Goal: Task Accomplishment & Management: Use online tool/utility

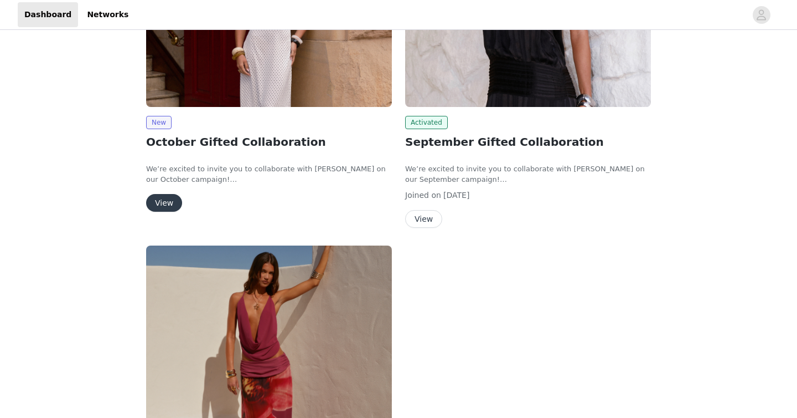
scroll to position [257, 0]
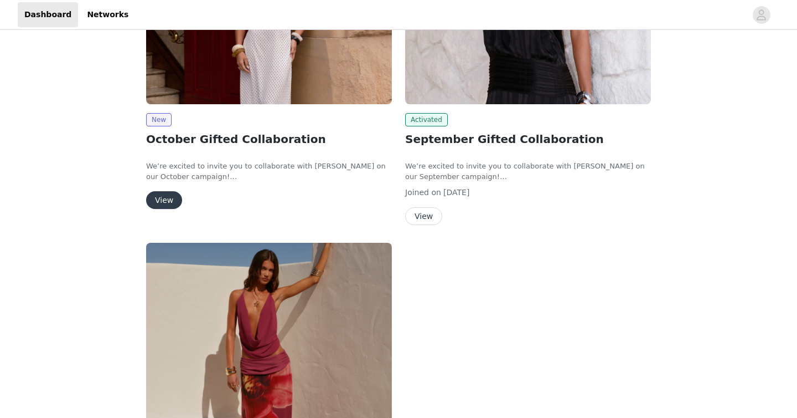
click at [413, 217] on button "View" at bounding box center [423, 216] width 37 height 18
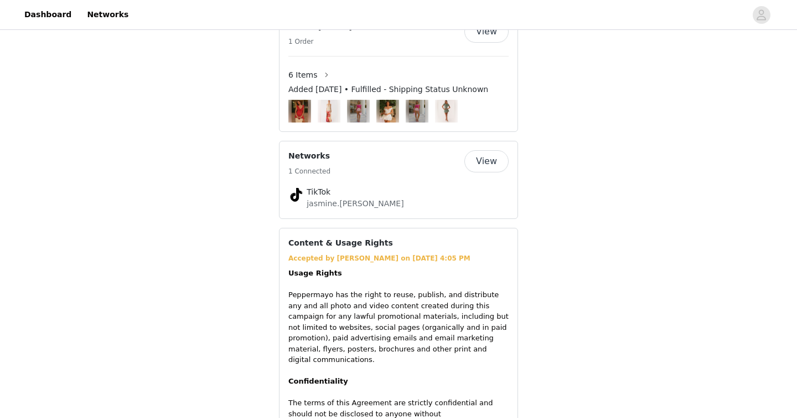
scroll to position [846, 0]
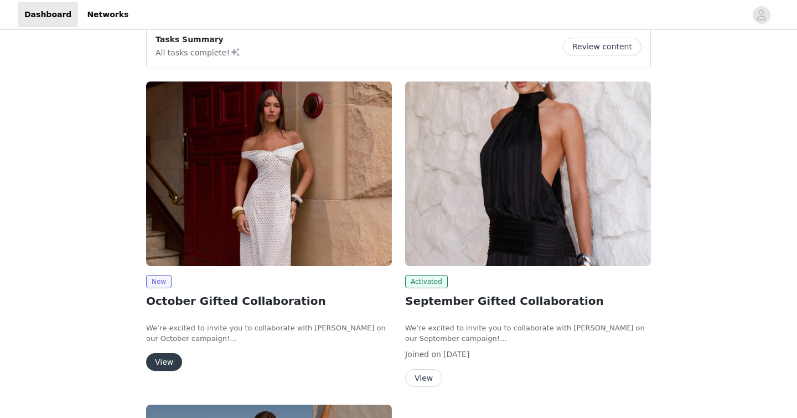
scroll to position [101, 0]
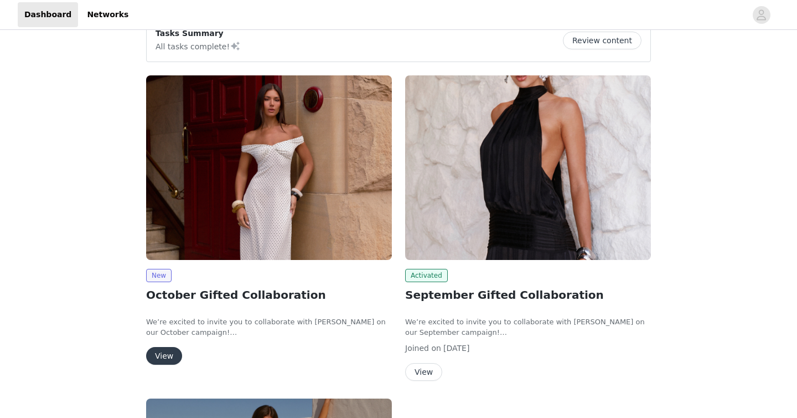
click at [169, 355] on button "View" at bounding box center [164, 356] width 36 height 18
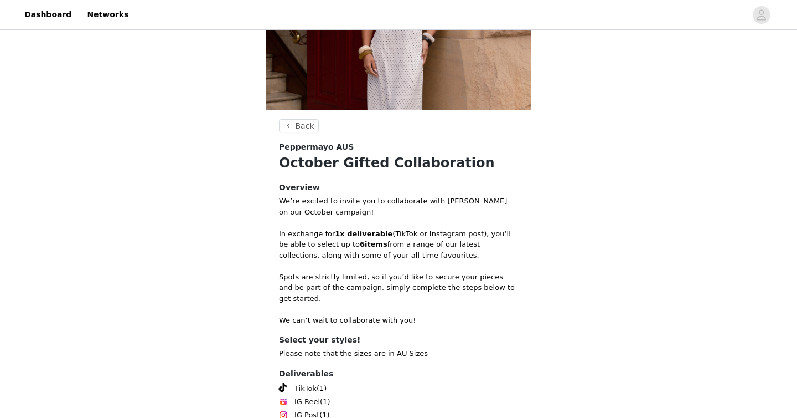
scroll to position [223, 0]
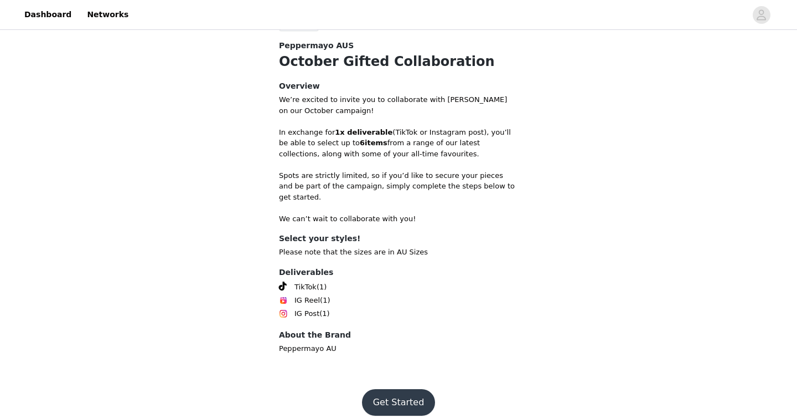
click at [395, 396] on button "Get Started" at bounding box center [399, 402] width 74 height 27
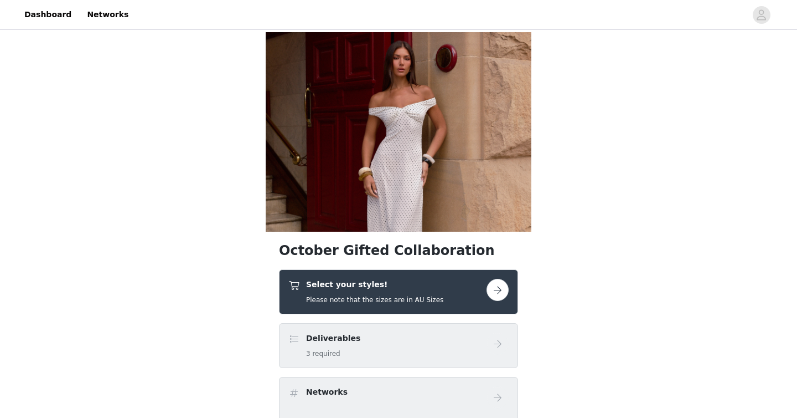
click at [509, 288] on div "Select your styles! Please note that the sizes are in AU Sizes" at bounding box center [398, 291] width 239 height 45
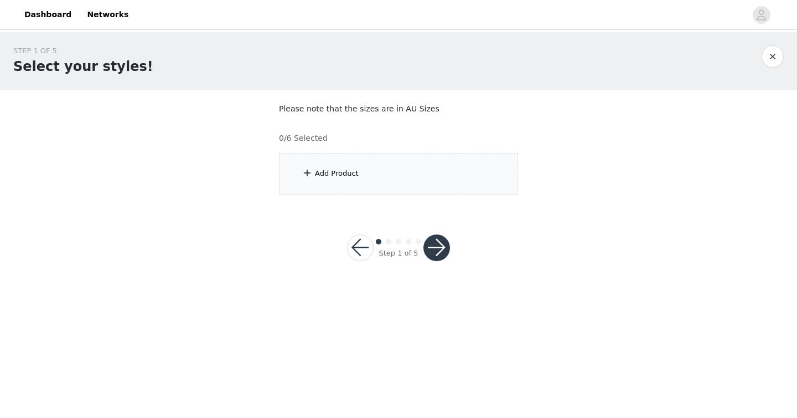
click at [435, 187] on div "Add Product" at bounding box center [398, 174] width 239 height 42
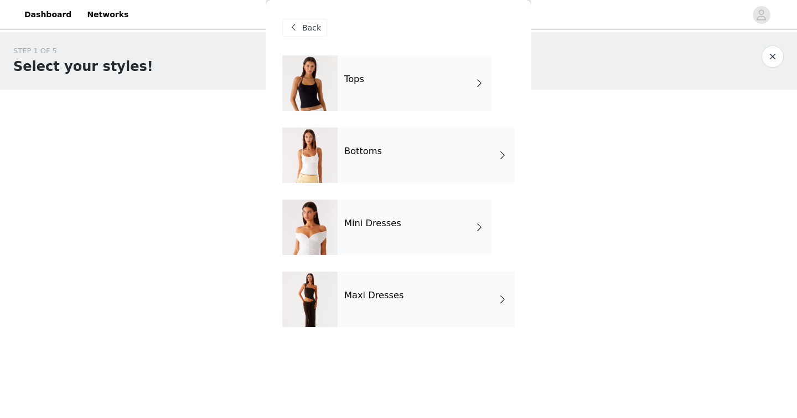
click at [435, 187] on section "Please note that the sizes are in AU Sizes 0/6 Selected Add Product Back Tops B…" at bounding box center [399, 149] width 266 height 118
click at [365, 239] on div "Mini Dresses" at bounding box center [415, 226] width 154 height 55
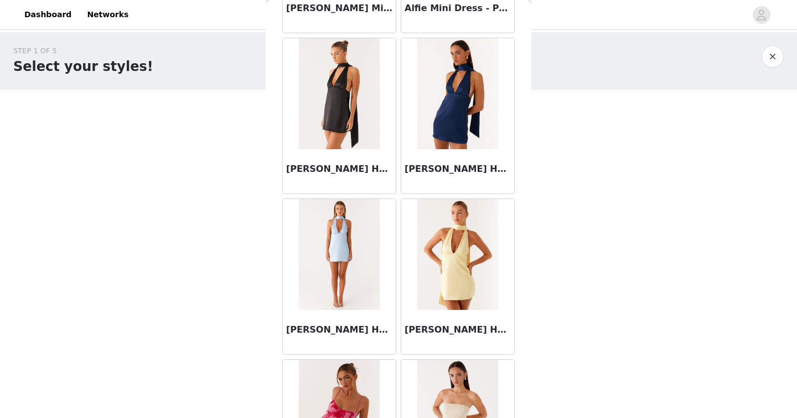
scroll to position [1277, 0]
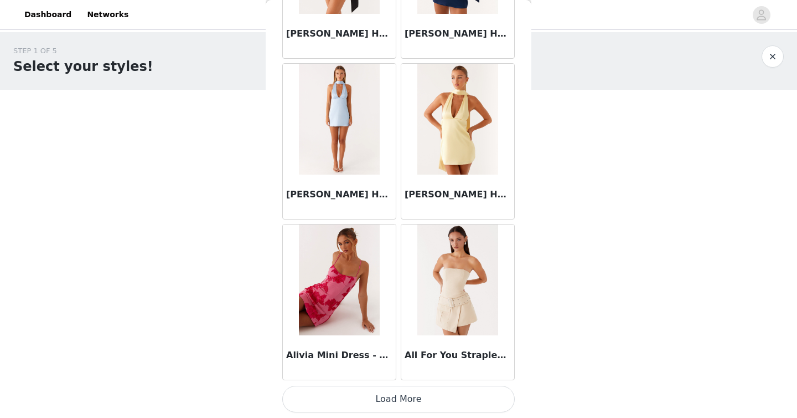
click at [402, 404] on button "Load More" at bounding box center [398, 398] width 233 height 27
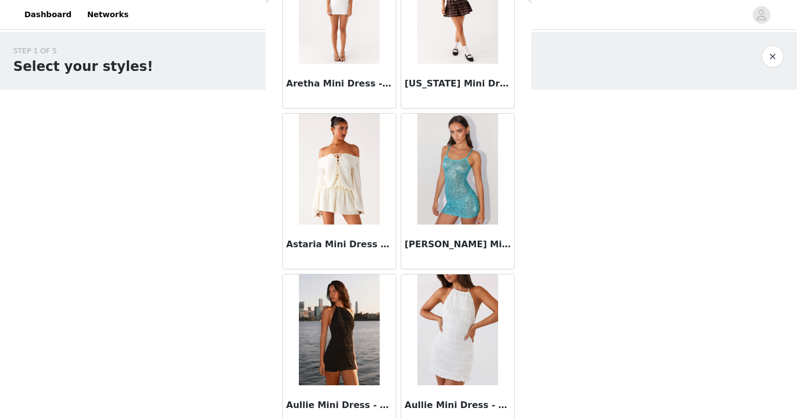
scroll to position [2883, 0]
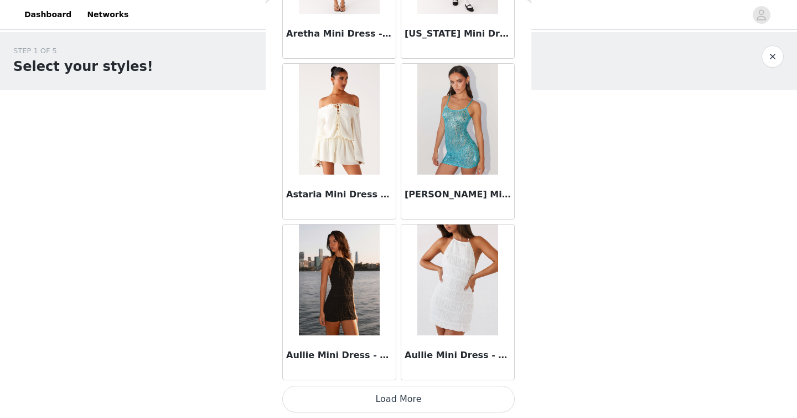
click at [384, 399] on button "Load More" at bounding box center [398, 398] width 233 height 27
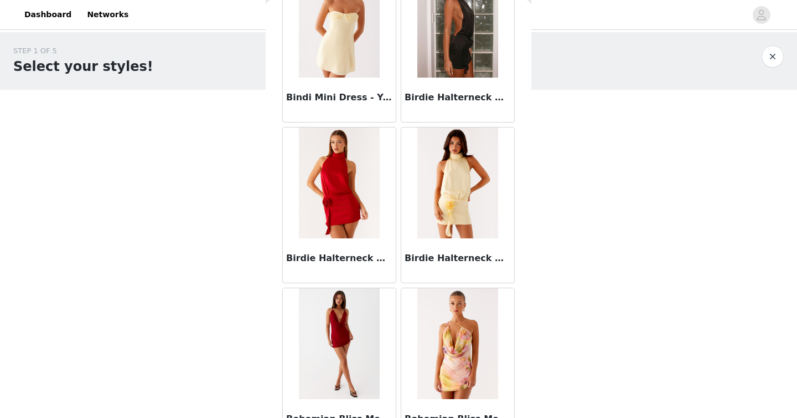
scroll to position [4489, 0]
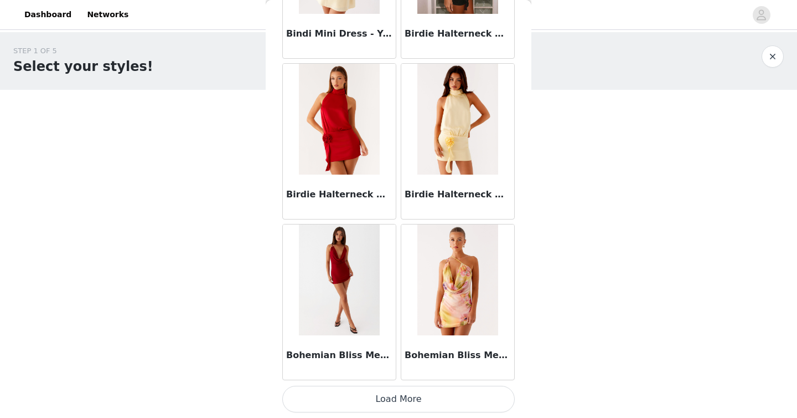
click at [383, 409] on button "Load More" at bounding box center [398, 398] width 233 height 27
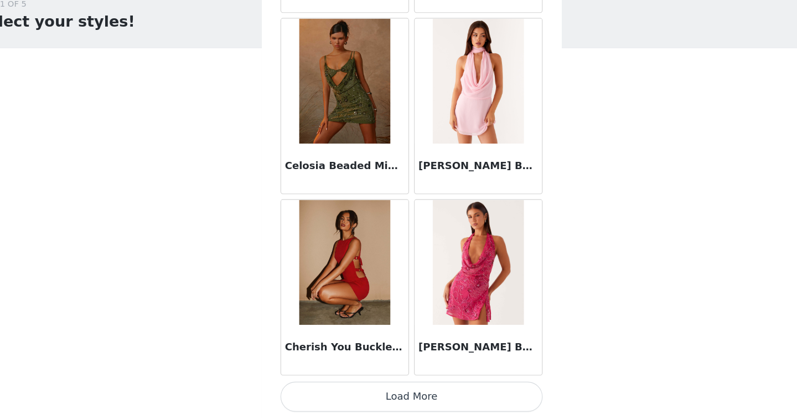
scroll to position [6093, 0]
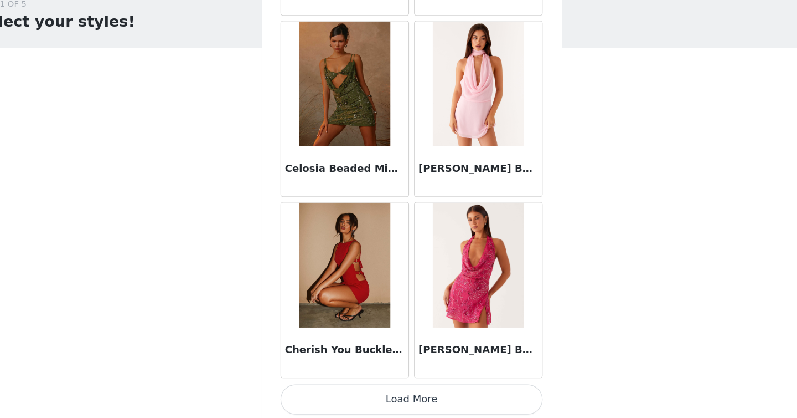
click at [357, 402] on button "Load More" at bounding box center [398, 401] width 233 height 27
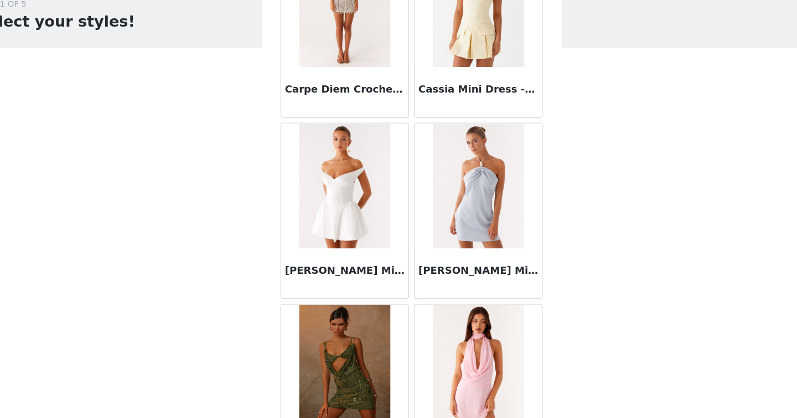
scroll to position [5843, 0]
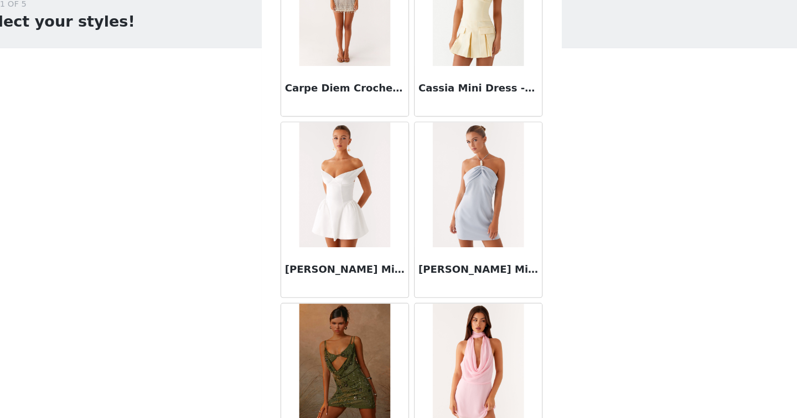
click at [332, 297] on div "Cavella Mini Dress - White" at bounding box center [339, 288] width 113 height 44
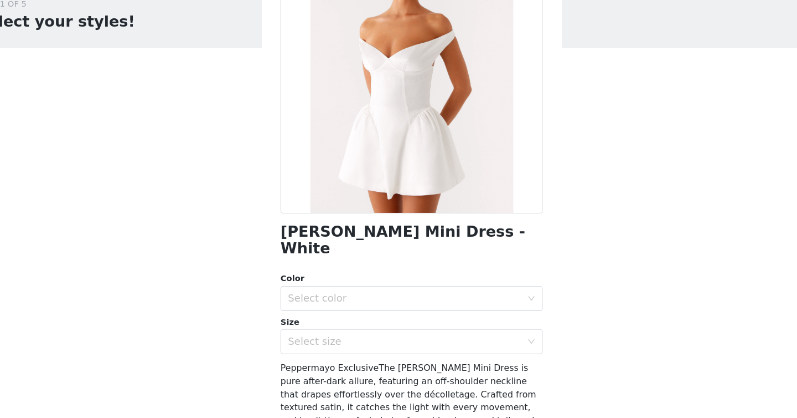
scroll to position [68, 0]
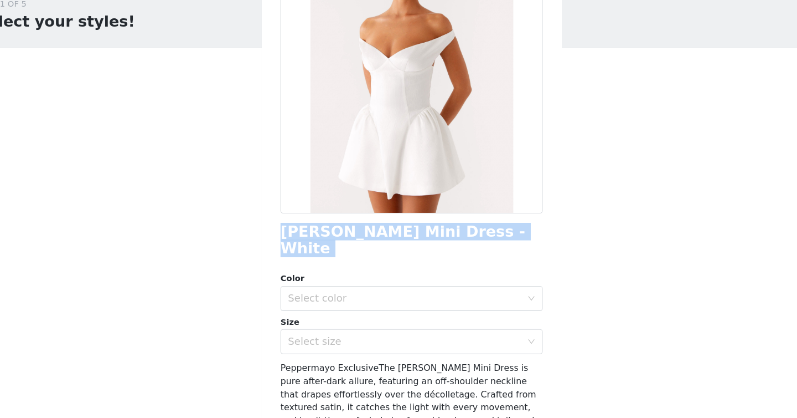
drag, startPoint x: 281, startPoint y: 252, endPoint x: 447, endPoint y: 265, distance: 166.6
click at [448, 265] on div "Back Cavella Mini Dress - White Color Select color Size Select size Peppermayo …" at bounding box center [399, 209] width 266 height 418
copy div "Cavella Mini Dress - White"
click at [404, 306] on div "Select color" at bounding box center [392, 311] width 207 height 11
click at [337, 318] on li "White" at bounding box center [398, 321] width 233 height 18
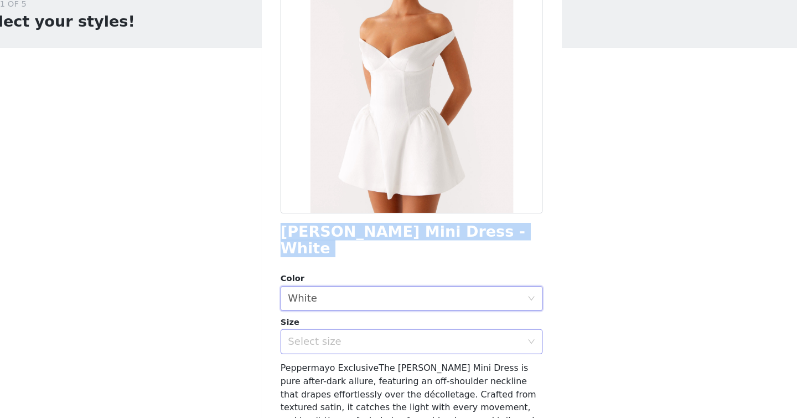
click at [337, 344] on div "Select size" at bounding box center [392, 349] width 207 height 11
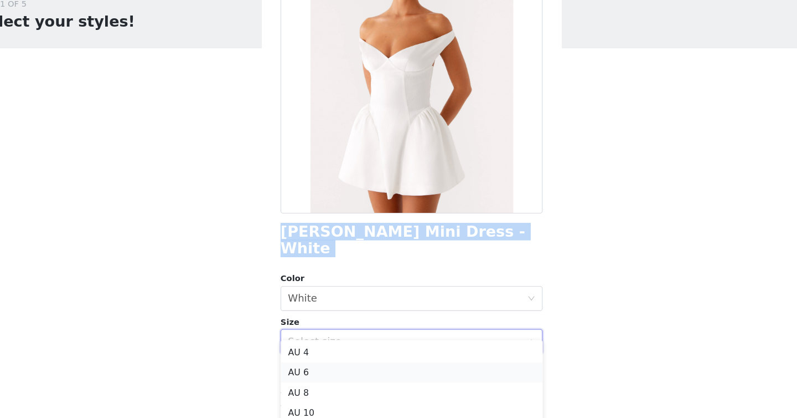
click at [337, 370] on li "AU 6" at bounding box center [398, 377] width 233 height 18
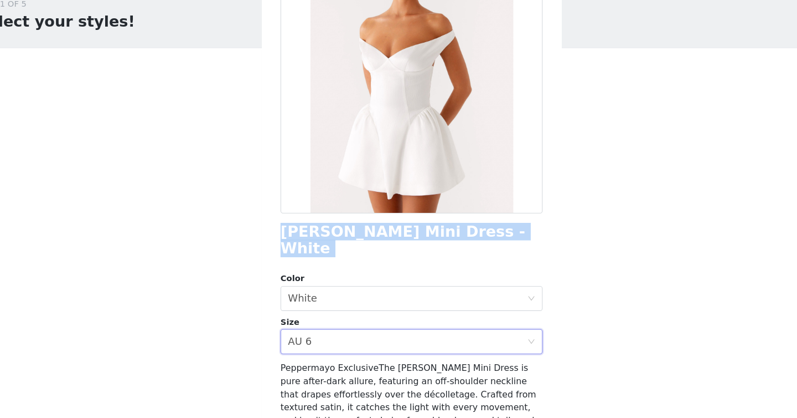
scroll to position [178, 0]
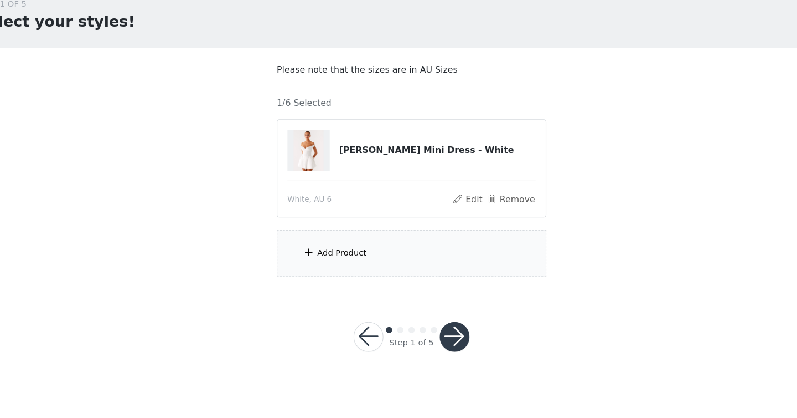
click at [360, 282] on div "Add Product" at bounding box center [398, 272] width 239 height 42
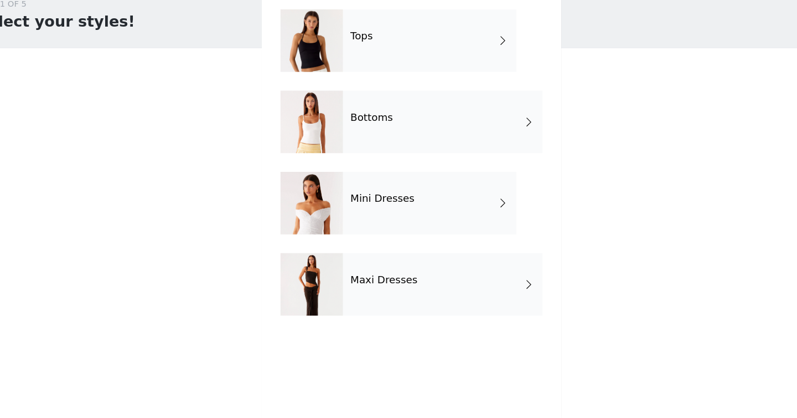
click at [369, 233] on div "Mini Dresses" at bounding box center [415, 226] width 154 height 55
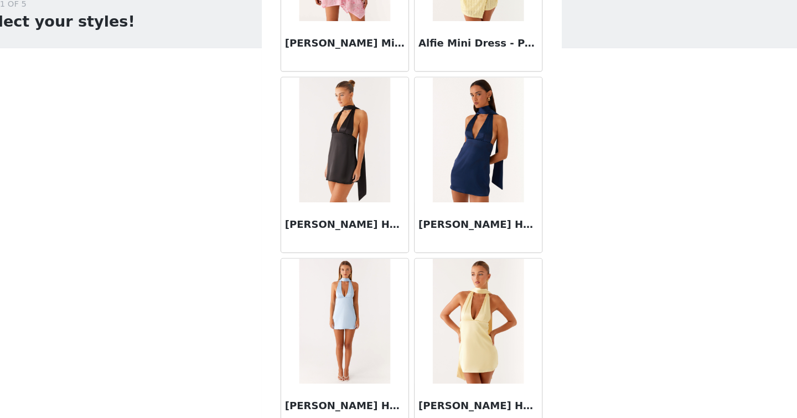
scroll to position [1277, 0]
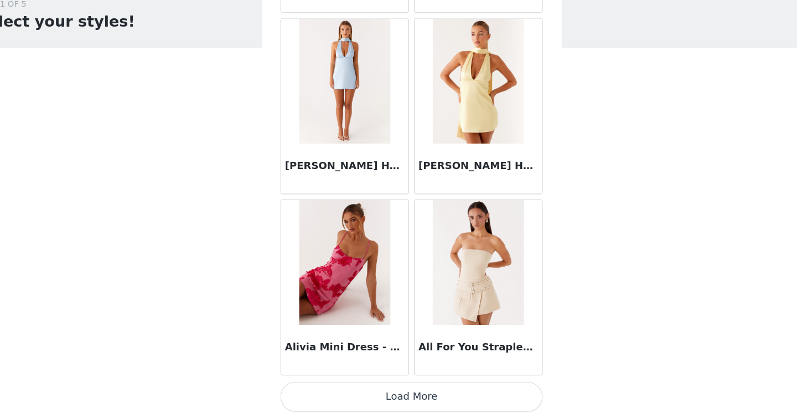
click at [459, 393] on button "Load More" at bounding box center [398, 398] width 233 height 27
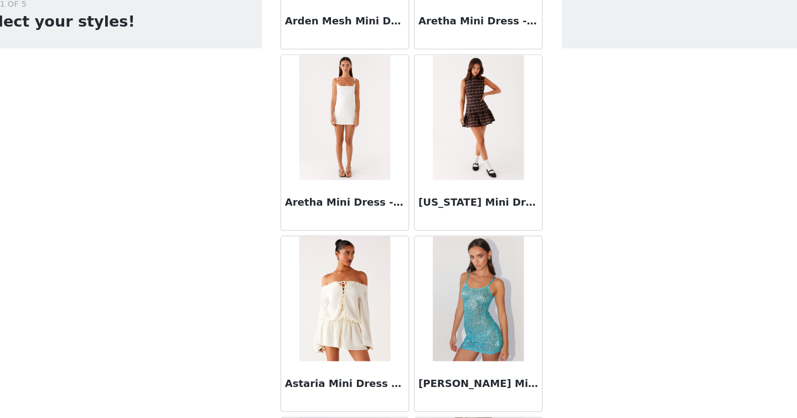
scroll to position [2883, 0]
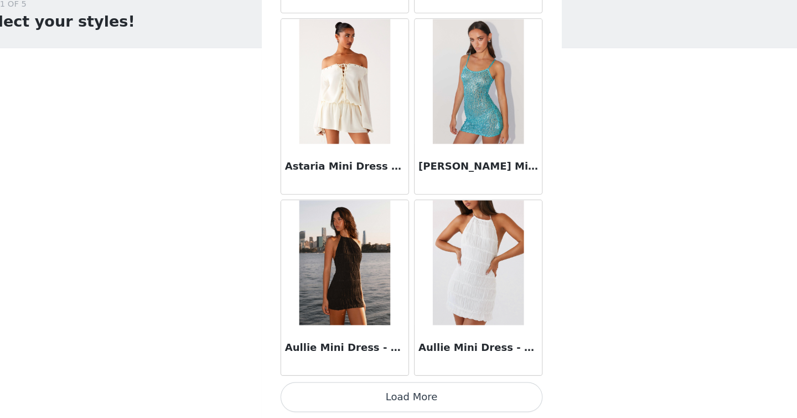
click at [455, 394] on button "Load More" at bounding box center [398, 398] width 233 height 27
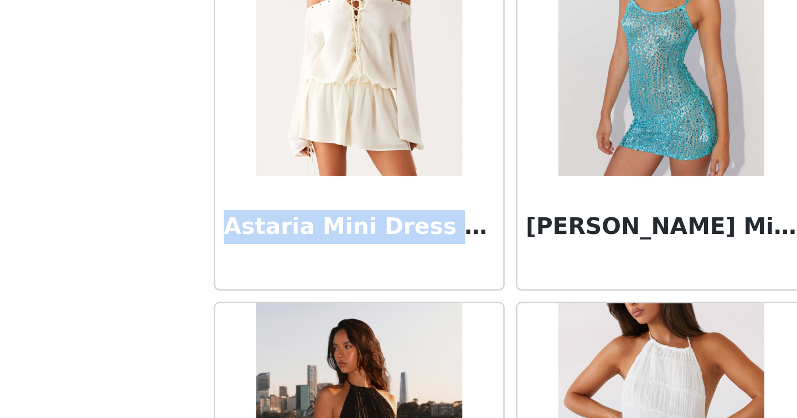
drag, startPoint x: 287, startPoint y: 196, endPoint x: 393, endPoint y: 194, distance: 105.8
click at [394, 194] on div "Astaria Mini Dress - Ivory" at bounding box center [339, 196] width 113 height 44
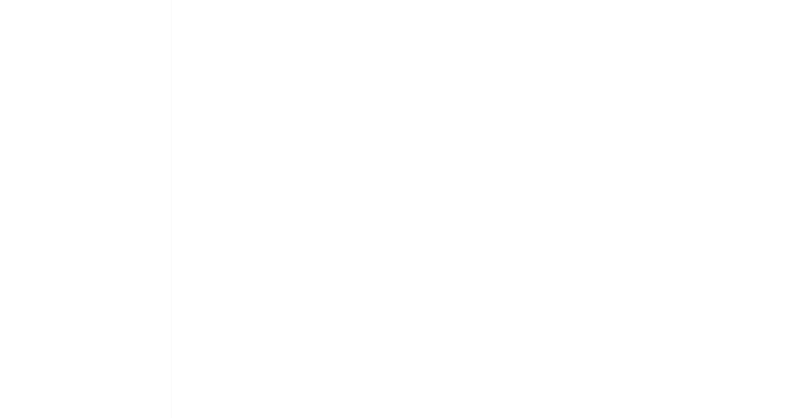
scroll to position [0, 0]
copy h3 "Astaria Mini Dress - Ivory"
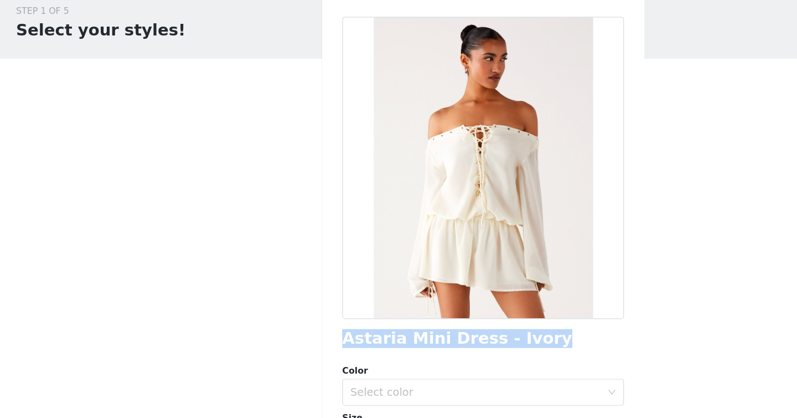
drag, startPoint x: 278, startPoint y: 327, endPoint x: 448, endPoint y: 328, distance: 170.0
click at [448, 328] on div "Back Astaria Mini Dress - Ivory Color Select color Size Select size Peppermayo …" at bounding box center [399, 209] width 266 height 418
copy h1 "Astaria Mini Dress - Ivory"
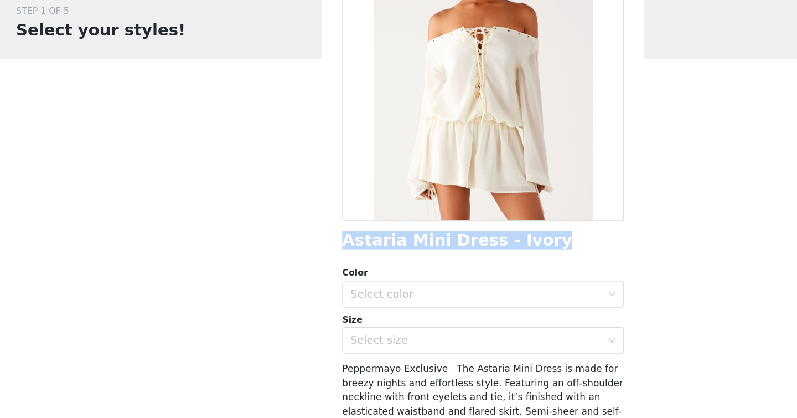
scroll to position [92, 0]
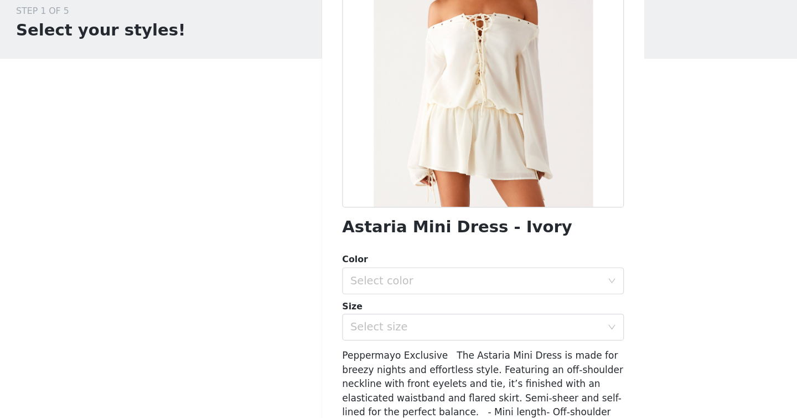
click at [334, 322] on div "Astaria Mini Dress - Ivory Color Select color Size Select size Peppermayo Exclu…" at bounding box center [398, 233] width 233 height 540
click at [334, 321] on div "Select size" at bounding box center [395, 311] width 212 height 21
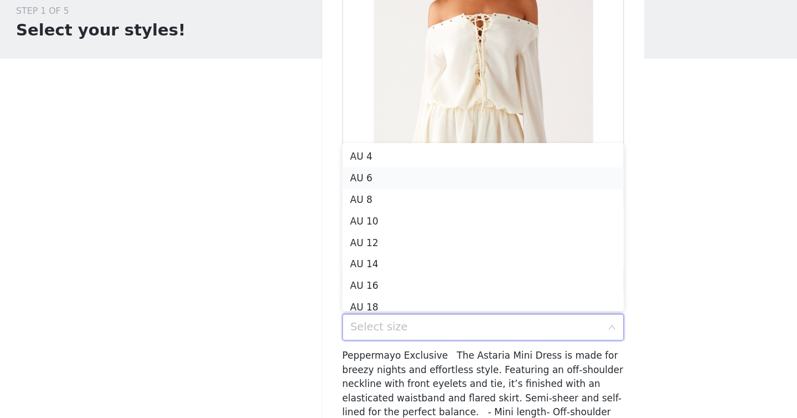
click at [301, 183] on li "AU 6" at bounding box center [398, 188] width 233 height 18
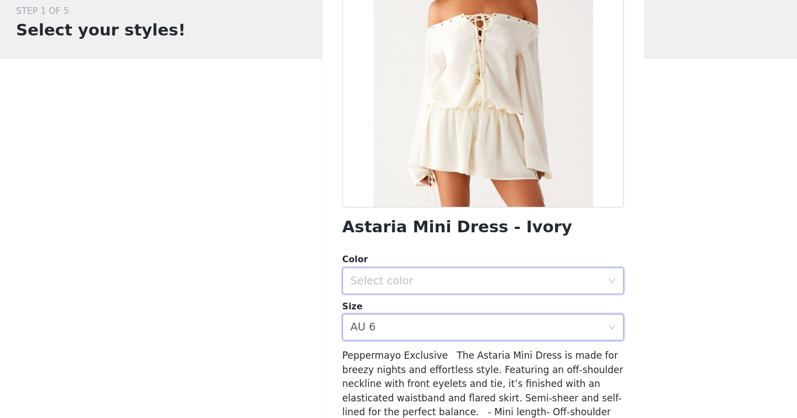
click at [309, 277] on div "Select color" at bounding box center [395, 272] width 212 height 21
click at [306, 303] on li "Ivory" at bounding box center [398, 297] width 233 height 18
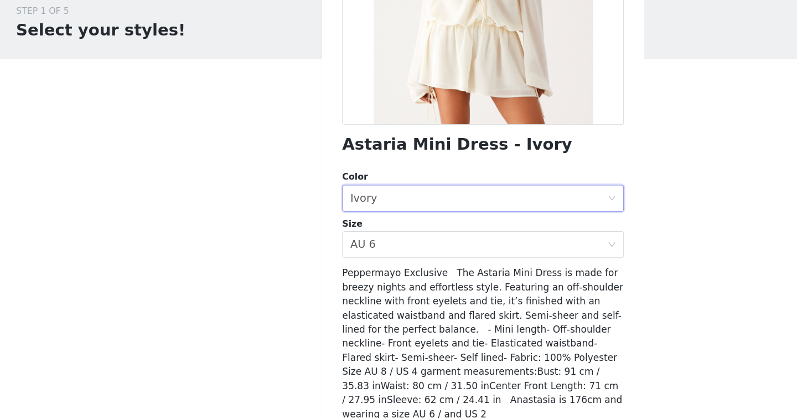
scroll to position [178, 0]
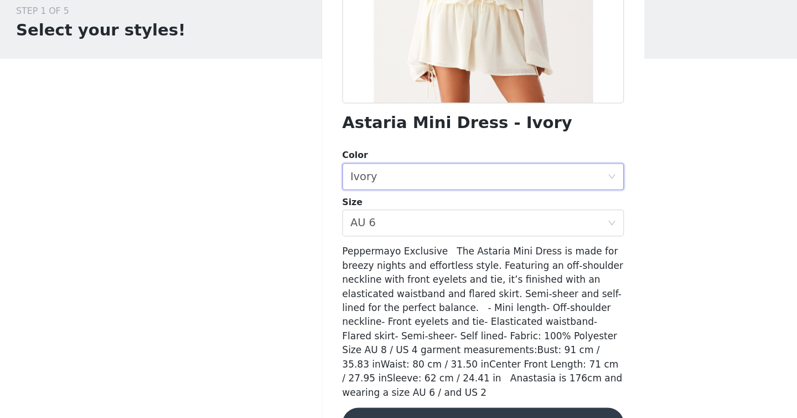
click at [315, 379] on button "Add Product" at bounding box center [398, 391] width 233 height 27
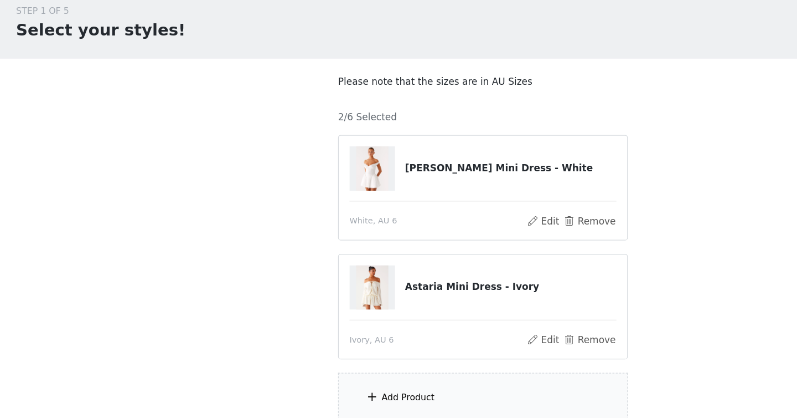
click at [327, 362] on div "Add Product" at bounding box center [398, 370] width 239 height 42
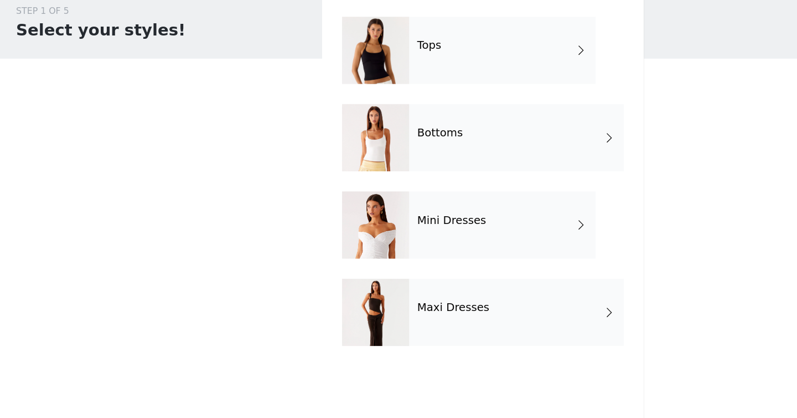
click at [338, 233] on div "Mini Dresses" at bounding box center [415, 226] width 154 height 55
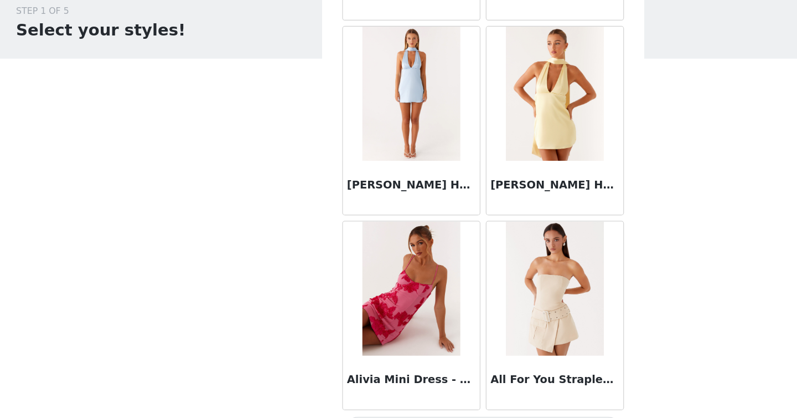
scroll to position [65, 0]
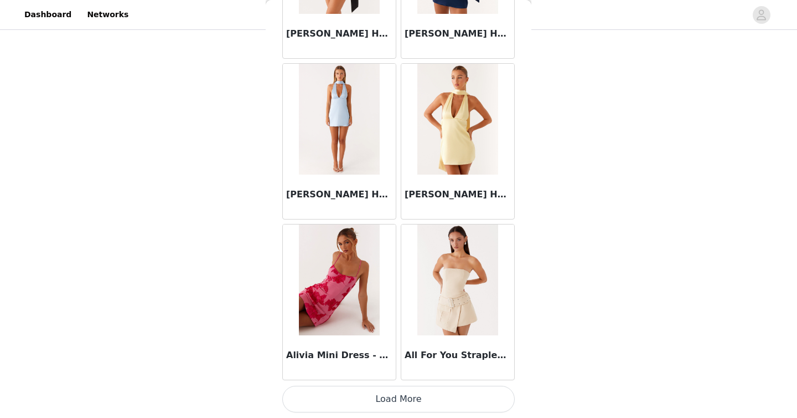
click at [423, 403] on button "Load More" at bounding box center [398, 398] width 233 height 27
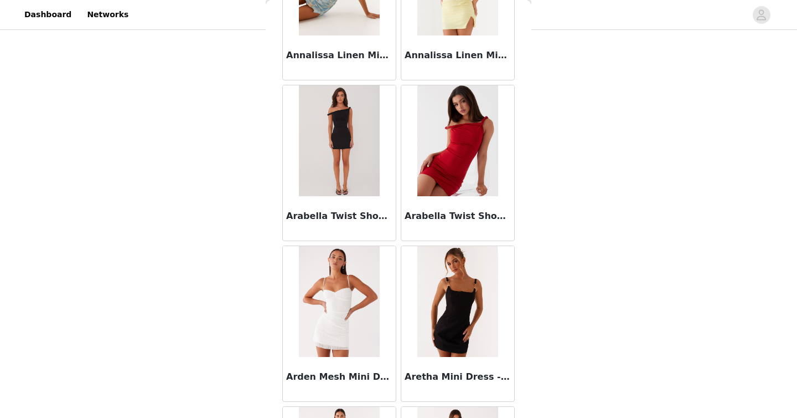
scroll to position [2883, 0]
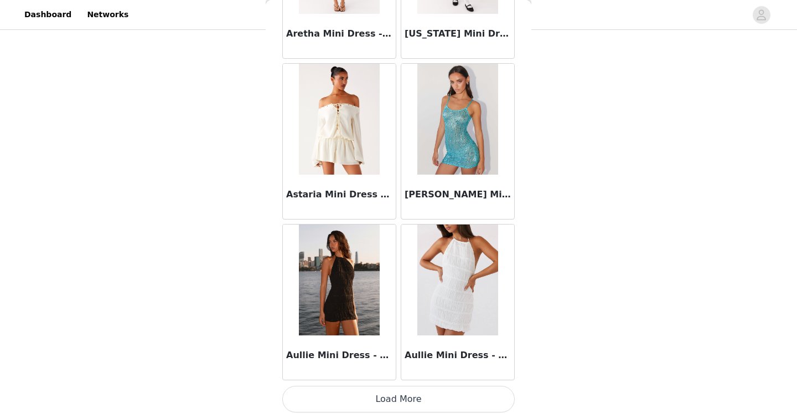
click at [424, 395] on button "Load More" at bounding box center [398, 398] width 233 height 27
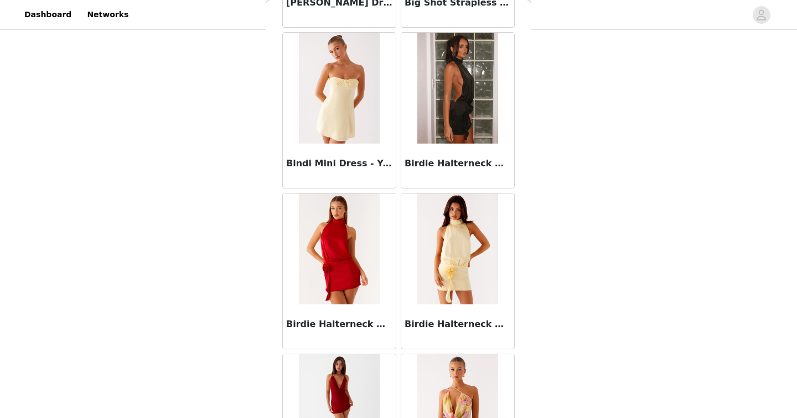
scroll to position [4489, 0]
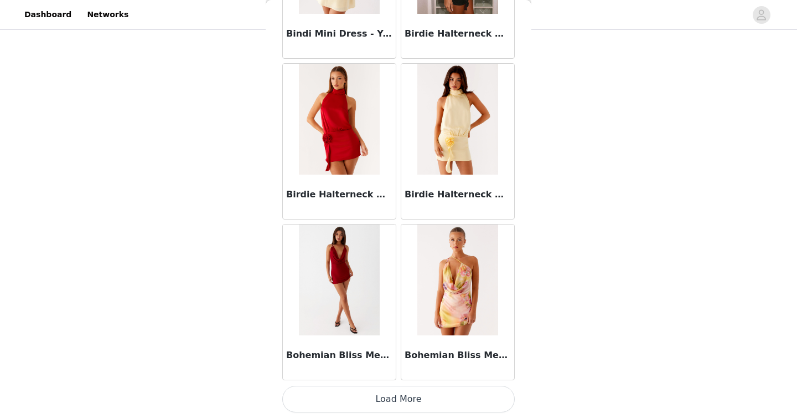
click at [445, 399] on button "Load More" at bounding box center [398, 398] width 233 height 27
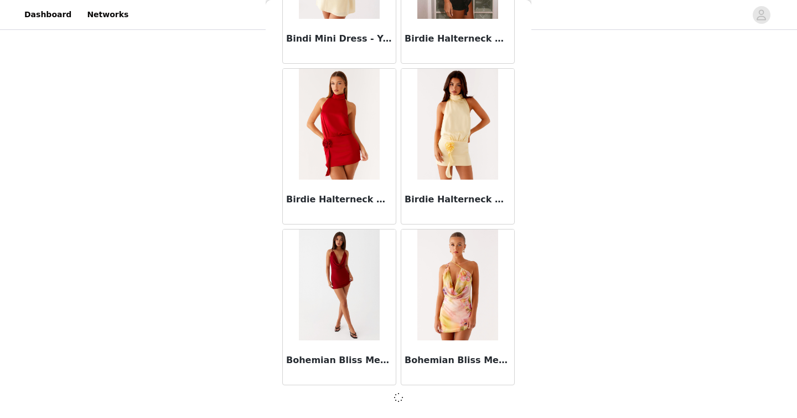
scroll to position [4484, 0]
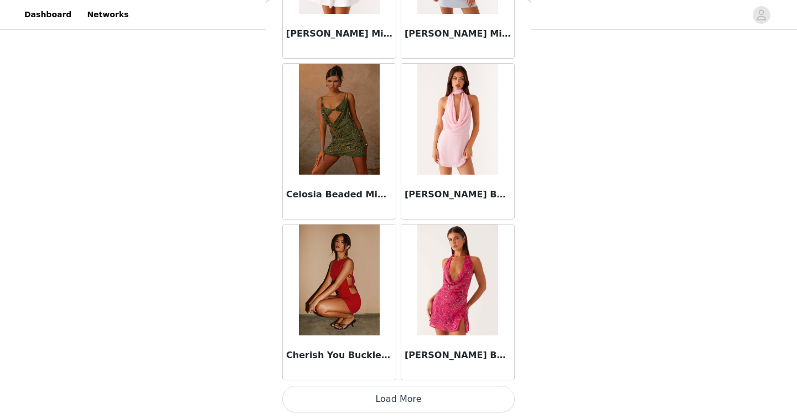
click at [445, 399] on button "Load More" at bounding box center [398, 398] width 233 height 27
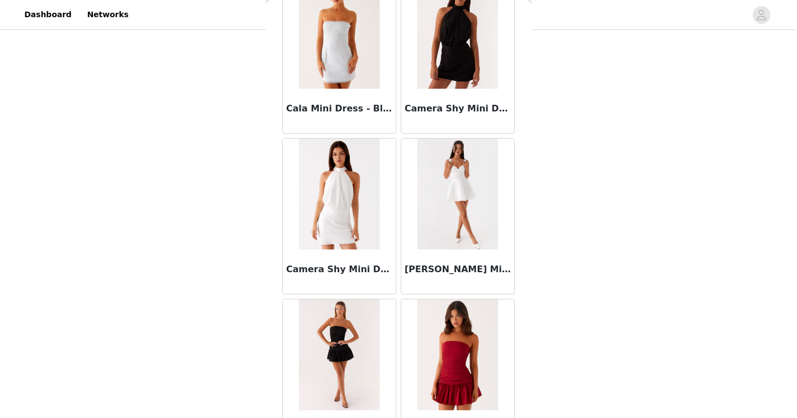
scroll to position [5373, 0]
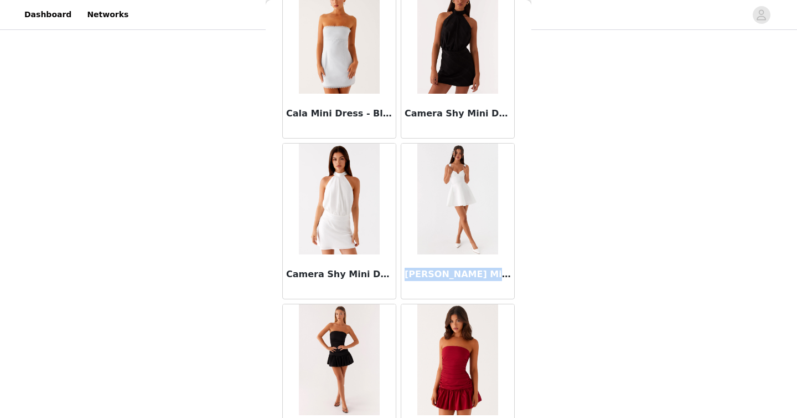
drag, startPoint x: 404, startPoint y: 274, endPoint x: 500, endPoint y: 272, distance: 95.8
click at [501, 272] on h3 "Candice Mini Dress - White" at bounding box center [458, 273] width 106 height 13
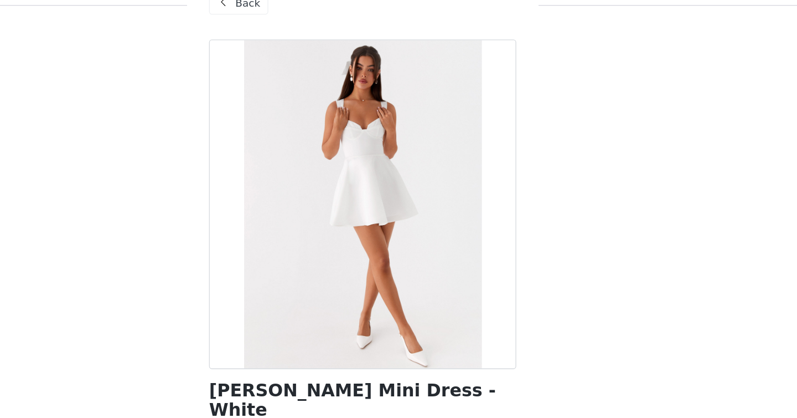
scroll to position [65, 0]
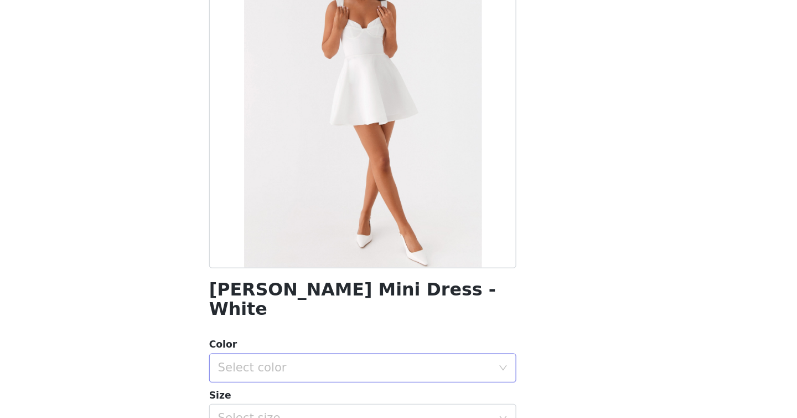
click at [341, 374] on div "Select color" at bounding box center [392, 379] width 207 height 11
click at [337, 381] on li "White" at bounding box center [398, 389] width 233 height 18
click at [338, 413] on div "Select size" at bounding box center [392, 418] width 207 height 11
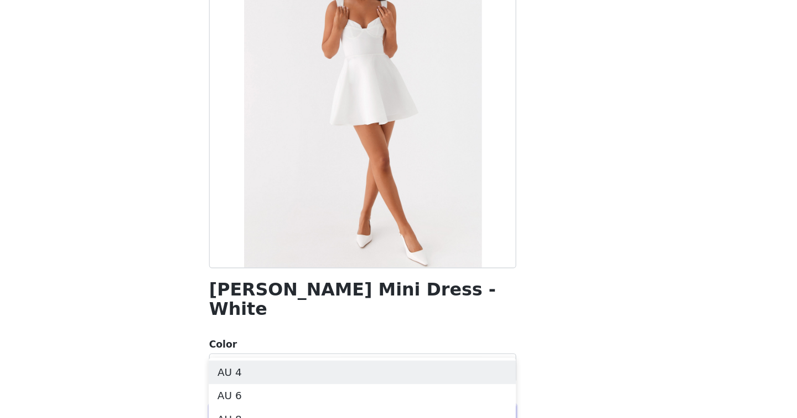
scroll to position [146, 0]
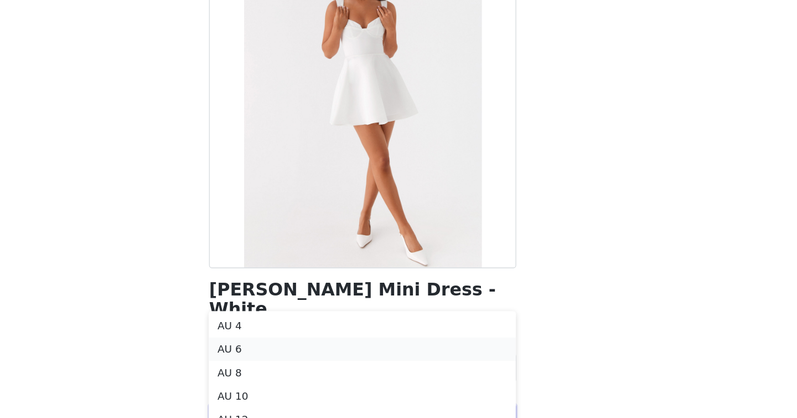
click at [418, 362] on li "AU 6" at bounding box center [398, 366] width 233 height 18
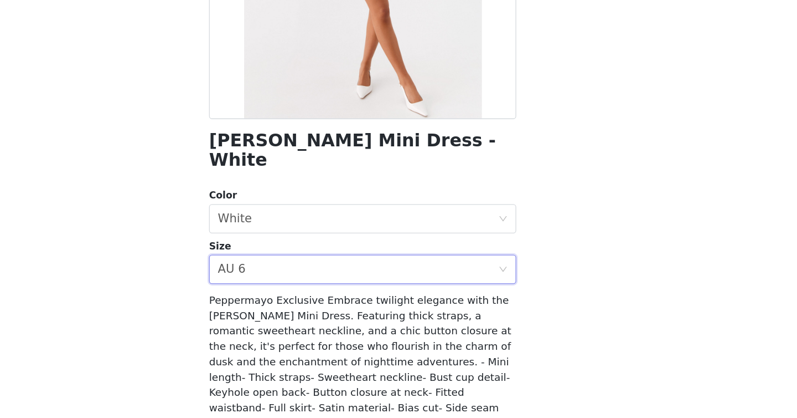
scroll to position [189, 0]
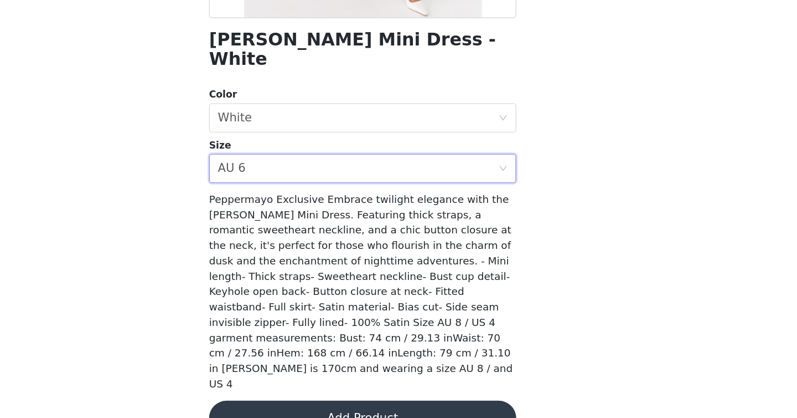
click at [447, 404] on button "Add Product" at bounding box center [398, 417] width 233 height 27
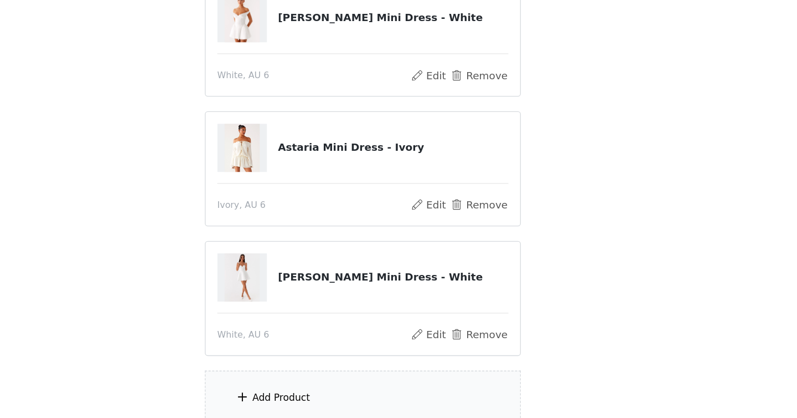
click at [447, 385] on div "Add Product" at bounding box center [398, 403] width 239 height 42
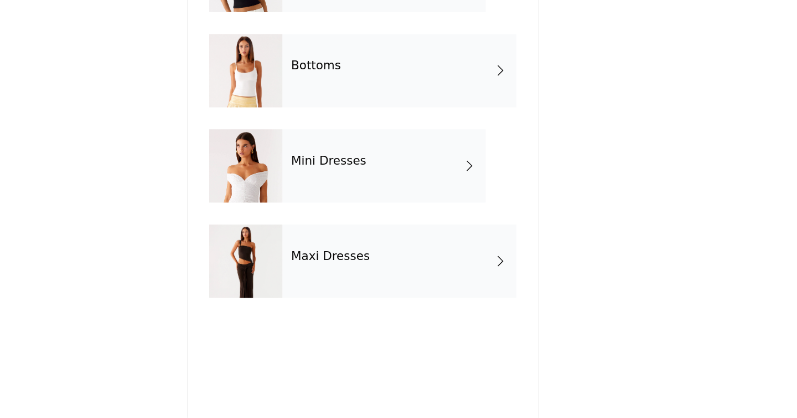
click at [390, 223] on h4 "Mini Dresses" at bounding box center [372, 223] width 57 height 10
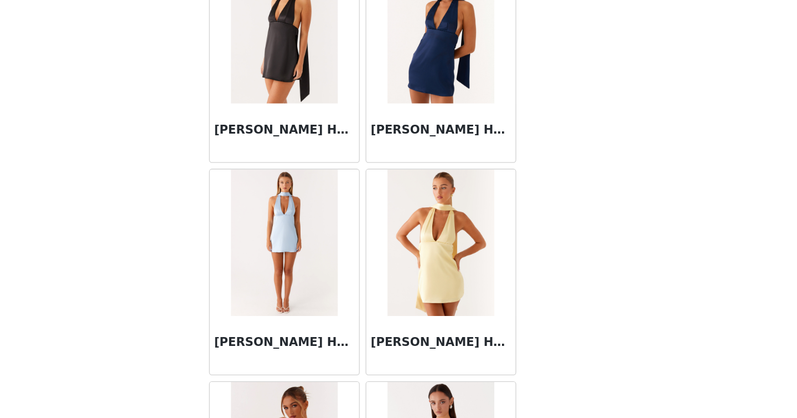
scroll to position [163, 0]
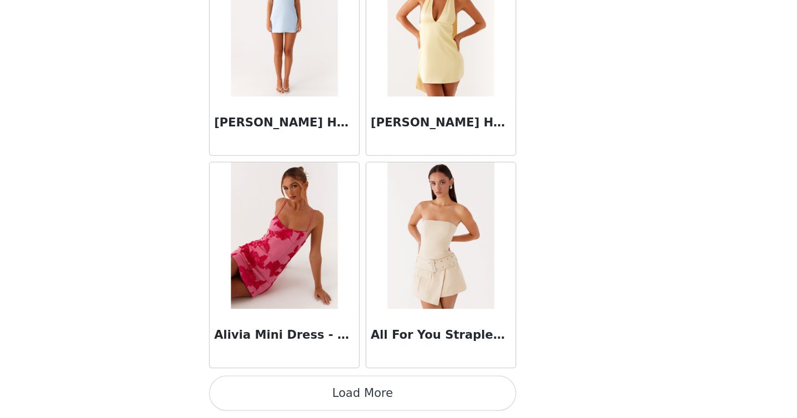
click at [398, 395] on button "Load More" at bounding box center [398, 398] width 233 height 27
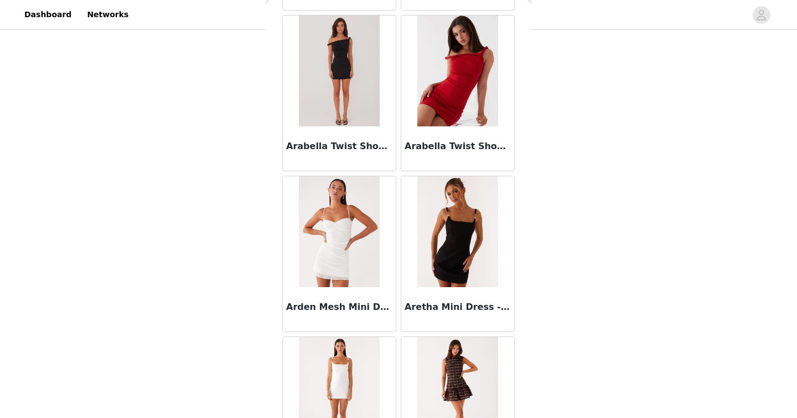
scroll to position [2883, 0]
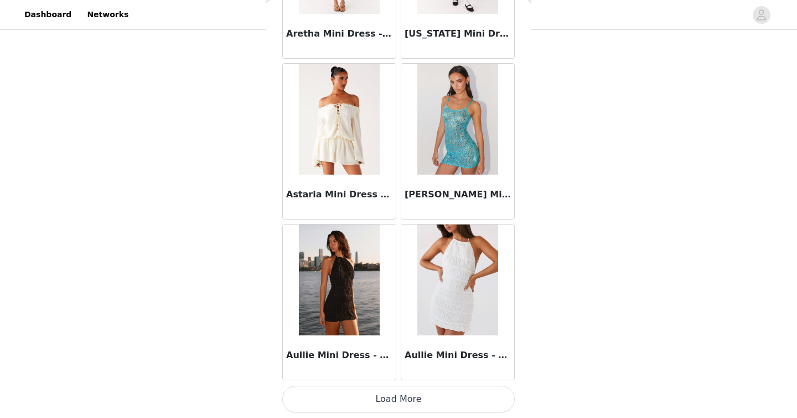
click at [403, 390] on button "Load More" at bounding box center [398, 398] width 233 height 27
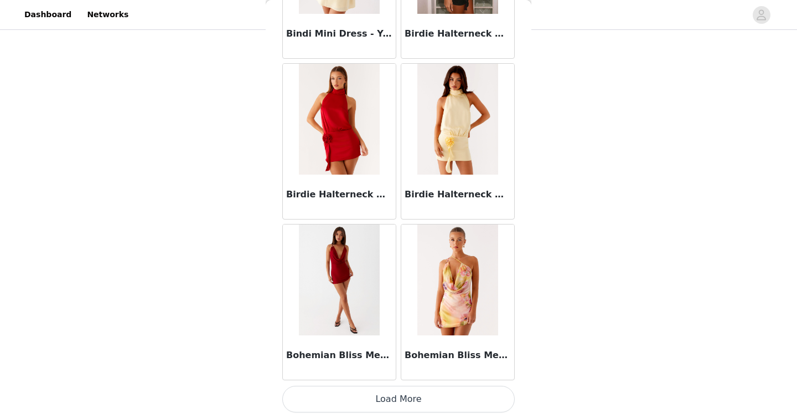
click at [404, 410] on button "Load More" at bounding box center [398, 398] width 233 height 27
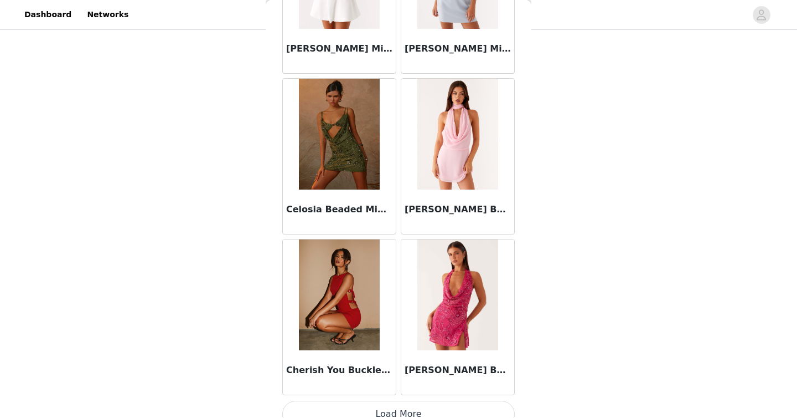
scroll to position [6095, 0]
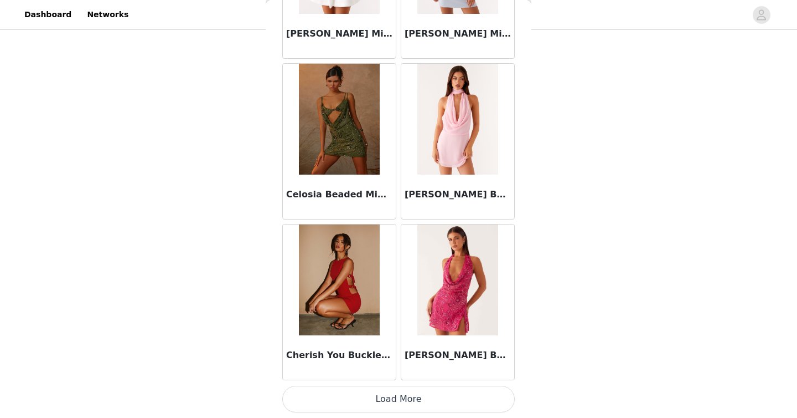
click at [428, 397] on button "Load More" at bounding box center [398, 398] width 233 height 27
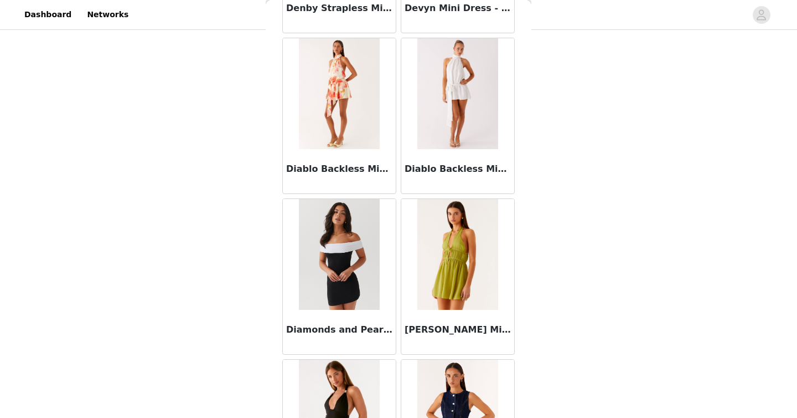
scroll to position [7701, 0]
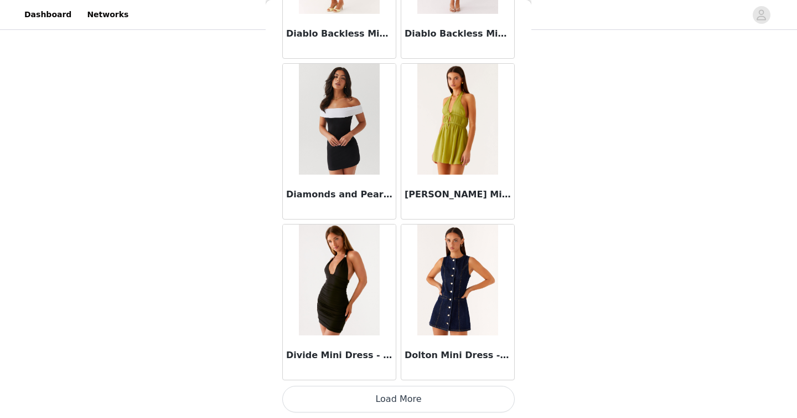
click at [394, 395] on button "Load More" at bounding box center [398, 398] width 233 height 27
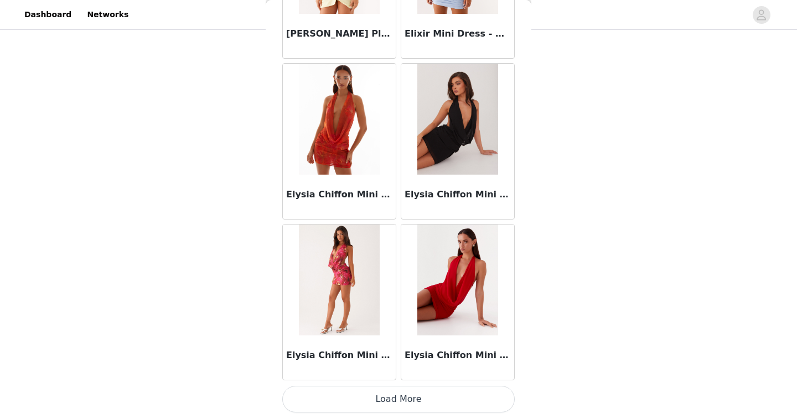
scroll to position [9307, 0]
click at [420, 398] on button "Load More" at bounding box center [398, 399] width 233 height 27
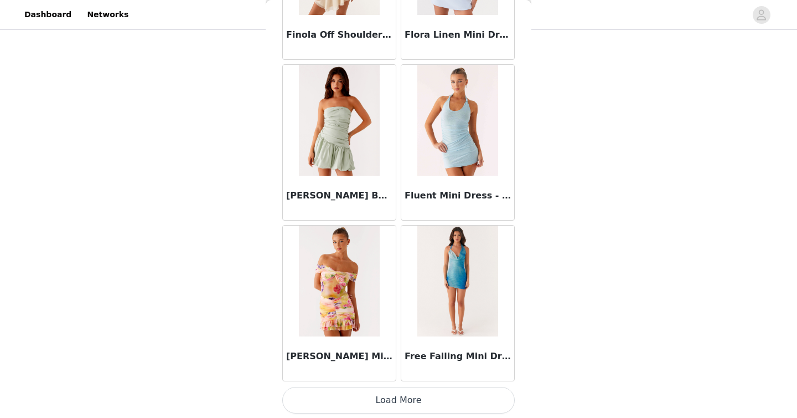
scroll to position [10913, 0]
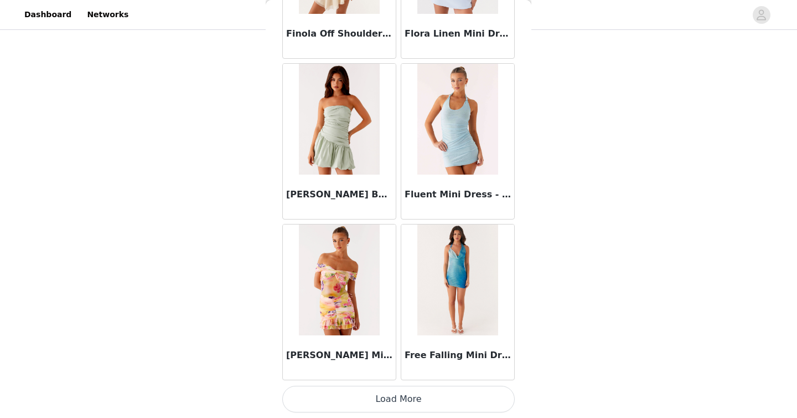
click at [415, 389] on button "Load More" at bounding box center [398, 398] width 233 height 27
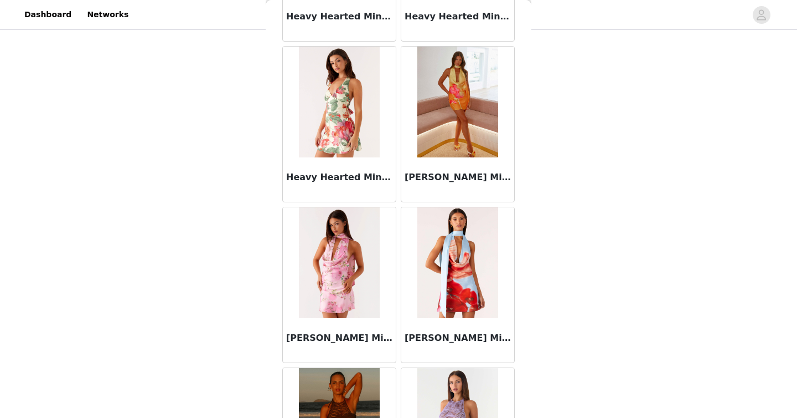
scroll to position [12519, 0]
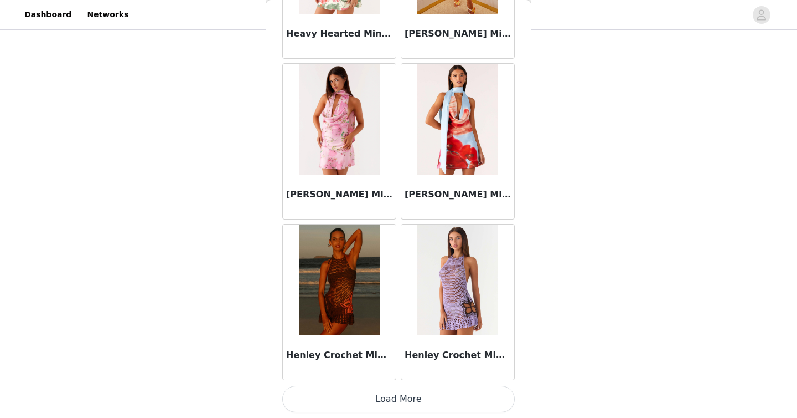
click at [444, 396] on button "Load More" at bounding box center [398, 398] width 233 height 27
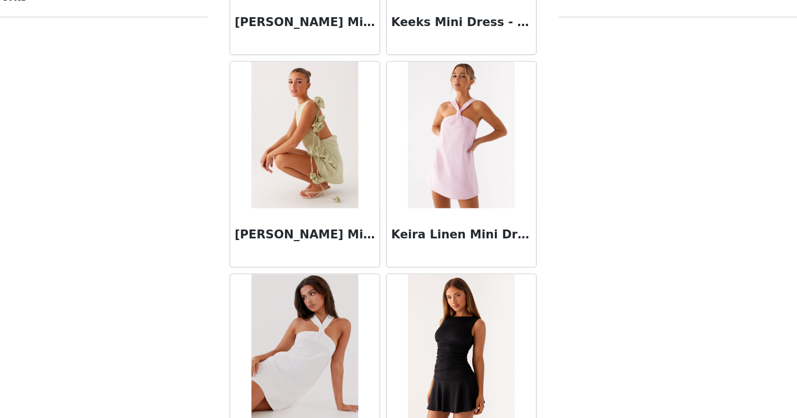
scroll to position [163, 0]
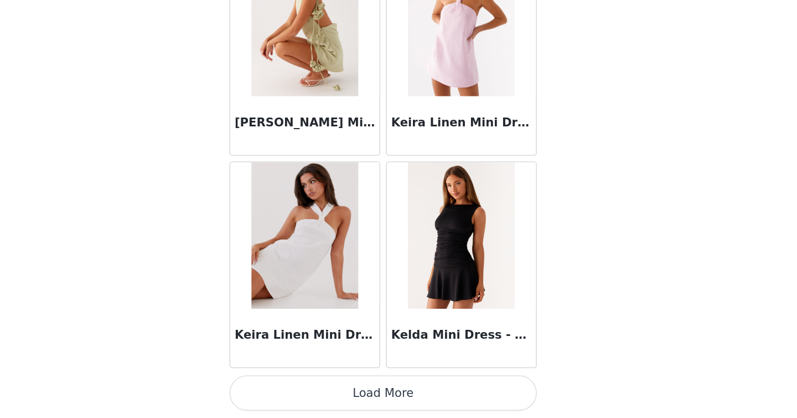
click at [440, 395] on button "Load More" at bounding box center [398, 398] width 233 height 27
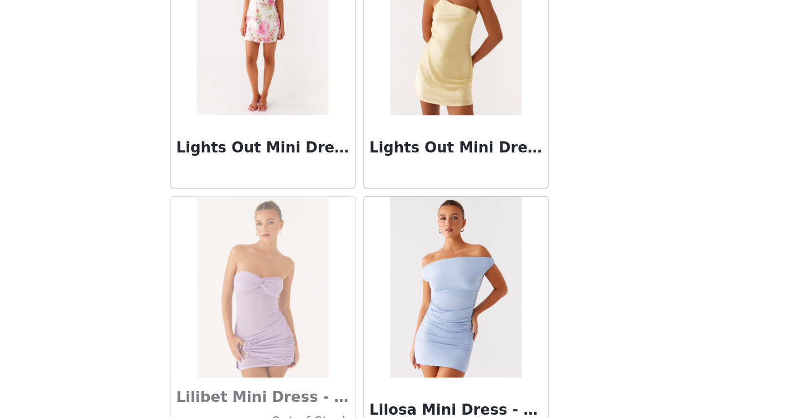
scroll to position [15731, 0]
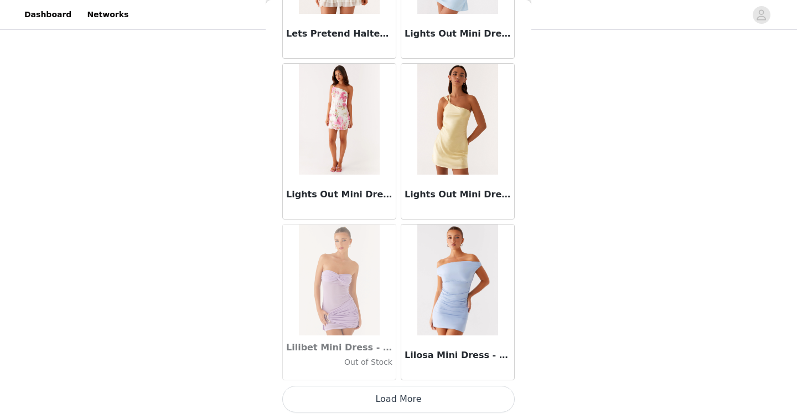
click at [444, 397] on button "Load More" at bounding box center [398, 398] width 233 height 27
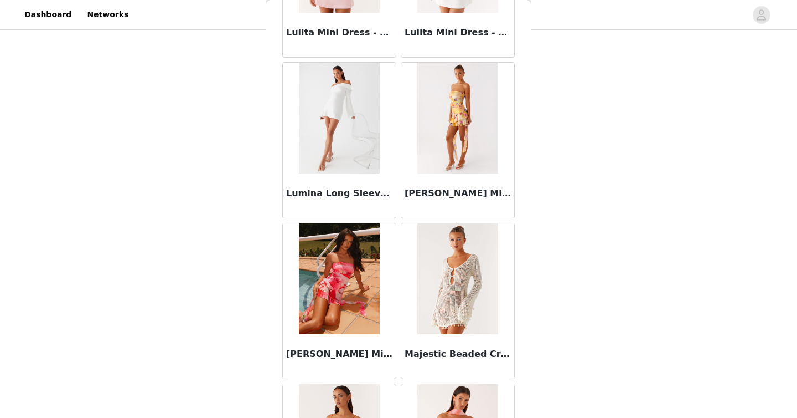
scroll to position [17016, 0]
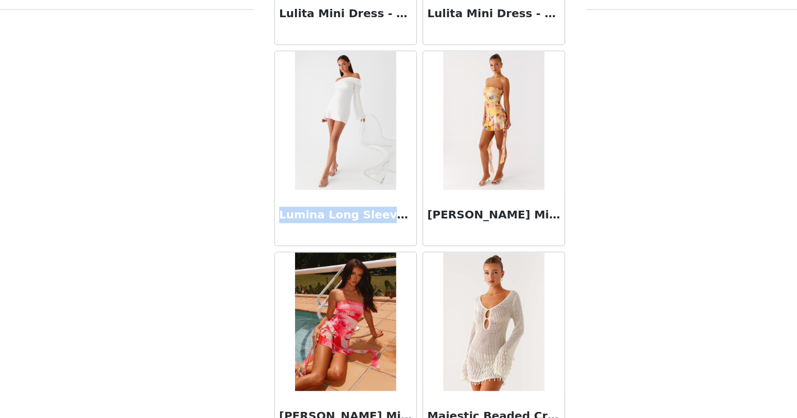
drag, startPoint x: 287, startPoint y: 194, endPoint x: 382, endPoint y: 193, distance: 94.7
click at [382, 193] on h3 "Lumina Long Sleeve Mini Dress - White" at bounding box center [339, 193] width 106 height 13
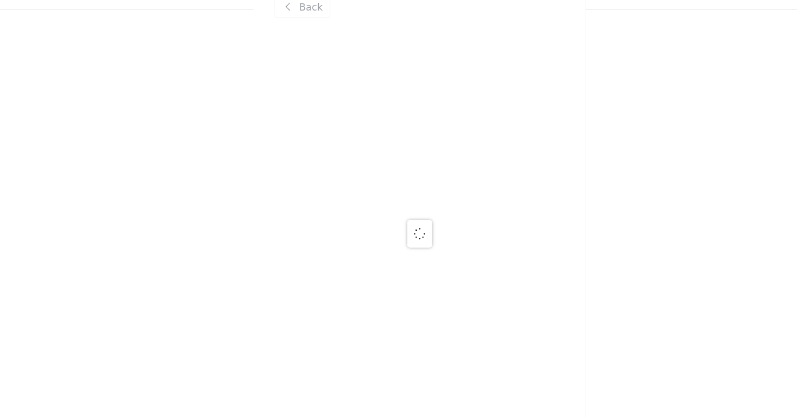
scroll to position [0, 0]
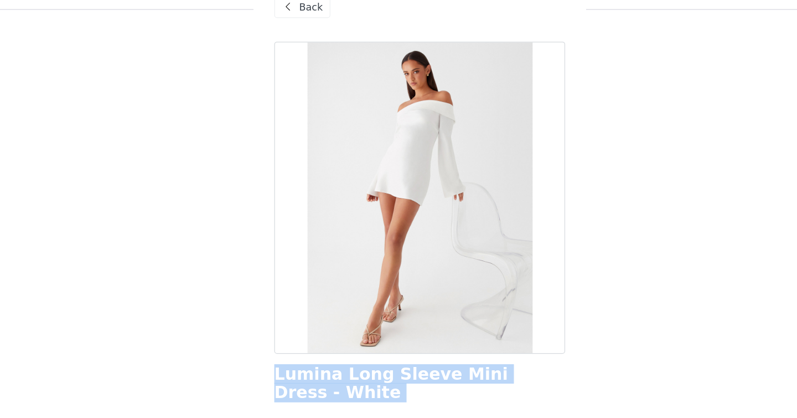
drag, startPoint x: 330, startPoint y: 347, endPoint x: 280, endPoint y: 326, distance: 54.3
click at [280, 326] on div "Back Lumina Long Sleeve Mini Dress - White Color Select color Size Select size …" at bounding box center [399, 209] width 266 height 418
copy div "Lumina Long Sleeve Mini Dress - White"
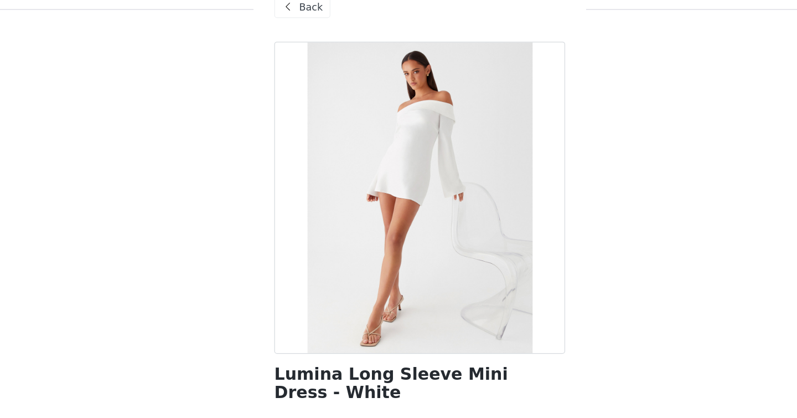
click at [299, 28] on span at bounding box center [293, 27] width 13 height 13
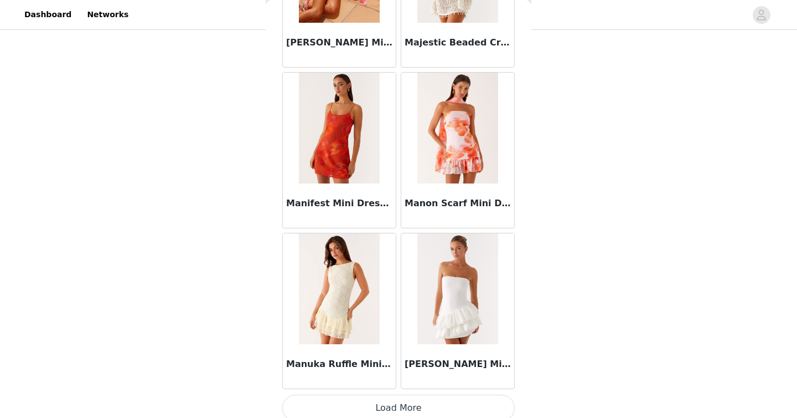
scroll to position [17337, 0]
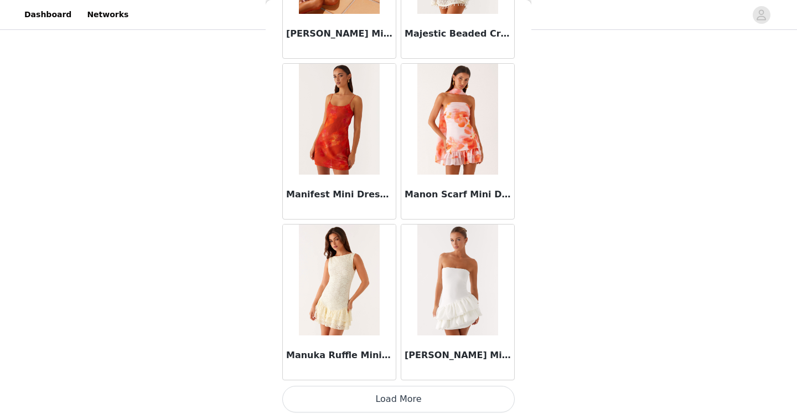
click at [417, 399] on button "Load More" at bounding box center [398, 398] width 233 height 27
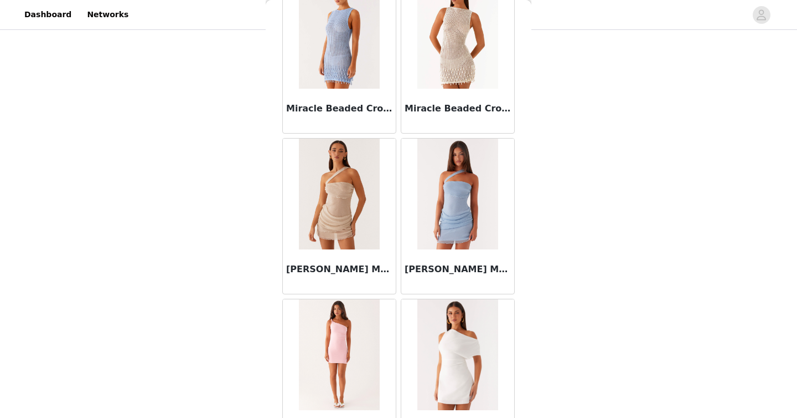
scroll to position [18943, 0]
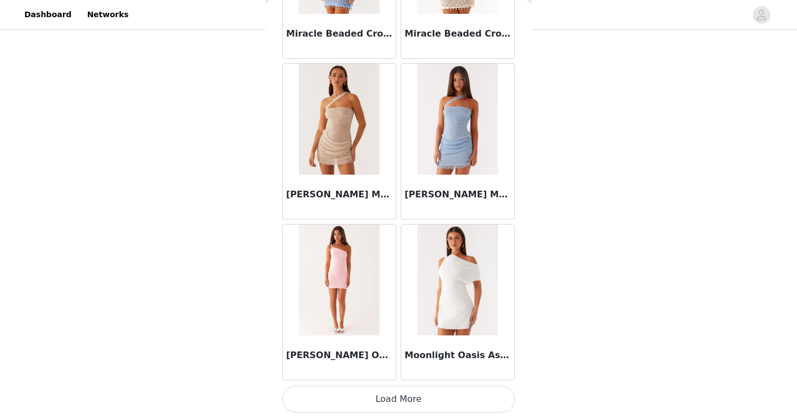
click at [442, 405] on button "Load More" at bounding box center [398, 398] width 233 height 27
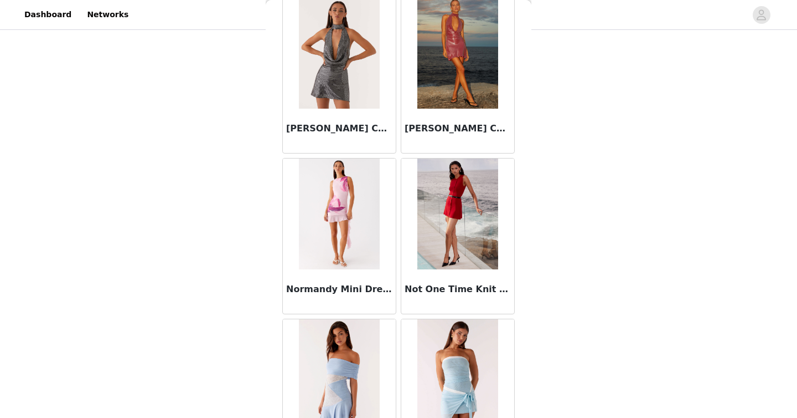
scroll to position [20549, 0]
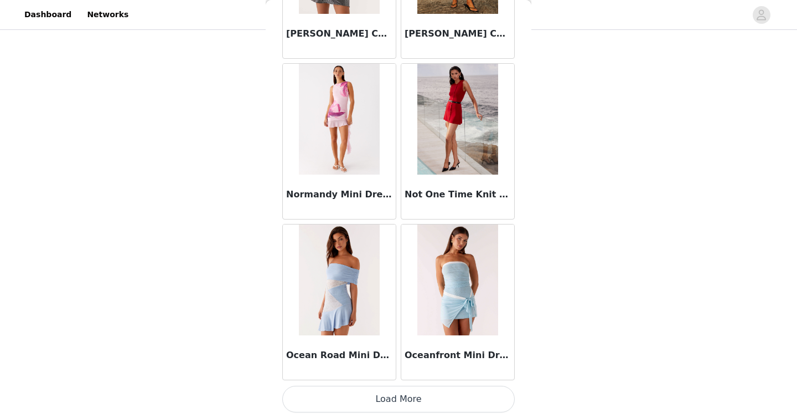
click at [452, 405] on button "Load More" at bounding box center [398, 398] width 233 height 27
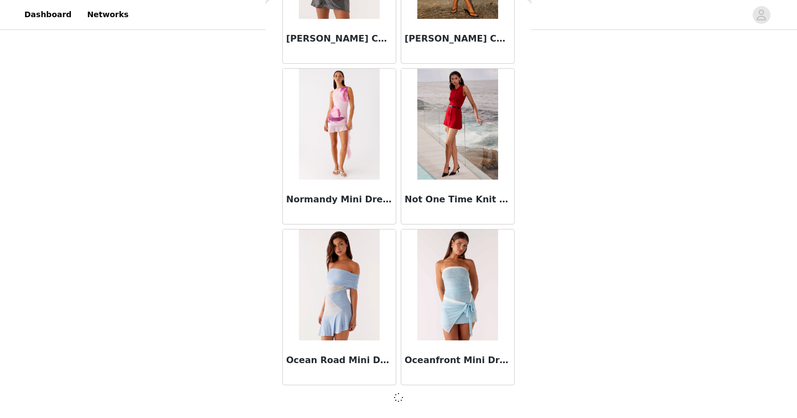
scroll to position [20544, 0]
click at [556, 277] on div "STEP 1 OF 5 Select your styles! Please note that the sizes are in AU Sizes 3/6 …" at bounding box center [398, 104] width 797 height 470
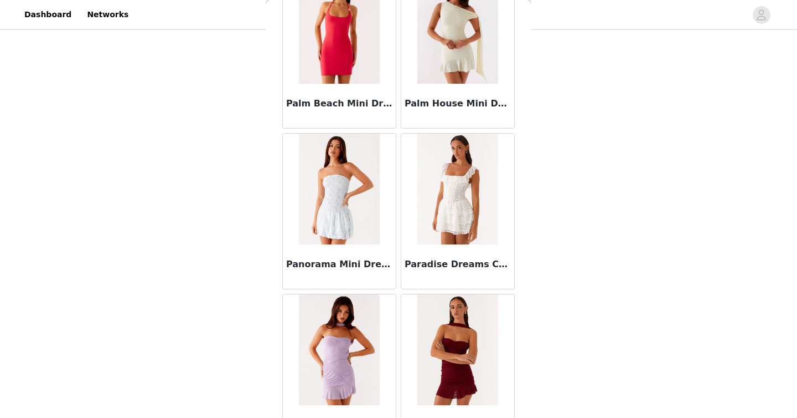
scroll to position [22155, 0]
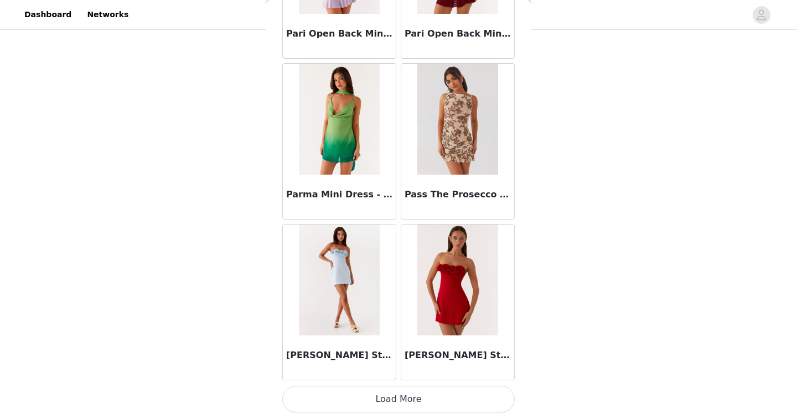
click at [437, 398] on button "Load More" at bounding box center [398, 398] width 233 height 27
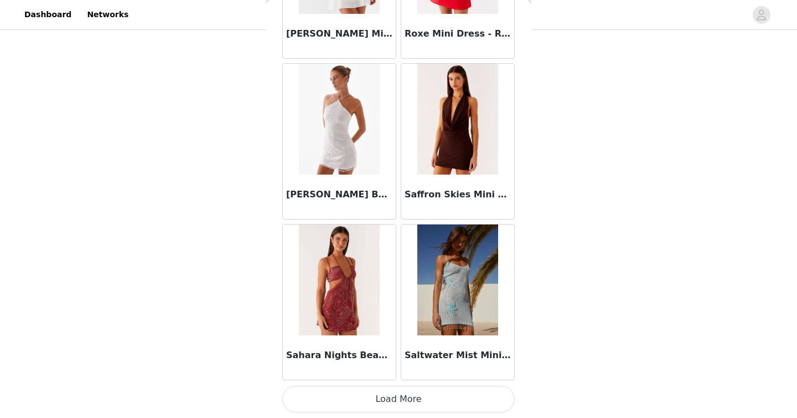
scroll to position [23761, 0]
click at [444, 402] on button "Load More" at bounding box center [398, 399] width 233 height 27
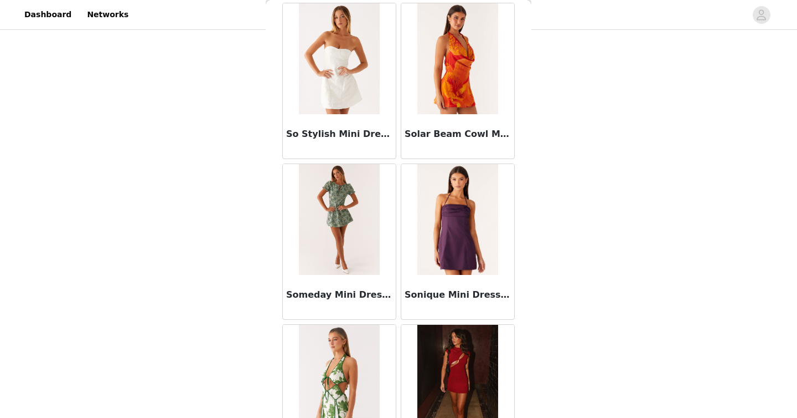
scroll to position [24943, 0]
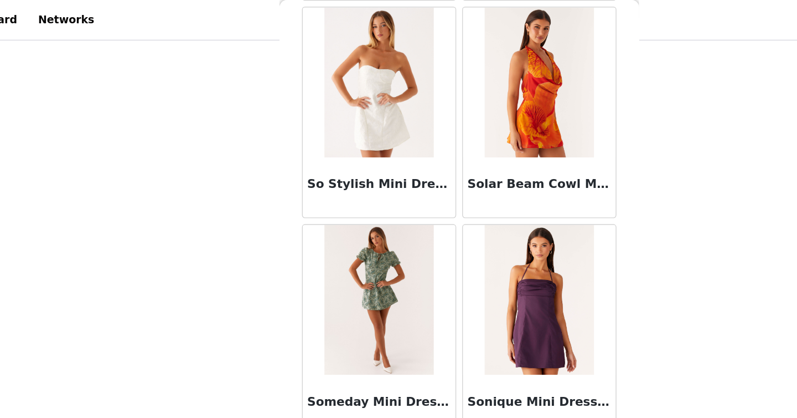
click at [354, 151] on div "So Stylish Mini Dress - White" at bounding box center [339, 138] width 113 height 44
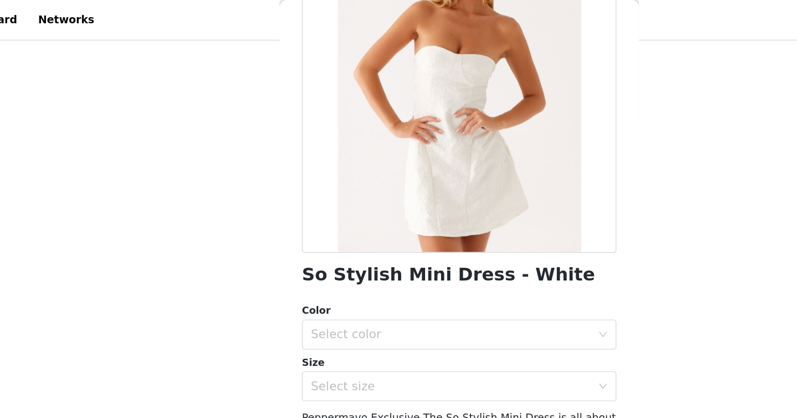
scroll to position [134, 0]
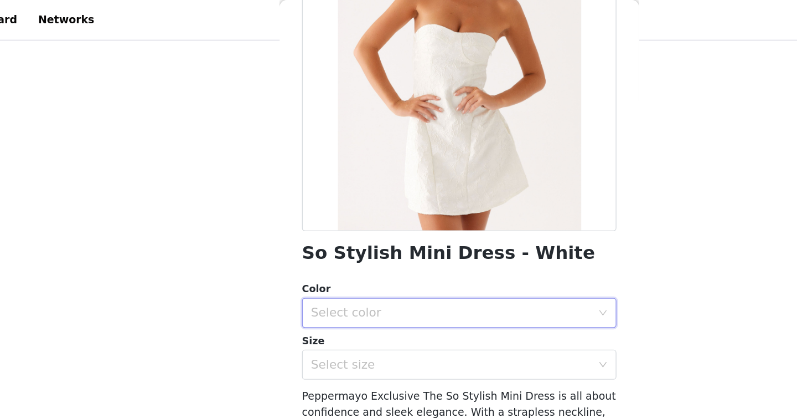
click at [342, 241] on div "Select color" at bounding box center [398, 231] width 233 height 22
click at [337, 261] on li "White" at bounding box center [398, 255] width 233 height 18
click at [337, 270] on div "Select size" at bounding box center [392, 269] width 207 height 11
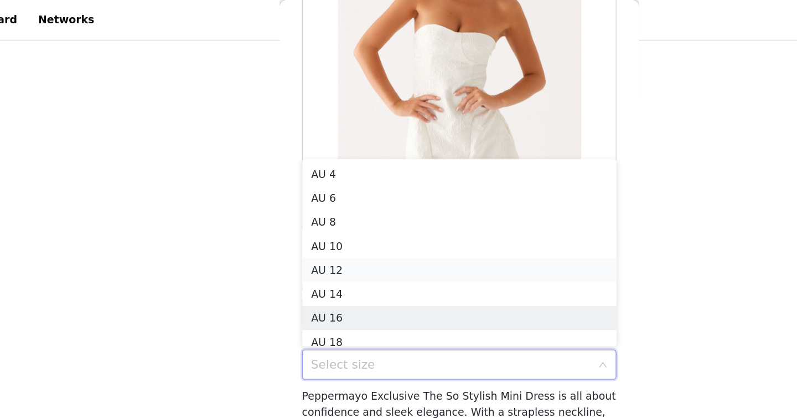
scroll to position [6, 0]
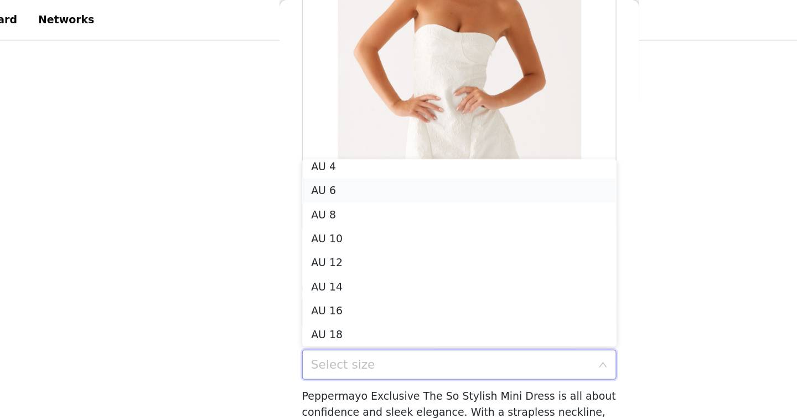
click at [333, 138] on li "AU 6" at bounding box center [398, 141] width 233 height 18
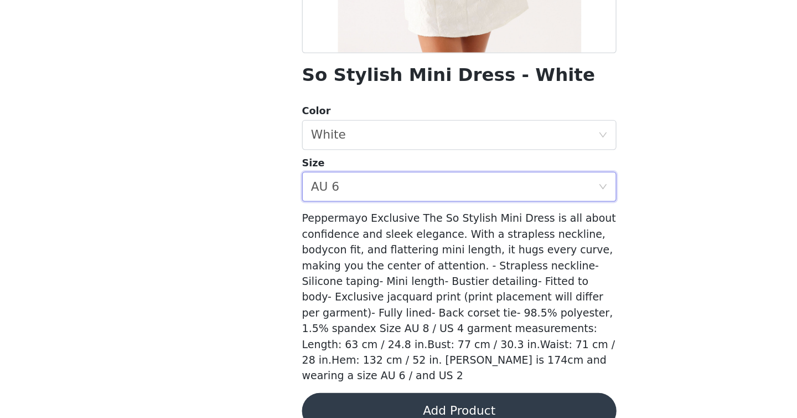
scroll to position [166, 0]
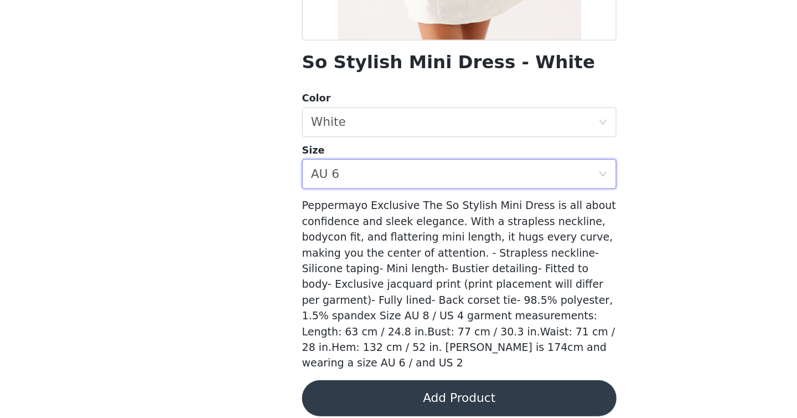
click at [346, 394] on button "Add Product" at bounding box center [398, 402] width 233 height 27
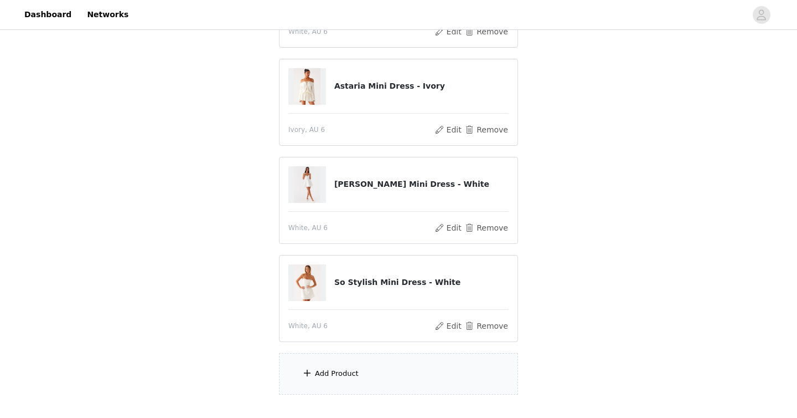
scroll to position [261, 0]
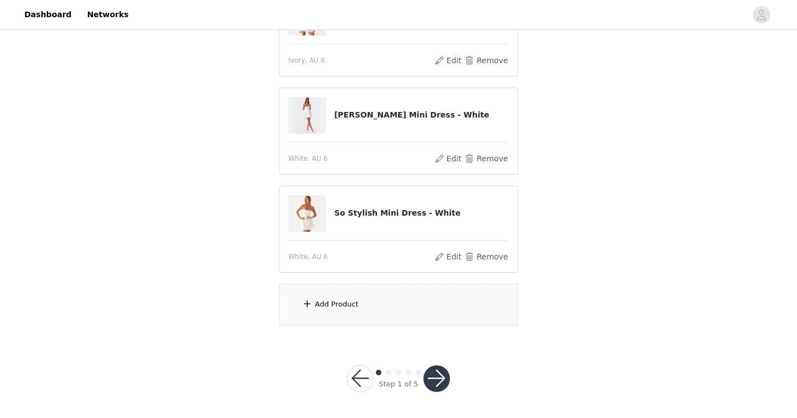
click at [336, 303] on div "Add Product" at bounding box center [337, 303] width 44 height 11
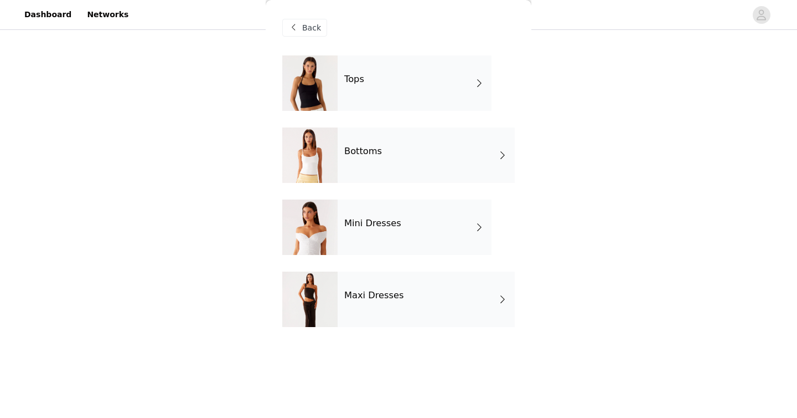
click at [379, 90] on div "Tops" at bounding box center [415, 82] width 154 height 55
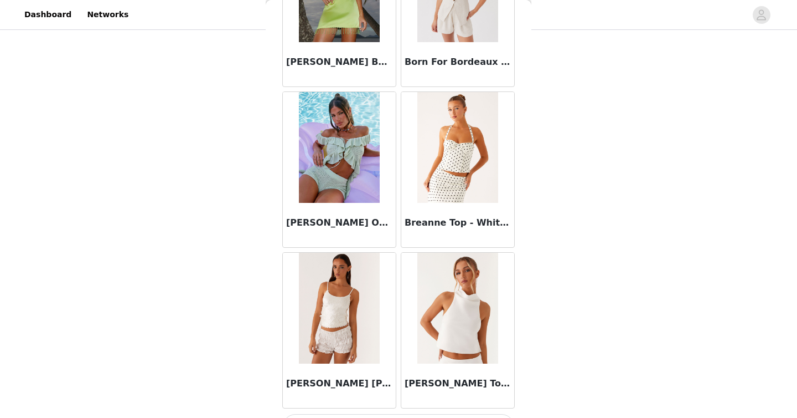
scroll to position [1277, 0]
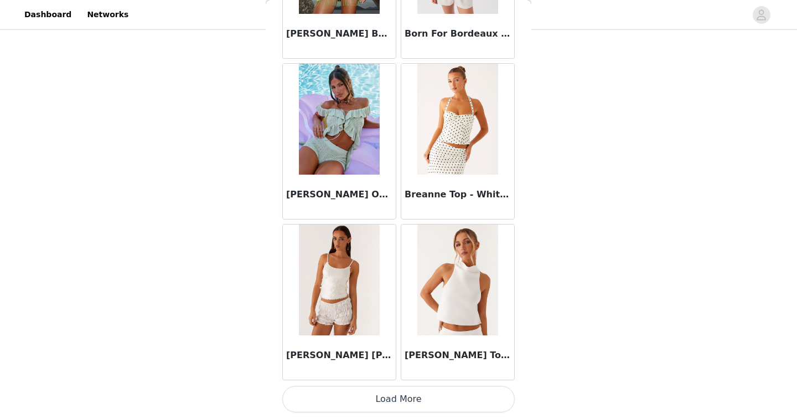
click at [403, 400] on button "Load More" at bounding box center [398, 398] width 233 height 27
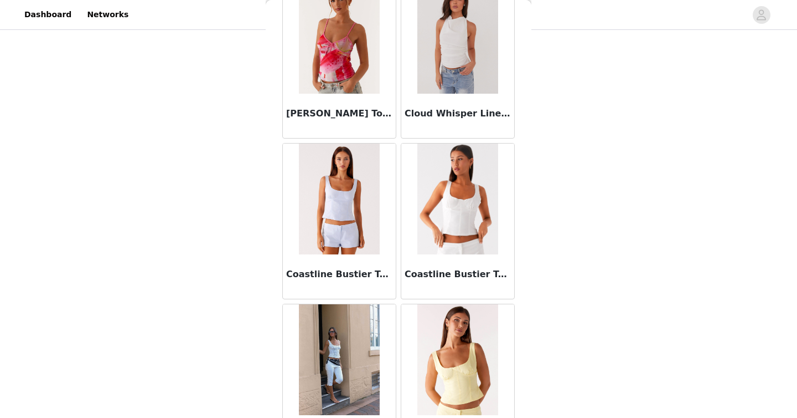
scroll to position [2883, 0]
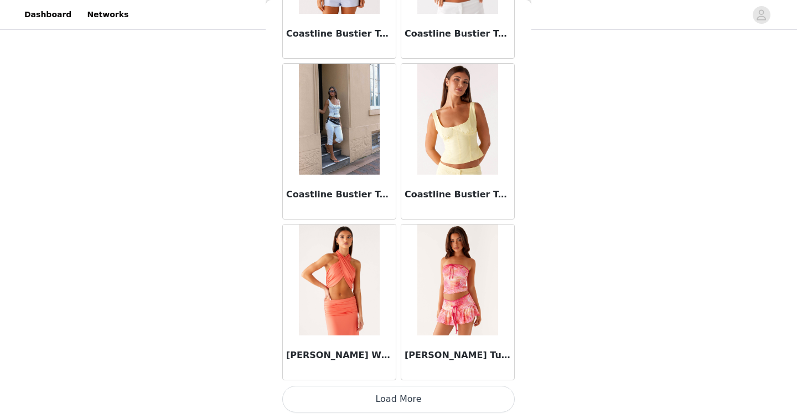
click at [396, 397] on button "Load More" at bounding box center [398, 398] width 233 height 27
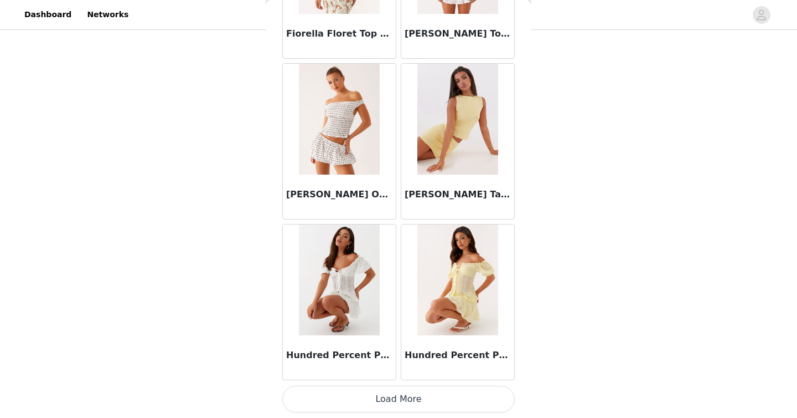
scroll to position [4489, 0]
click at [425, 397] on button "Load More" at bounding box center [398, 399] width 233 height 27
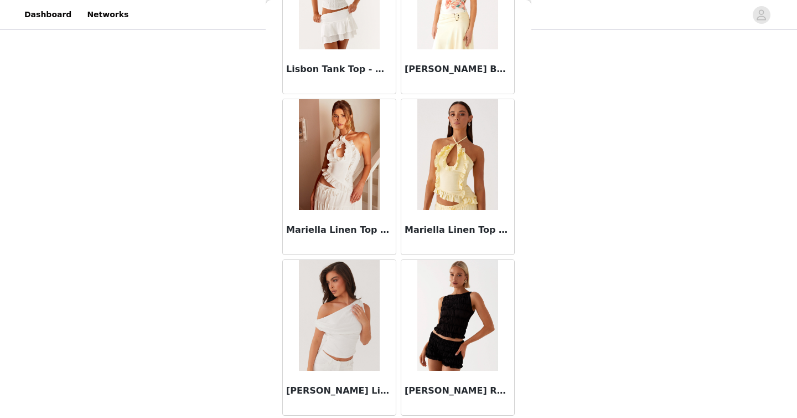
scroll to position [6095, 0]
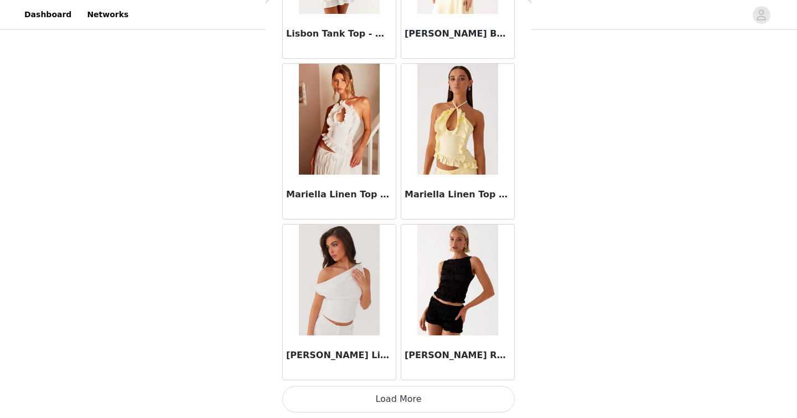
click at [409, 397] on button "Load More" at bounding box center [398, 398] width 233 height 27
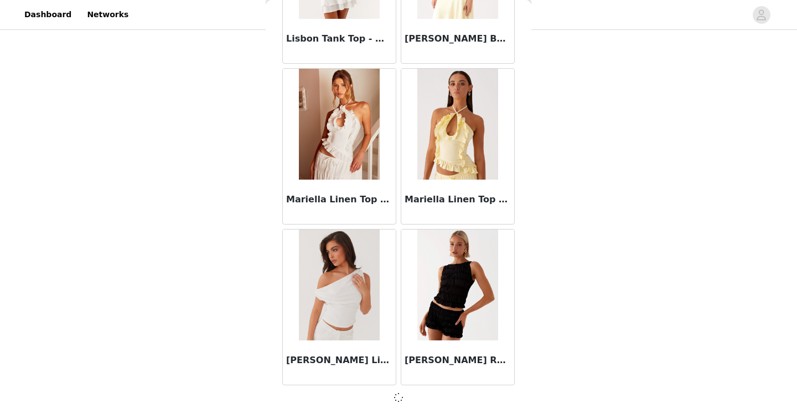
scroll to position [6090, 0]
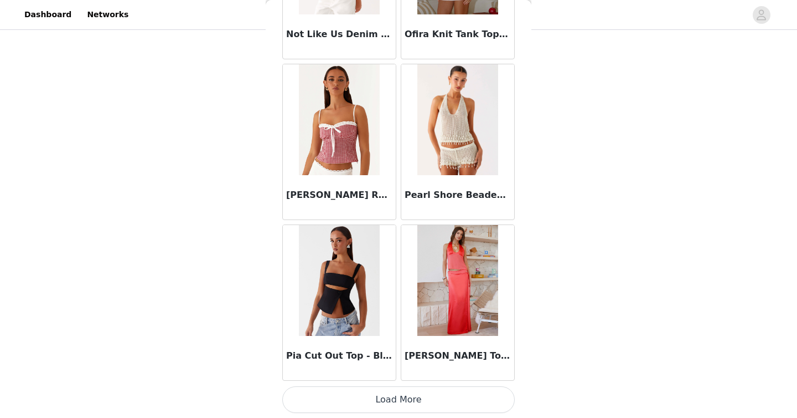
click at [439, 406] on button "Load More" at bounding box center [398, 399] width 233 height 27
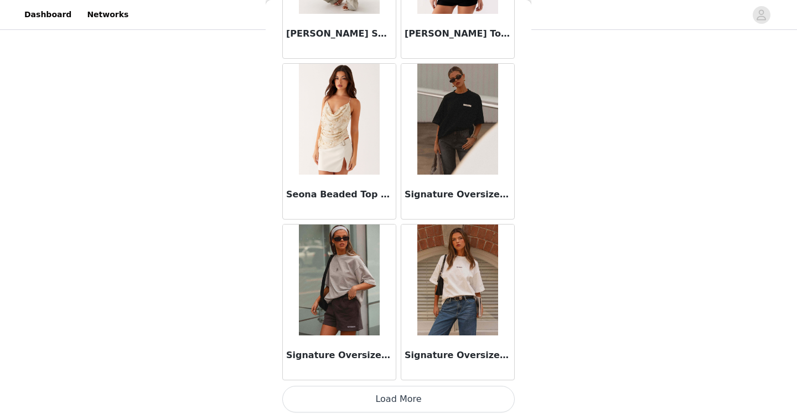
scroll to position [9307, 0]
click at [384, 397] on button "Load More" at bounding box center [398, 399] width 233 height 27
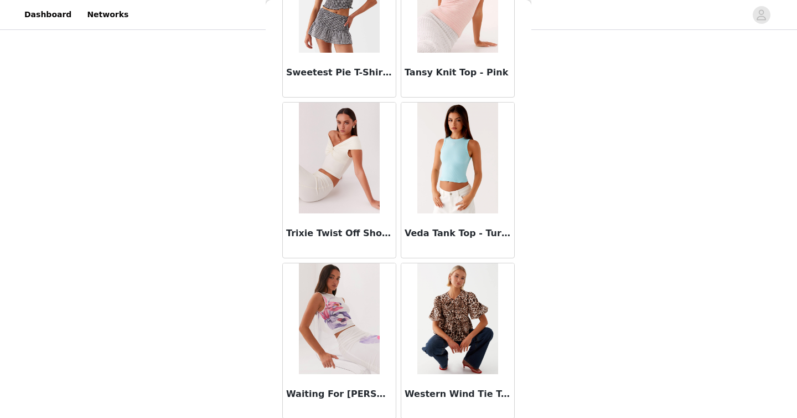
scroll to position [10913, 0]
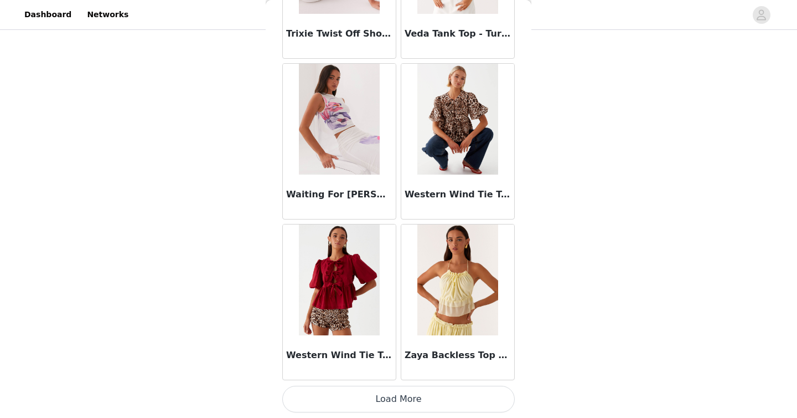
click at [405, 397] on button "Load More" at bounding box center [398, 398] width 233 height 27
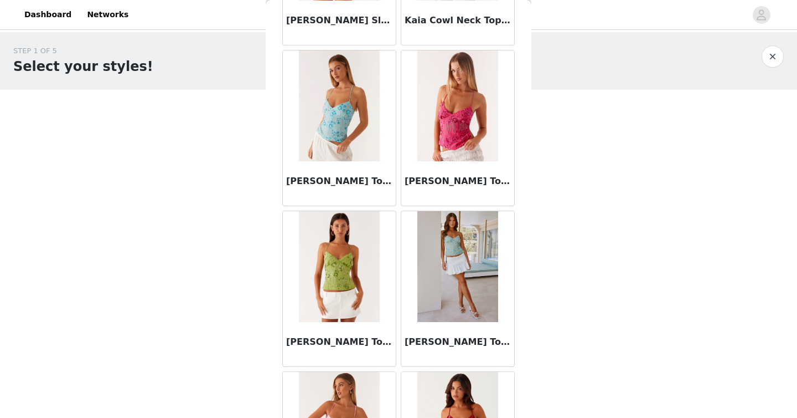
scroll to position [5157, 0]
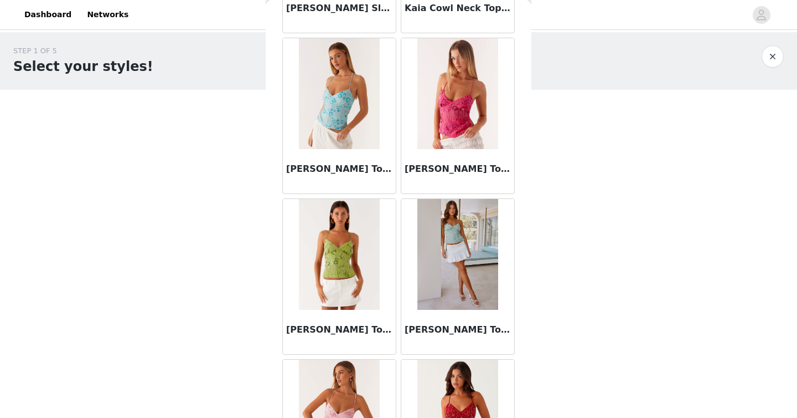
click at [362, 288] on img at bounding box center [339, 254] width 80 height 111
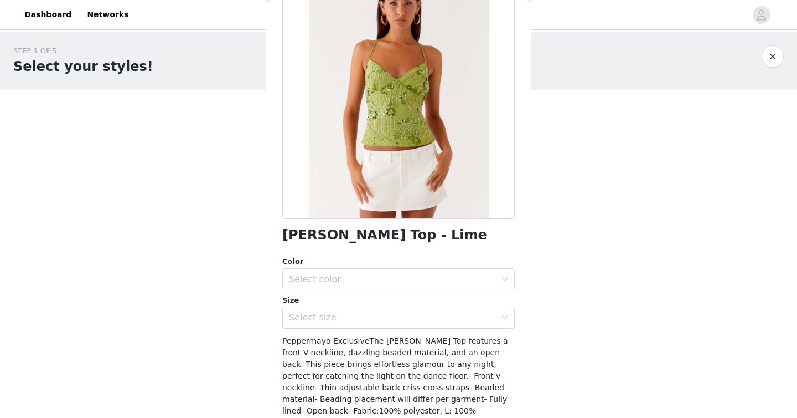
scroll to position [95, 0]
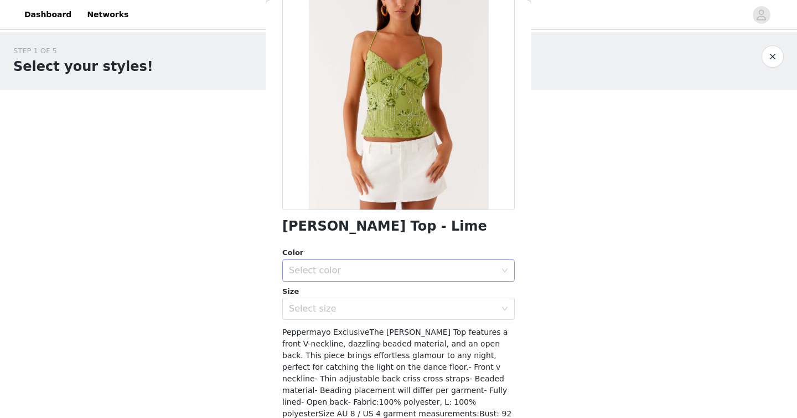
click at [402, 266] on div "Select color" at bounding box center [392, 270] width 207 height 11
click at [357, 289] on li "Lime" at bounding box center [398, 295] width 233 height 18
click at [357, 305] on div "Select size" at bounding box center [392, 308] width 207 height 11
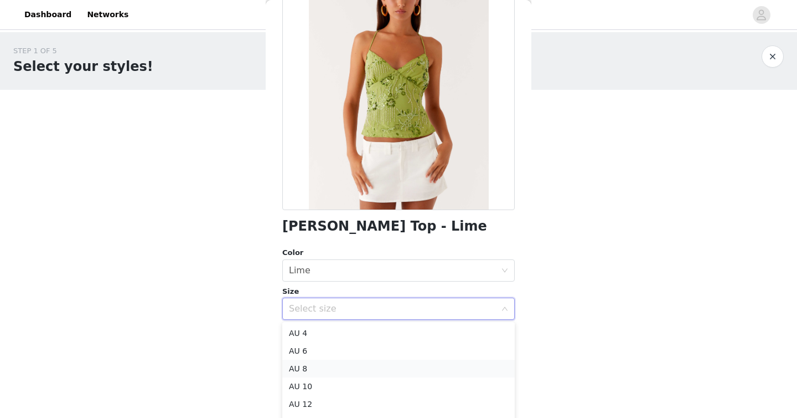
click at [348, 365] on li "AU 8" at bounding box center [398, 368] width 233 height 18
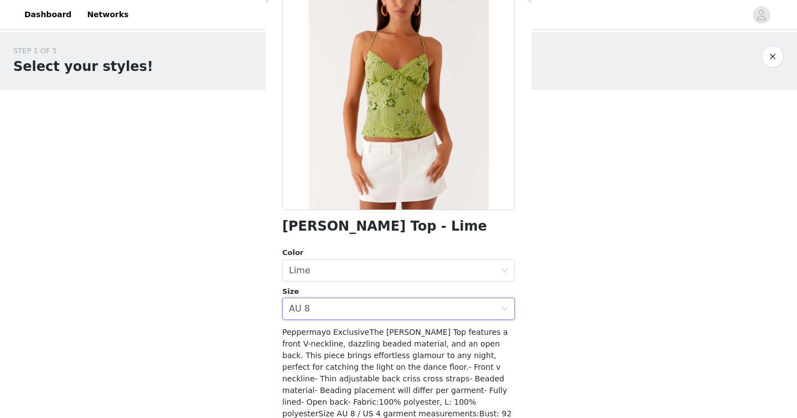
scroll to position [166, 0]
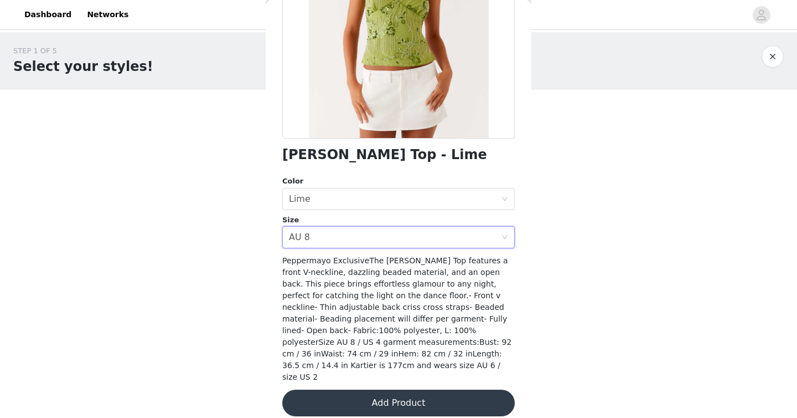
click at [352, 397] on button "Add Product" at bounding box center [398, 402] width 233 height 27
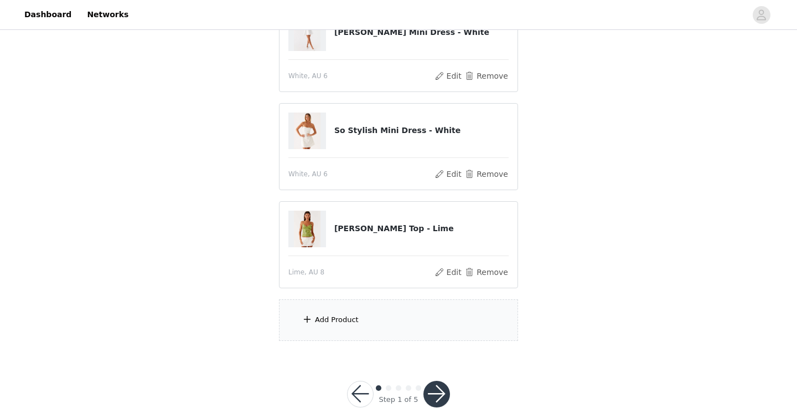
scroll to position [359, 0]
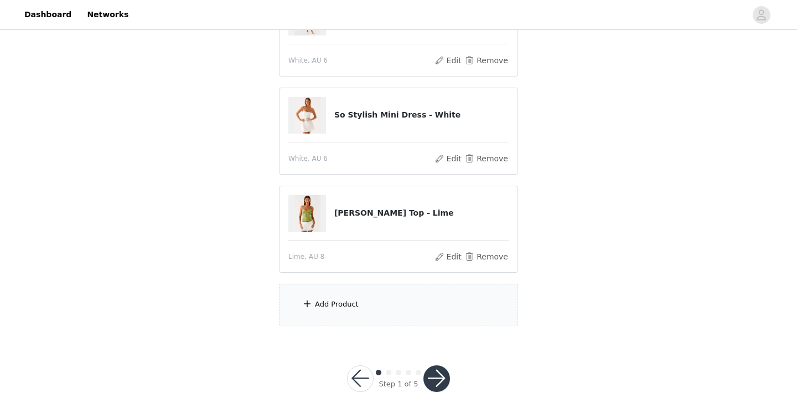
click at [352, 284] on div "Add Product" at bounding box center [398, 305] width 239 height 42
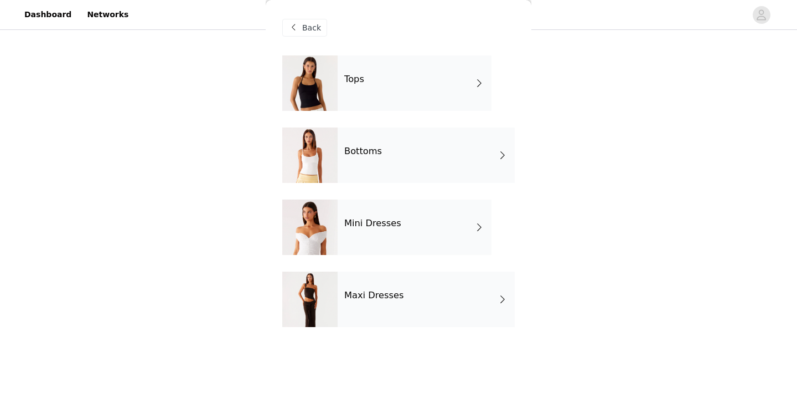
click at [353, 309] on div "Tops Bottoms Mini Dresses Maxi Dresses" at bounding box center [398, 199] width 233 height 288
click at [366, 151] on h4 "Bottoms" at bounding box center [363, 151] width 38 height 10
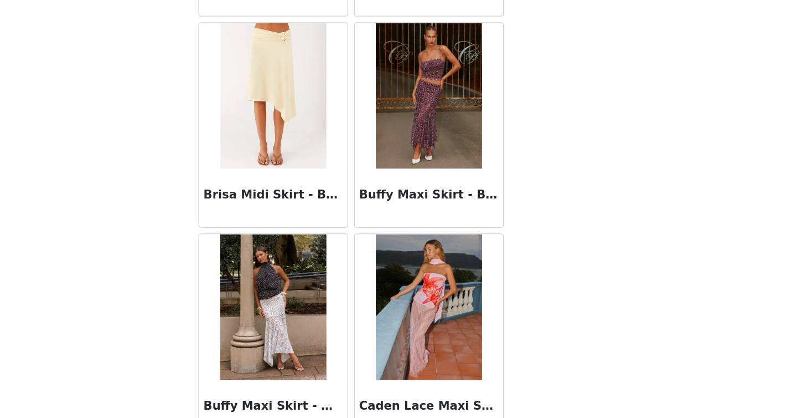
scroll to position [1276, 0]
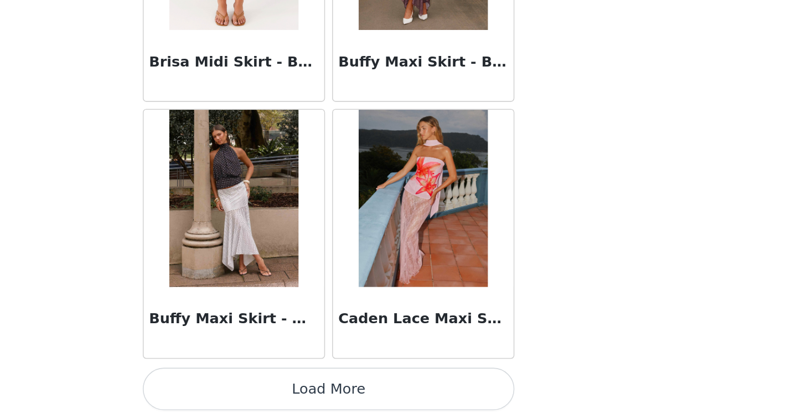
click at [390, 397] on button "Load More" at bounding box center [398, 399] width 233 height 27
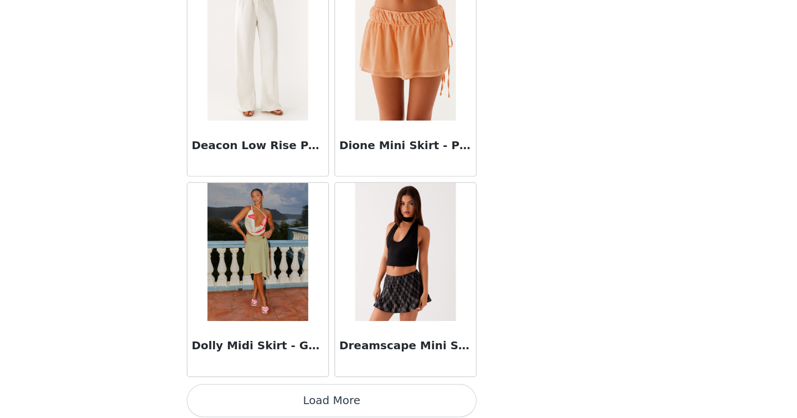
scroll to position [359, 0]
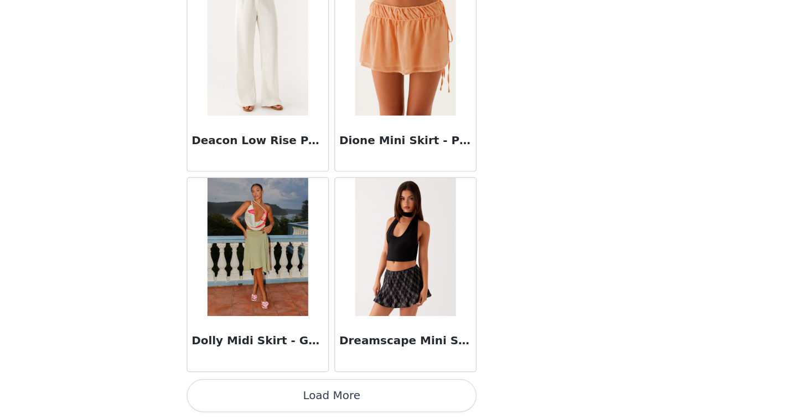
click at [412, 402] on button "Load More" at bounding box center [398, 398] width 233 height 27
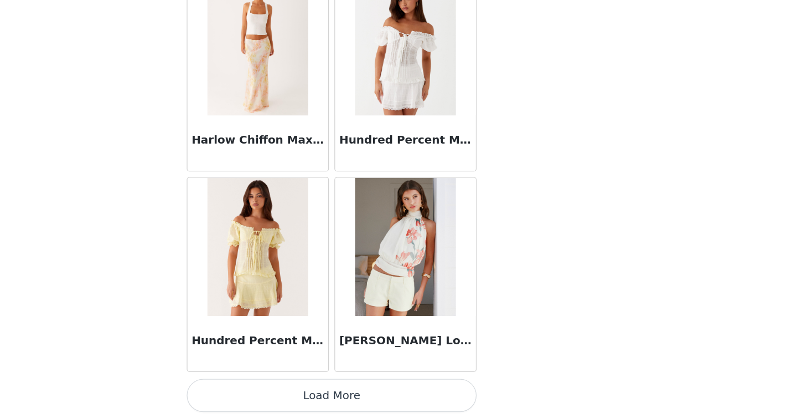
scroll to position [4488, 0]
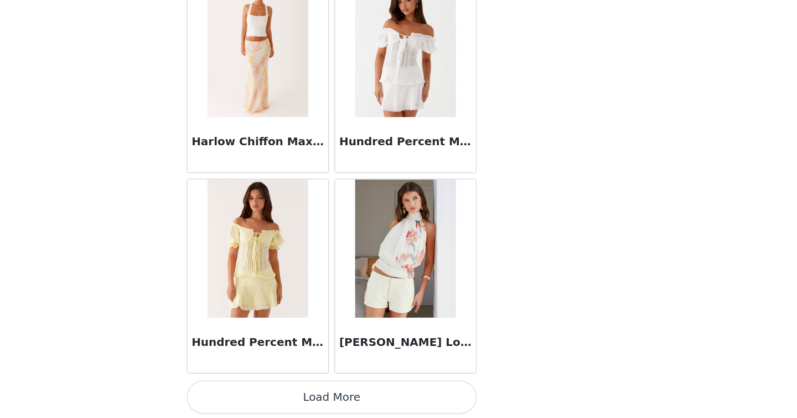
click at [410, 393] on button "Load More" at bounding box center [398, 400] width 233 height 27
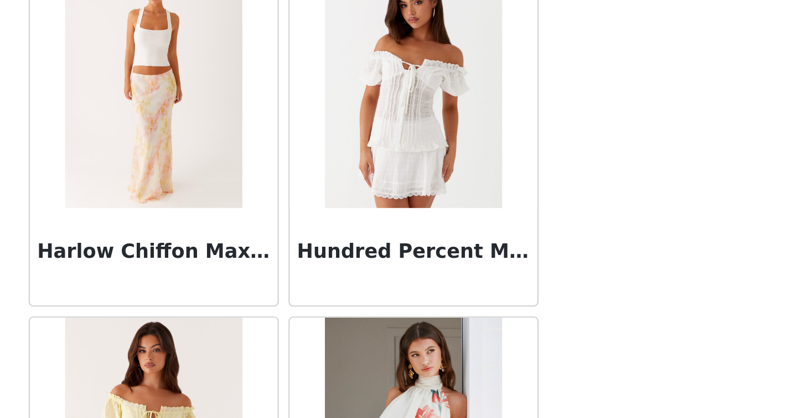
click at [458, 193] on h3 "Hundred Percent Mini Skirt - White" at bounding box center [458, 195] width 106 height 13
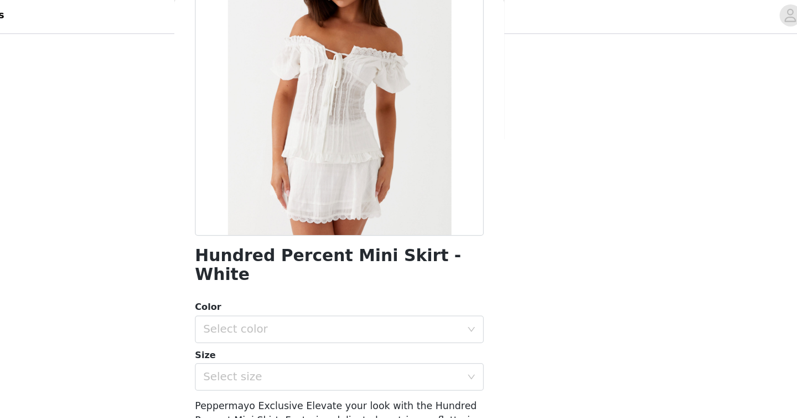
scroll to position [138, 0]
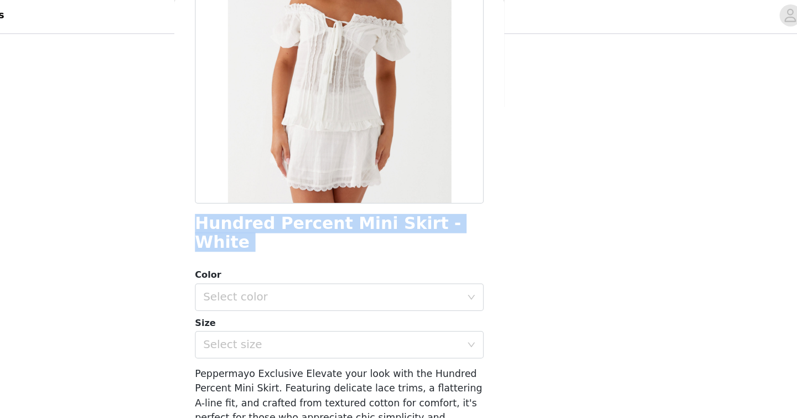
drag, startPoint x: 269, startPoint y: 185, endPoint x: 495, endPoint y: 191, distance: 226.0
click at [495, 191] on div "Back Hundred Percent Mini Skirt - White Color Select color Size Select size Pep…" at bounding box center [399, 209] width 266 height 418
copy div "Hundred Percent Mini Skirt - White"
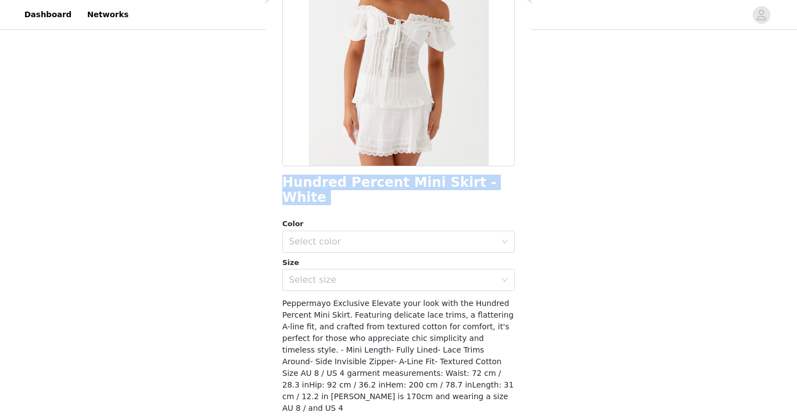
scroll to position [0, 0]
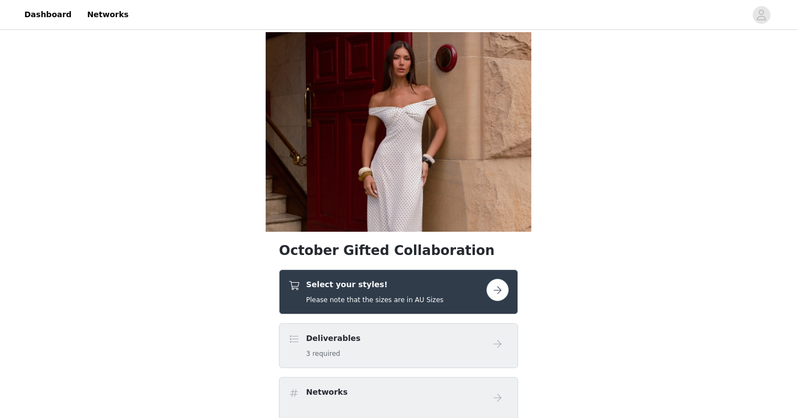
click at [350, 311] on div "Select your styles! Please note that the sizes are in AU Sizes" at bounding box center [398, 291] width 239 height 45
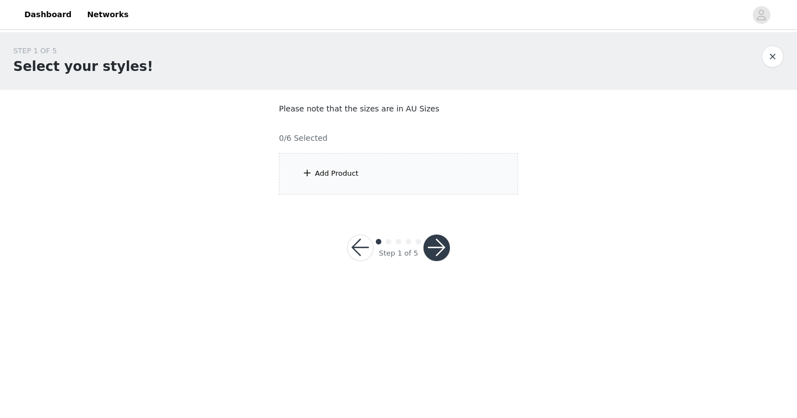
click at [376, 172] on div "Add Product" at bounding box center [398, 174] width 239 height 42
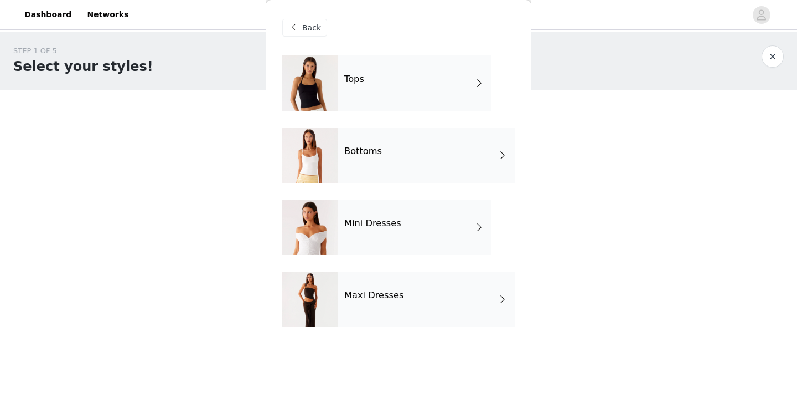
click at [378, 148] on h4 "Bottoms" at bounding box center [363, 151] width 38 height 10
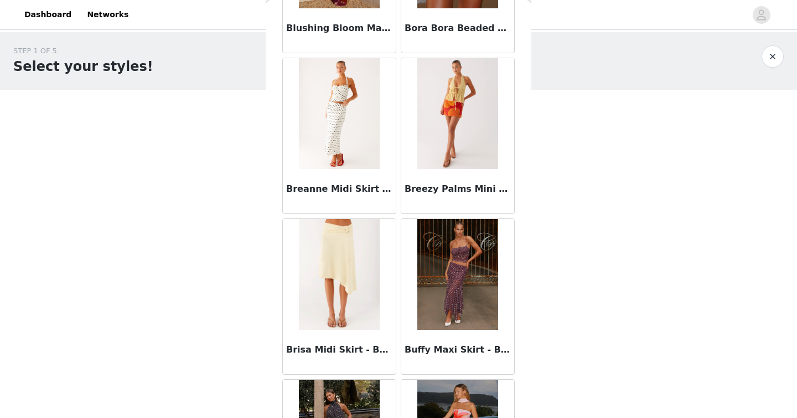
scroll to position [1277, 0]
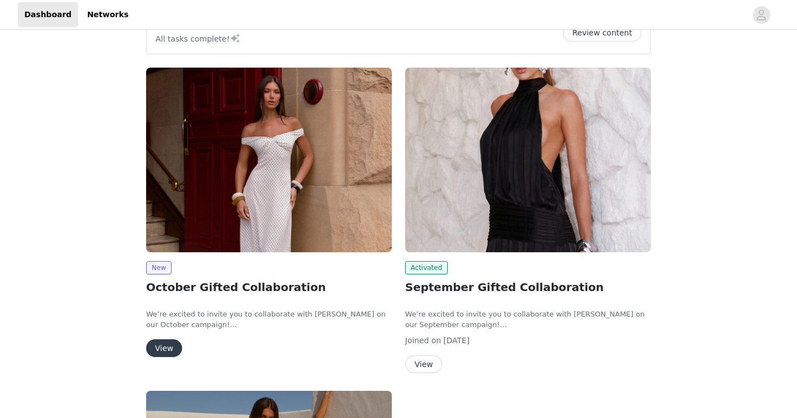
scroll to position [115, 0]
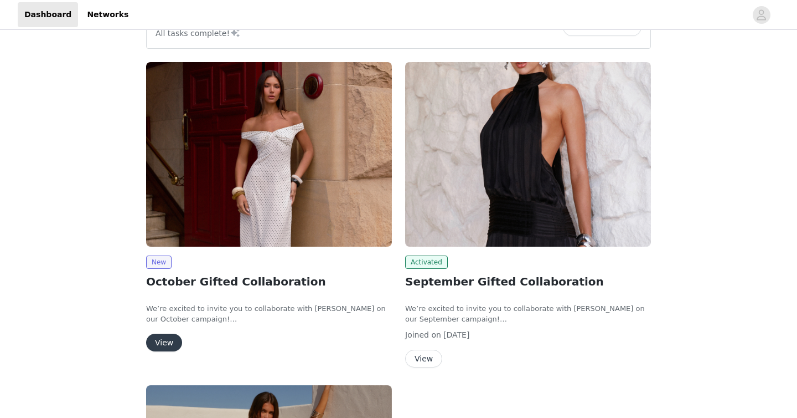
click at [159, 341] on button "View" at bounding box center [164, 342] width 36 height 18
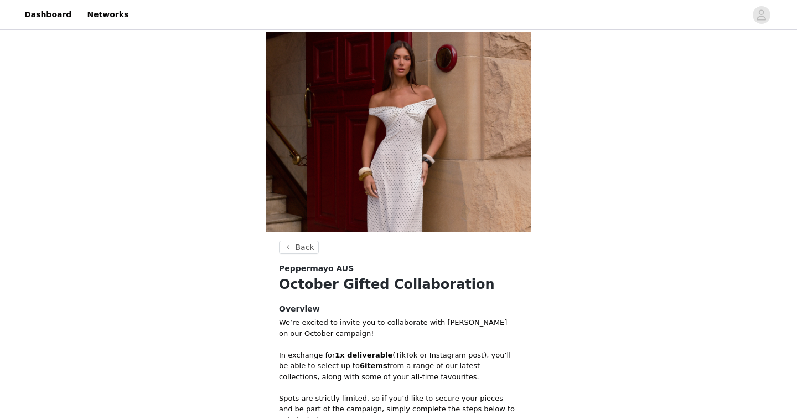
click at [228, 341] on div "Back Peppermayo AUS October Gifted Collaboration Overview We’re excited to invi…" at bounding box center [398, 315] width 797 height 566
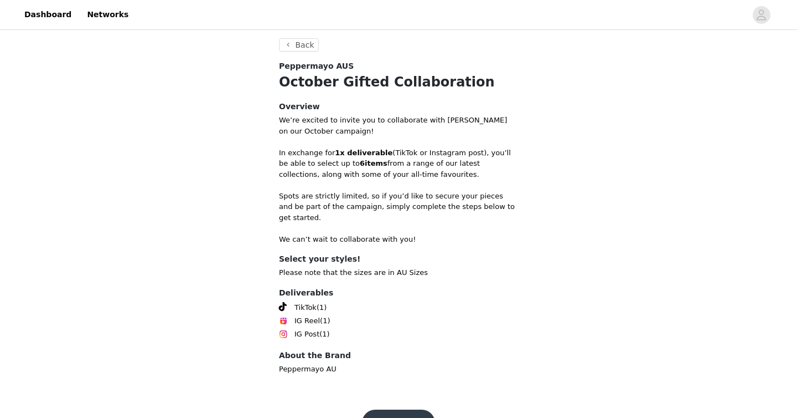
scroll to position [223, 0]
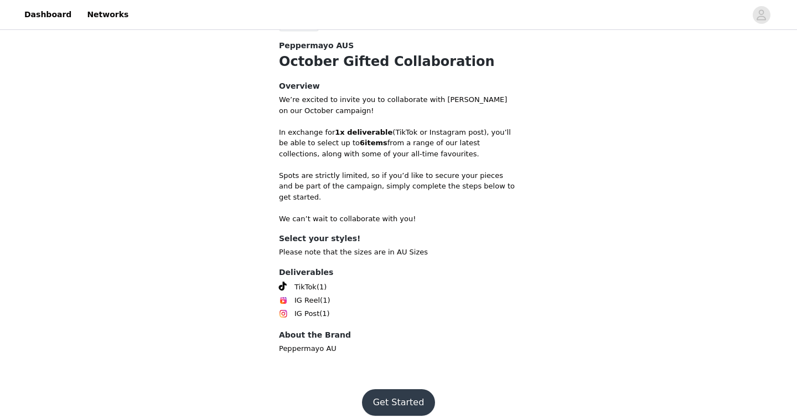
click at [375, 389] on button "Get Started" at bounding box center [399, 402] width 74 height 27
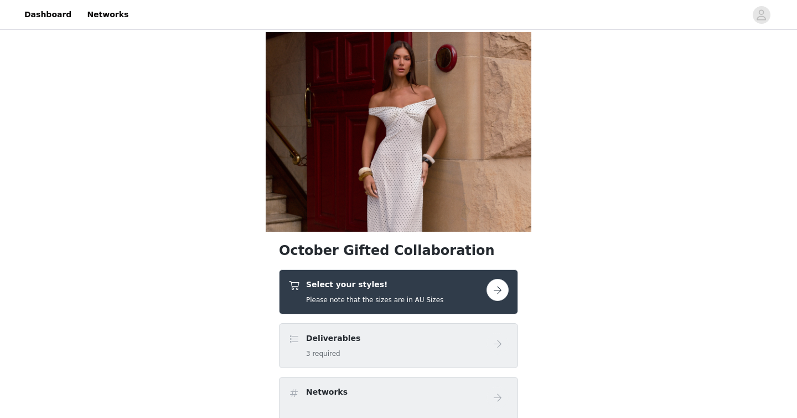
click at [498, 291] on button "button" at bounding box center [498, 290] width 22 height 22
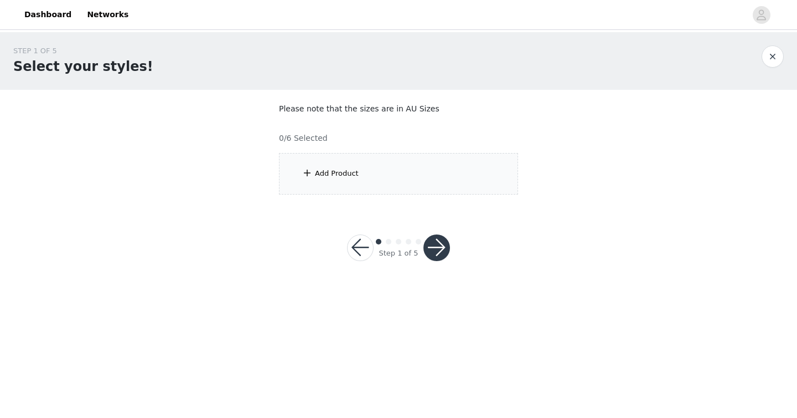
click at [332, 187] on div "Add Product" at bounding box center [398, 174] width 239 height 42
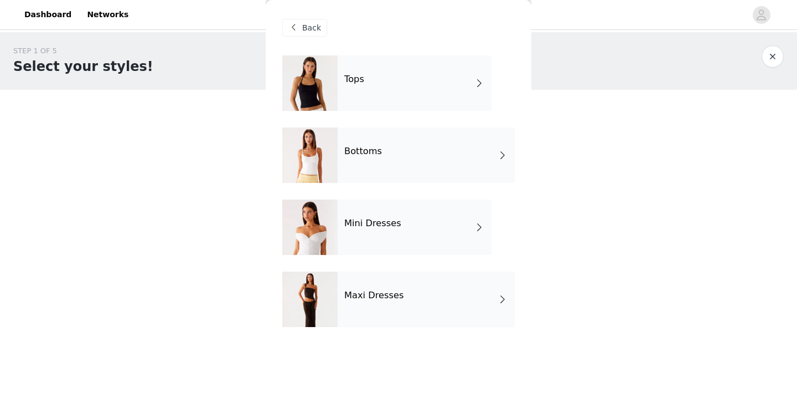
click at [371, 289] on div "Maxi Dresses" at bounding box center [426, 298] width 177 height 55
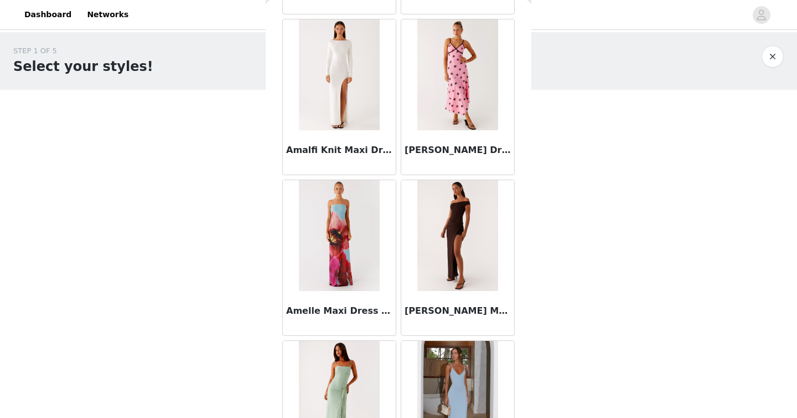
scroll to position [1277, 0]
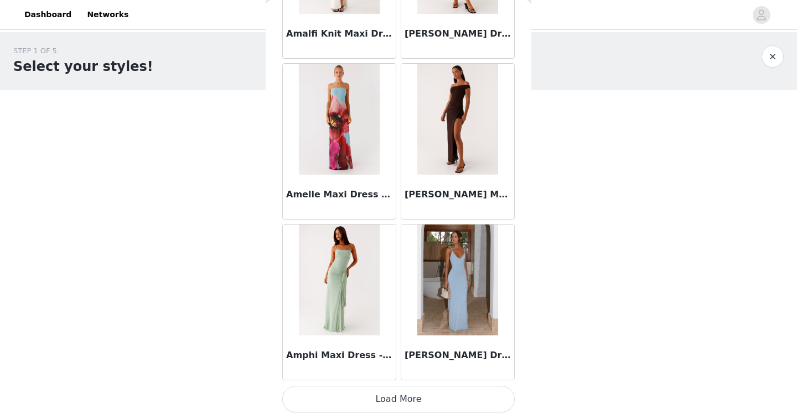
click at [379, 401] on button "Load More" at bounding box center [398, 398] width 233 height 27
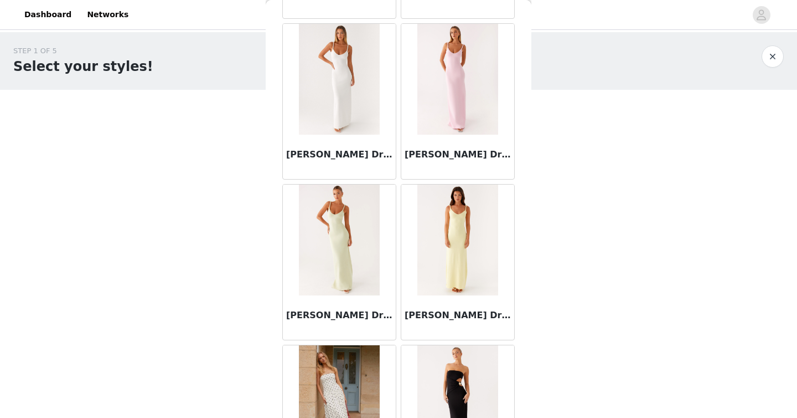
scroll to position [1769, 0]
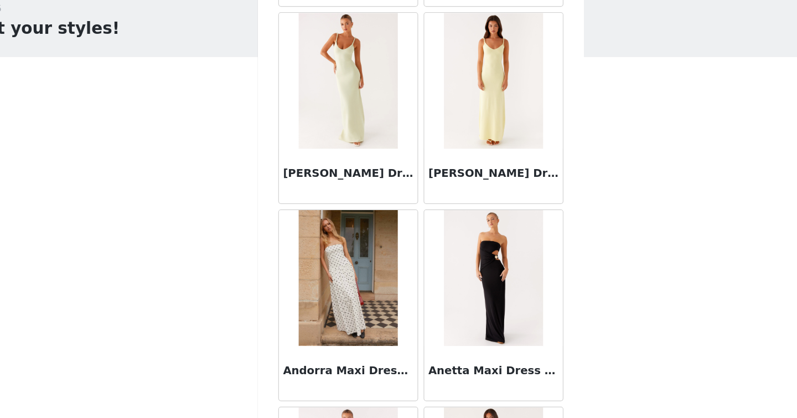
click at [341, 254] on img at bounding box center [339, 269] width 80 height 111
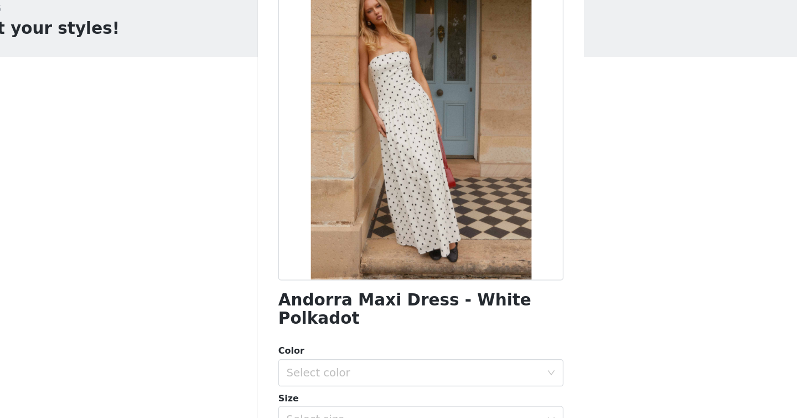
scroll to position [31, 0]
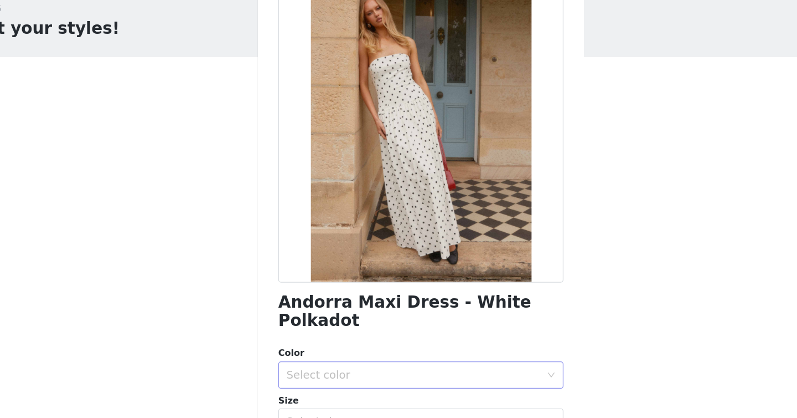
click at [365, 343] on div "Select color" at bounding box center [392, 348] width 207 height 11
click at [366, 361] on li "White Polkadot" at bounding box center [398, 358] width 233 height 18
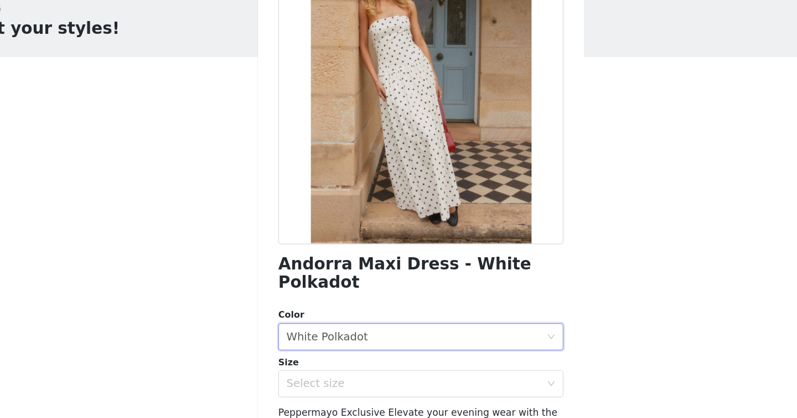
scroll to position [61, 0]
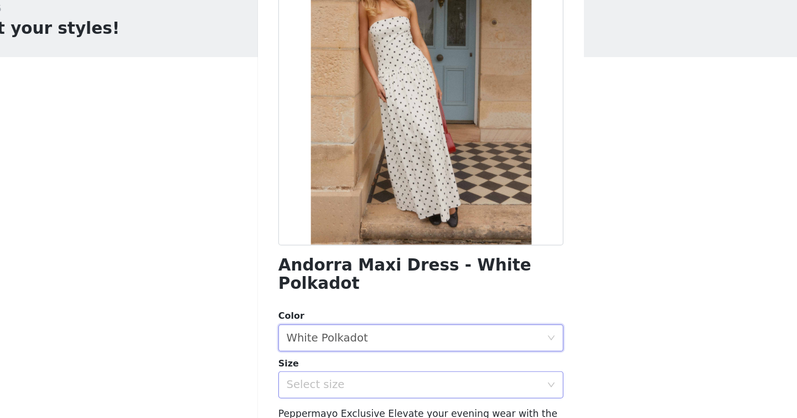
click at [367, 351] on div "Select size" at bounding box center [392, 356] width 207 height 11
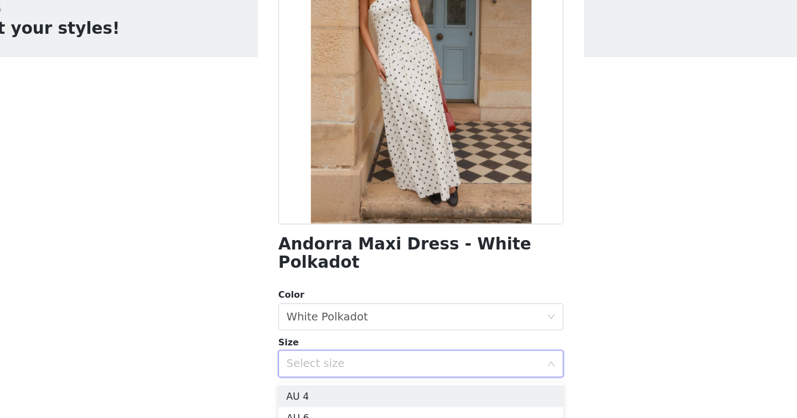
scroll to position [79, 0]
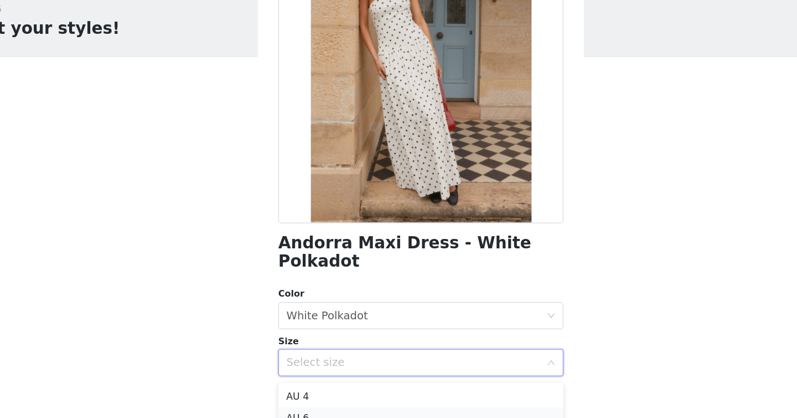
click at [368, 376] on li "AU 6" at bounding box center [398, 384] width 233 height 18
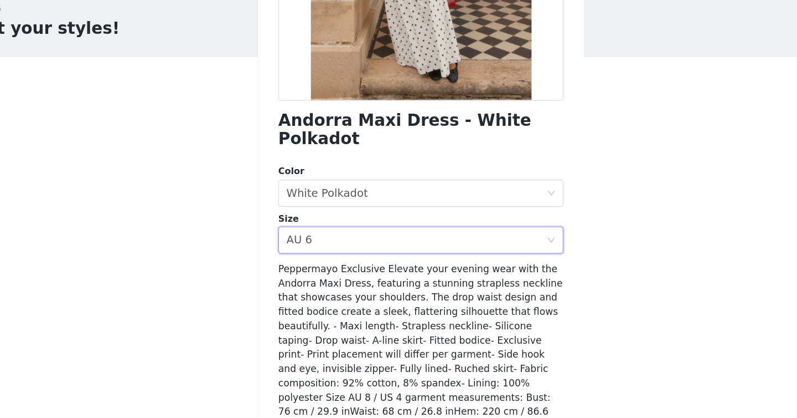
scroll to position [189, 0]
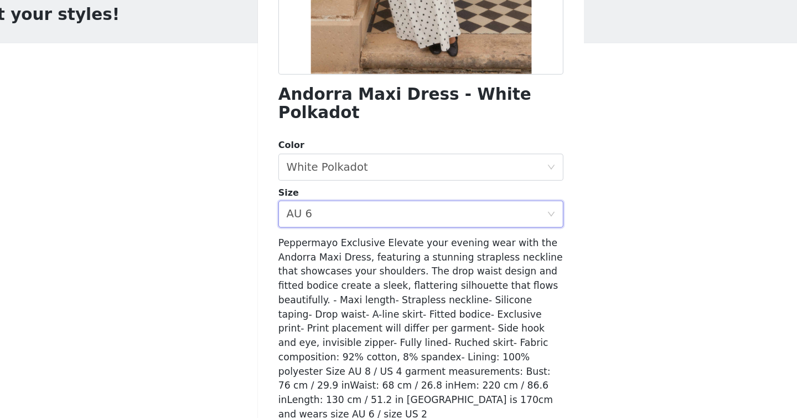
click at [366, 404] on button "Add Product" at bounding box center [398, 417] width 233 height 27
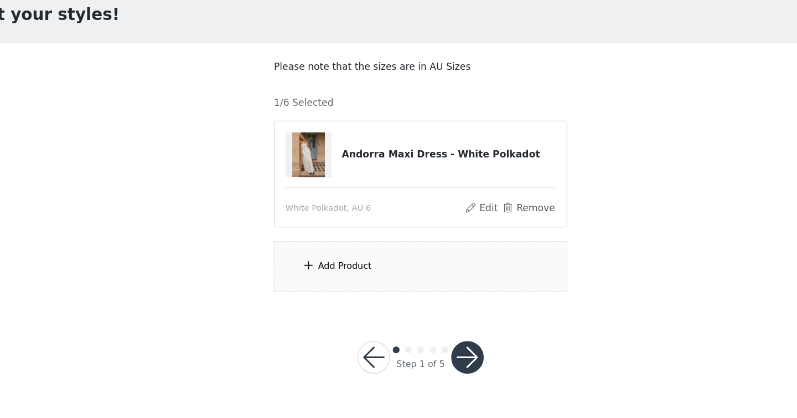
click at [364, 267] on div "Add Product" at bounding box center [398, 272] width 239 height 42
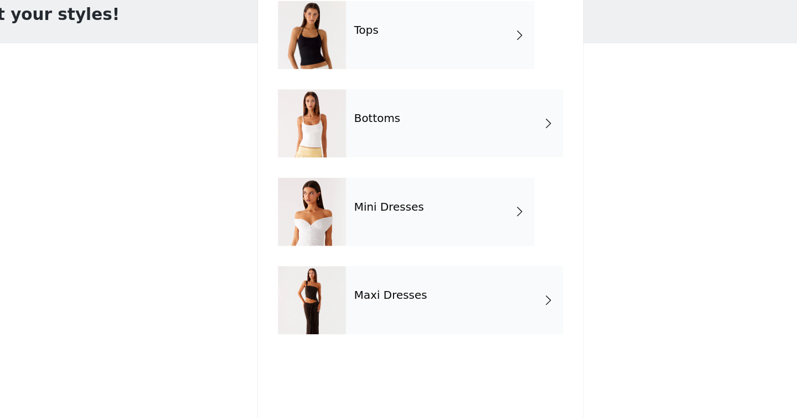
scroll to position [0, 0]
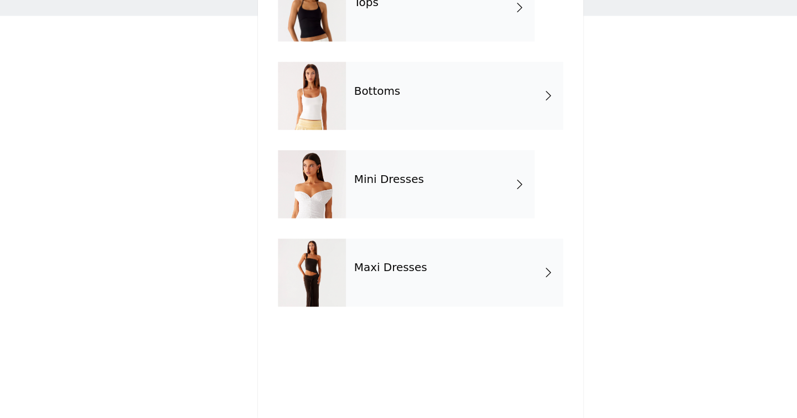
click at [364, 291] on h4 "Maxi Dresses" at bounding box center [374, 295] width 60 height 10
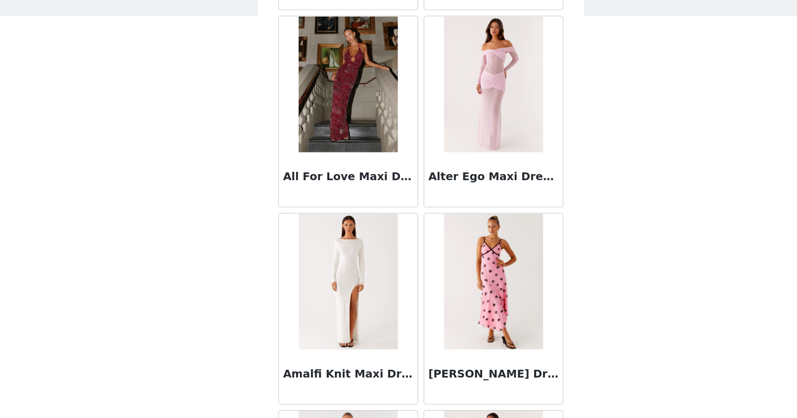
scroll to position [1277, 0]
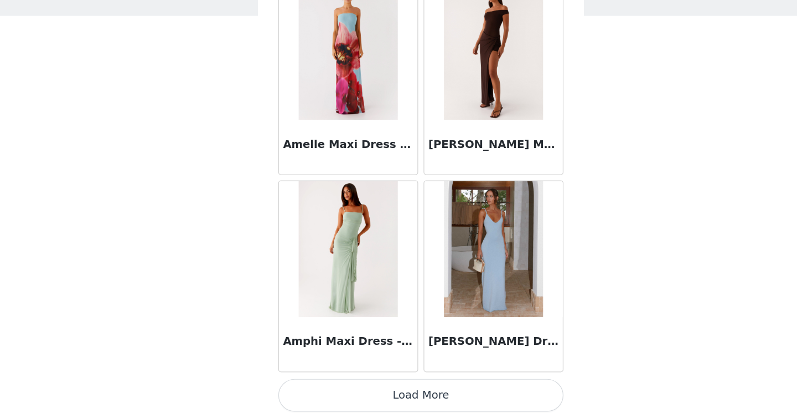
click at [397, 402] on button "Load More" at bounding box center [398, 398] width 233 height 27
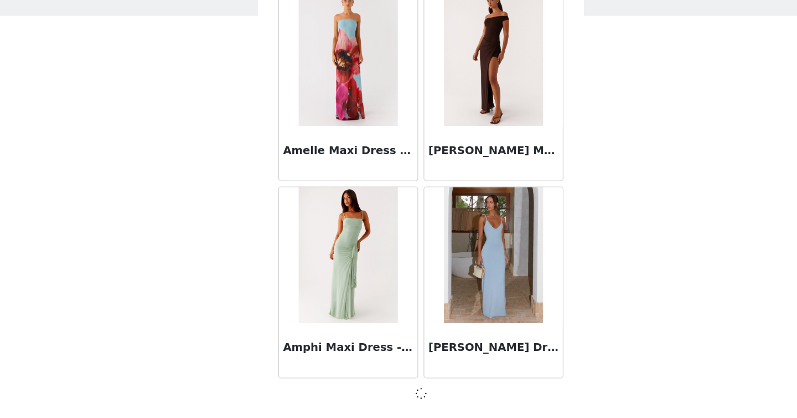
scroll to position [1272, 0]
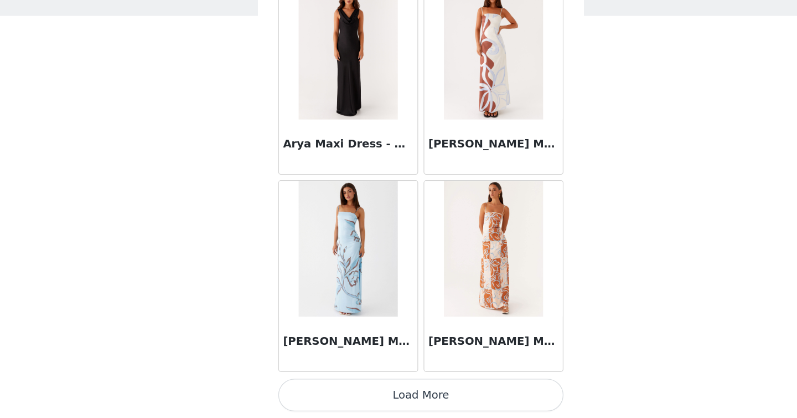
click at [397, 402] on button "Load More" at bounding box center [398, 398] width 233 height 27
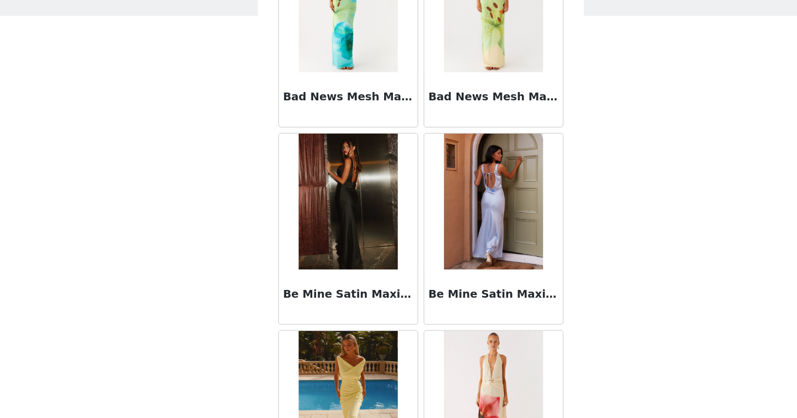
scroll to position [4489, 0]
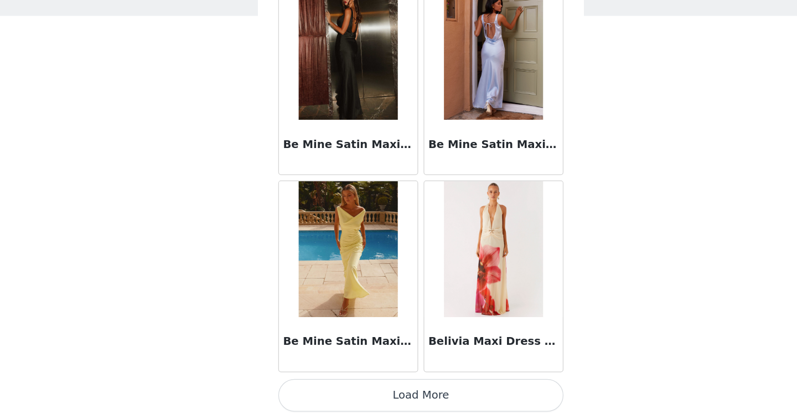
click at [397, 402] on button "Load More" at bounding box center [398, 398] width 233 height 27
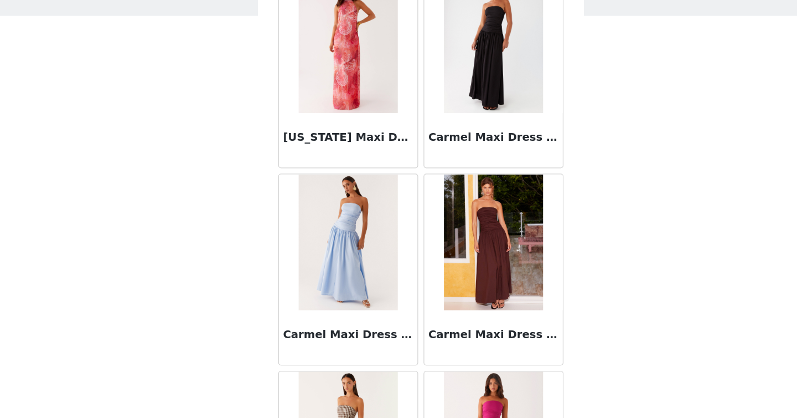
scroll to position [6095, 0]
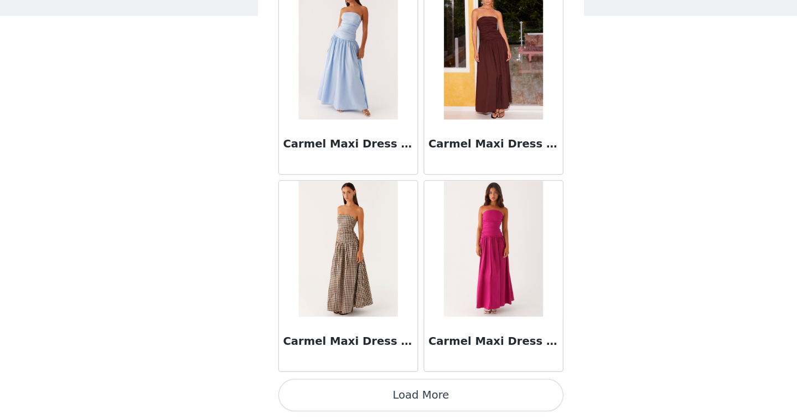
click at [423, 402] on button "Load More" at bounding box center [398, 398] width 233 height 27
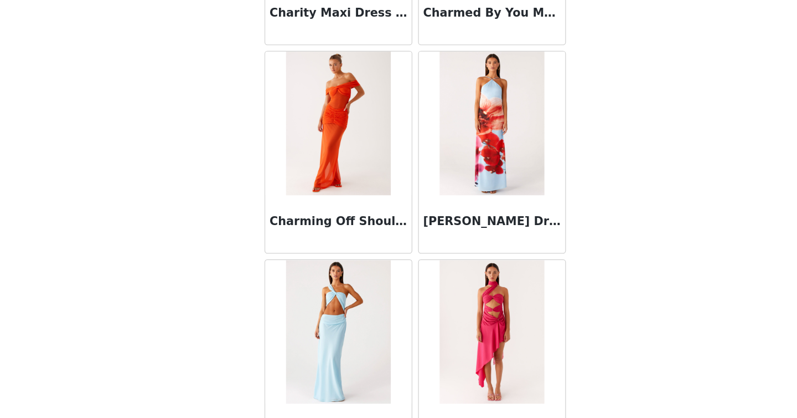
scroll to position [7701, 0]
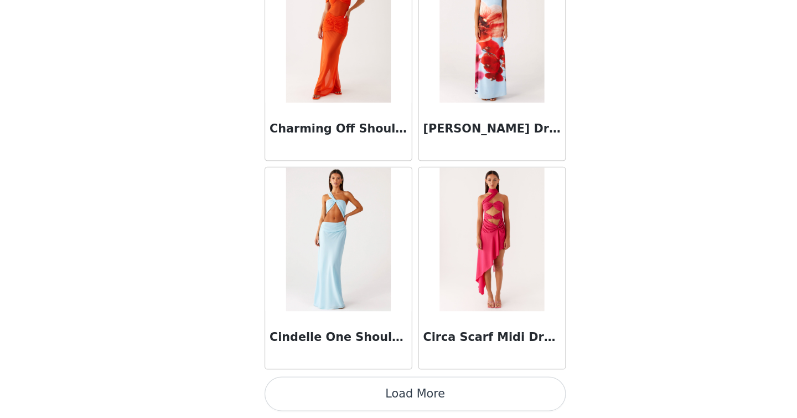
click at [492, 398] on button "Load More" at bounding box center [398, 398] width 233 height 27
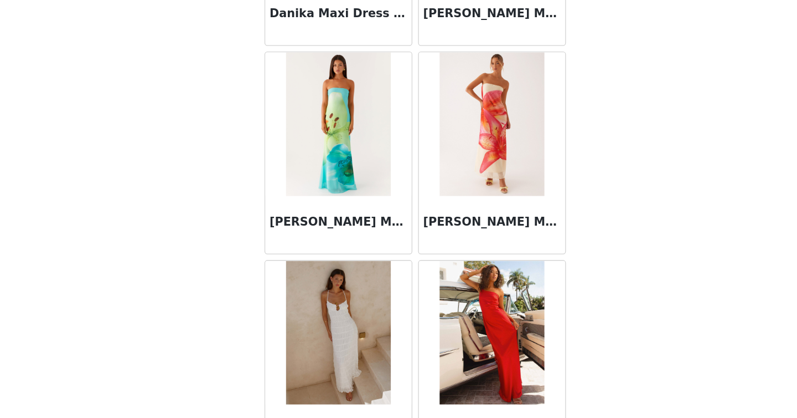
scroll to position [8683, 0]
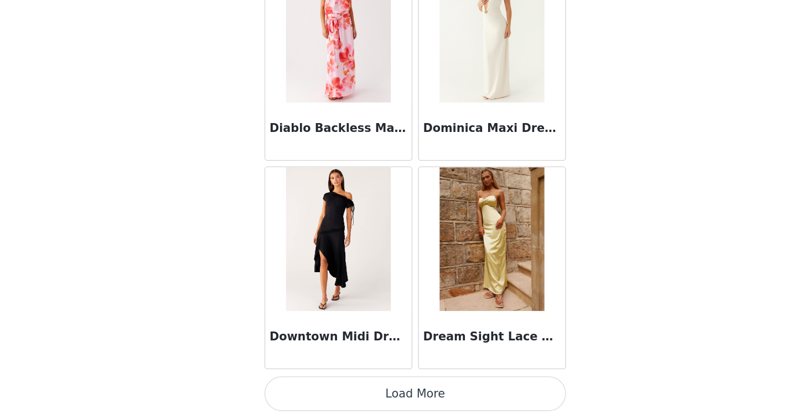
click at [492, 399] on button "Load More" at bounding box center [398, 398] width 233 height 27
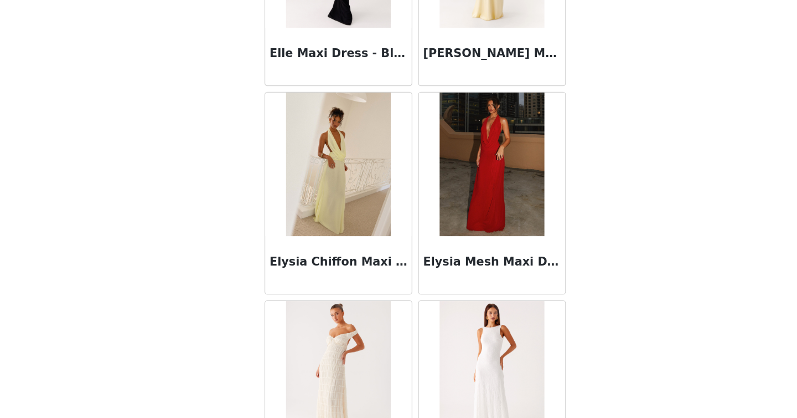
scroll to position [10887, 0]
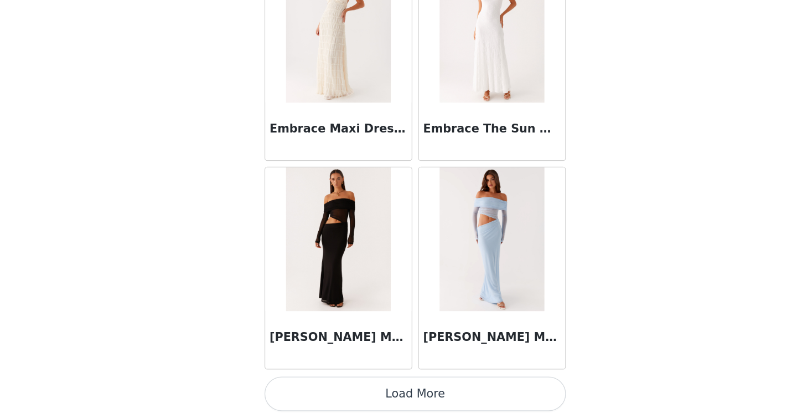
click at [492, 399] on button "Load More" at bounding box center [398, 398] width 233 height 27
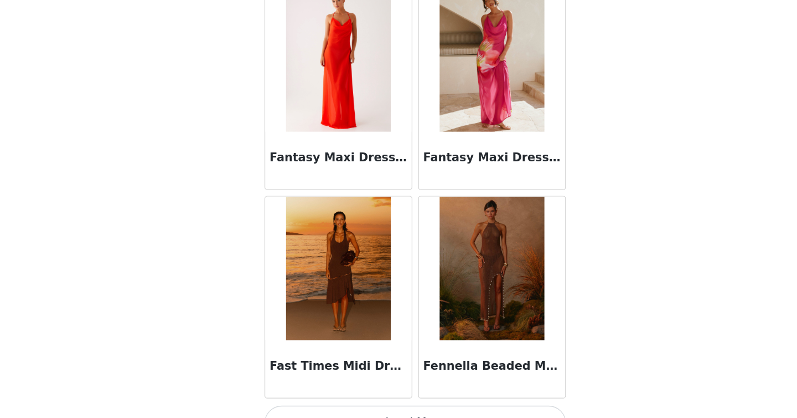
scroll to position [12519, 0]
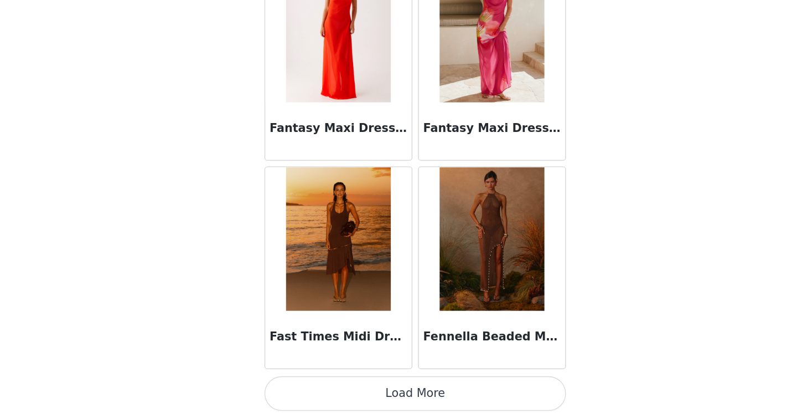
click at [418, 407] on button "Load More" at bounding box center [398, 398] width 233 height 27
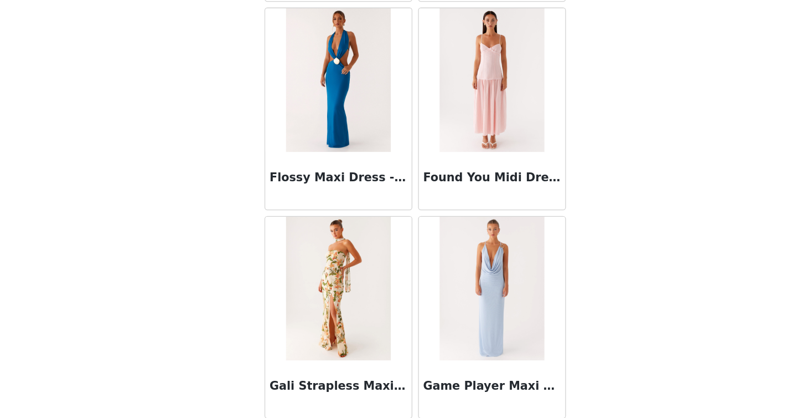
scroll to position [14125, 0]
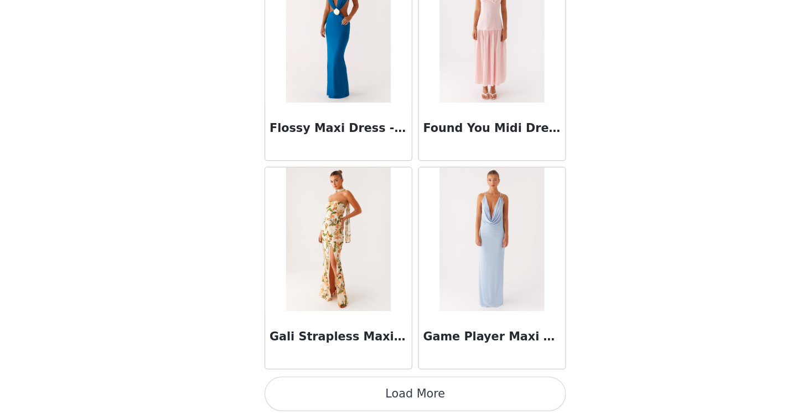
click at [356, 404] on button "Load More" at bounding box center [398, 398] width 233 height 27
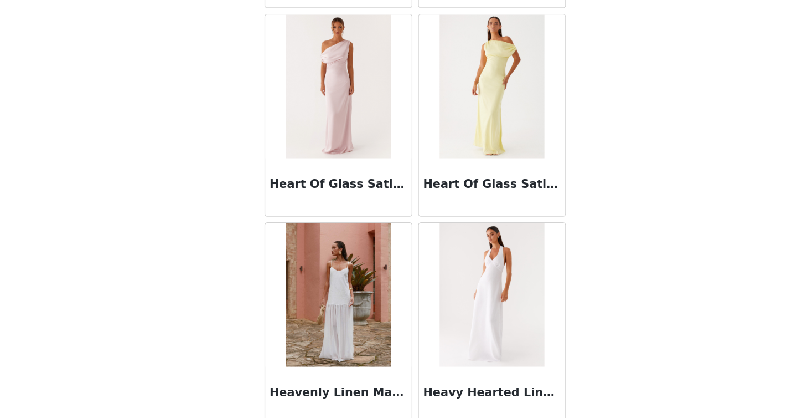
scroll to position [15731, 0]
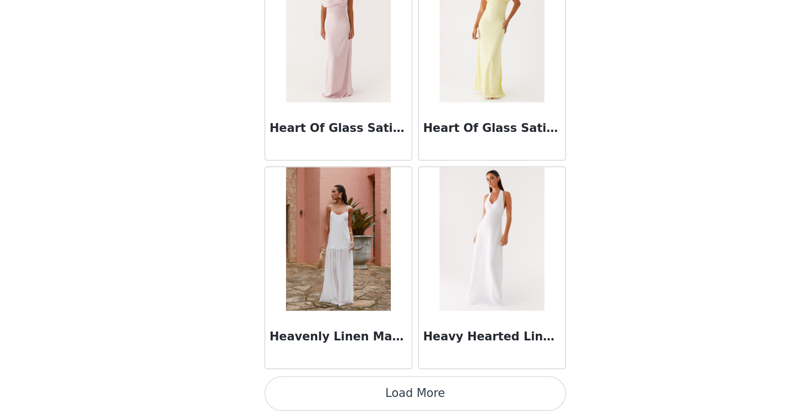
click at [357, 404] on button "Load More" at bounding box center [398, 398] width 233 height 27
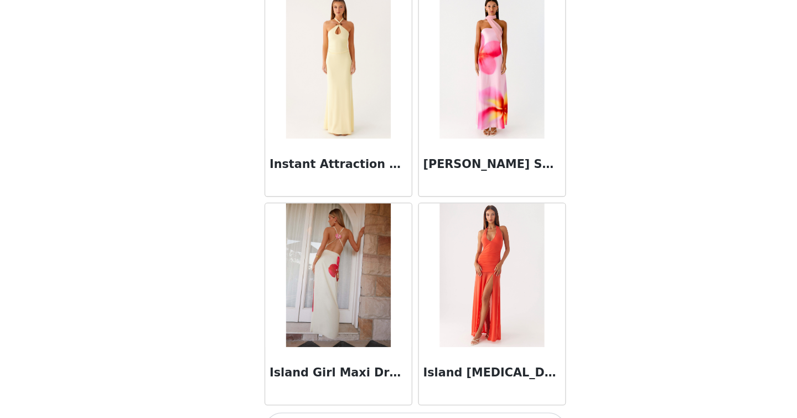
scroll to position [17337, 0]
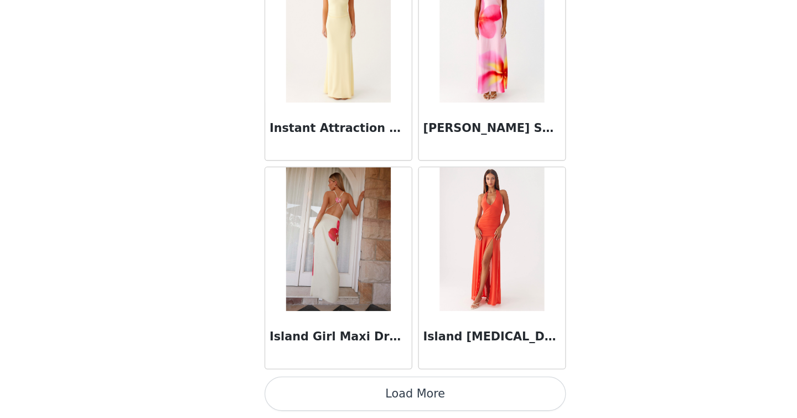
click at [390, 401] on button "Load More" at bounding box center [398, 398] width 233 height 27
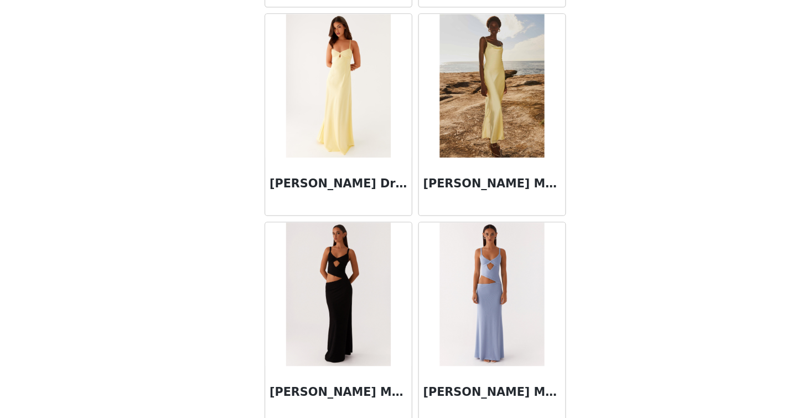
scroll to position [18943, 0]
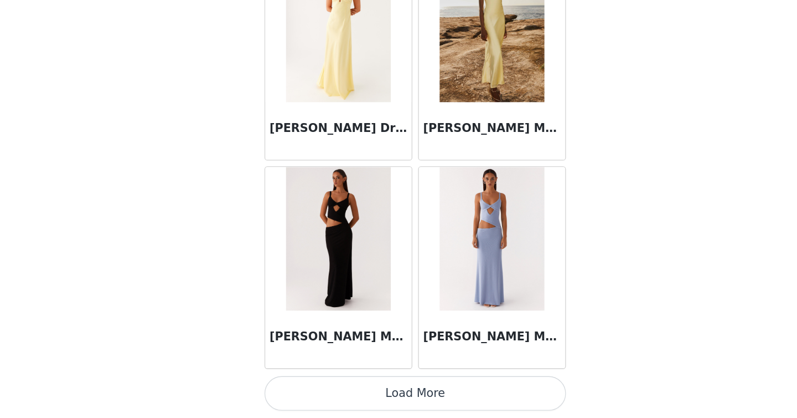
click at [413, 395] on button "Load More" at bounding box center [398, 398] width 233 height 27
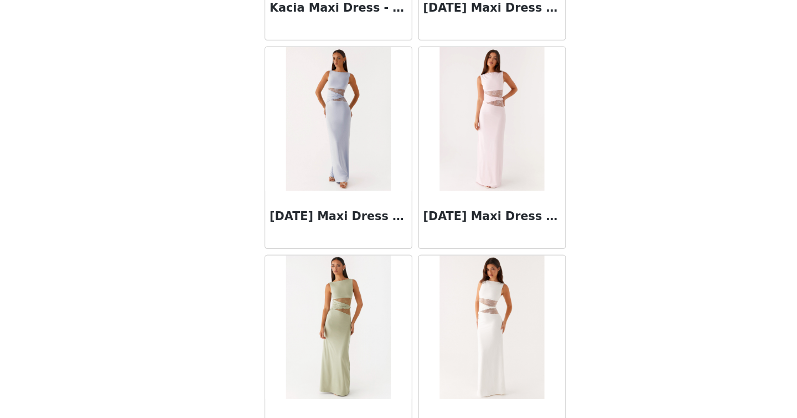
scroll to position [20549, 0]
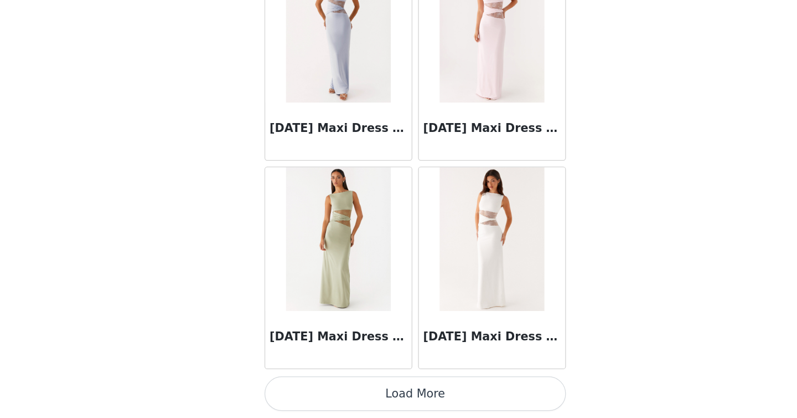
click at [413, 395] on button "Load More" at bounding box center [398, 398] width 233 height 27
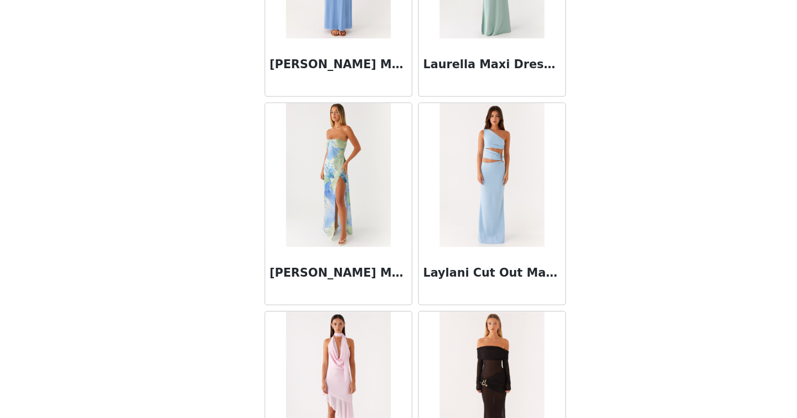
scroll to position [22155, 0]
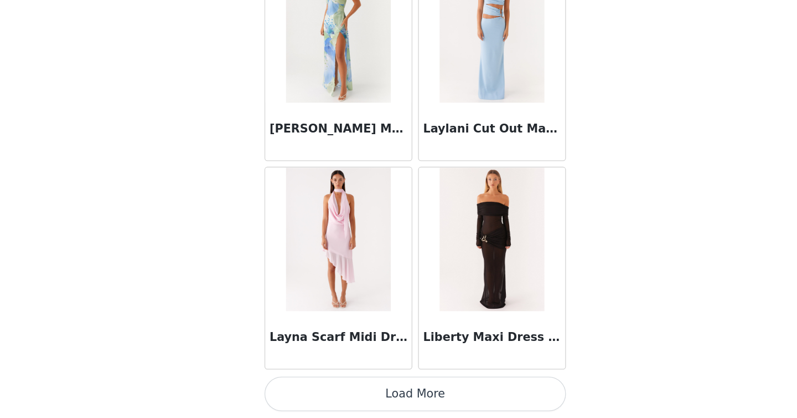
click at [413, 395] on button "Load More" at bounding box center [398, 398] width 233 height 27
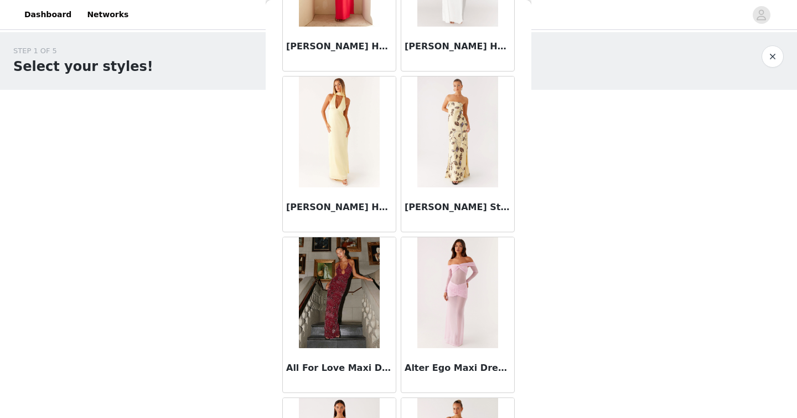
scroll to position [0, 0]
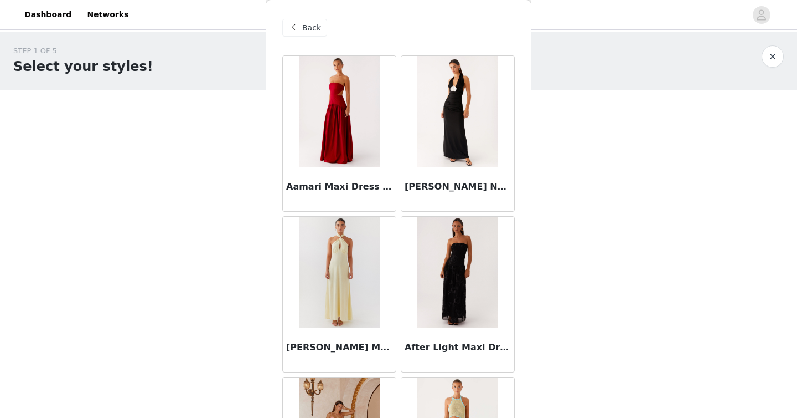
click at [326, 18] on div "Back" at bounding box center [398, 27] width 233 height 55
click at [321, 26] on div "Back" at bounding box center [304, 28] width 45 height 18
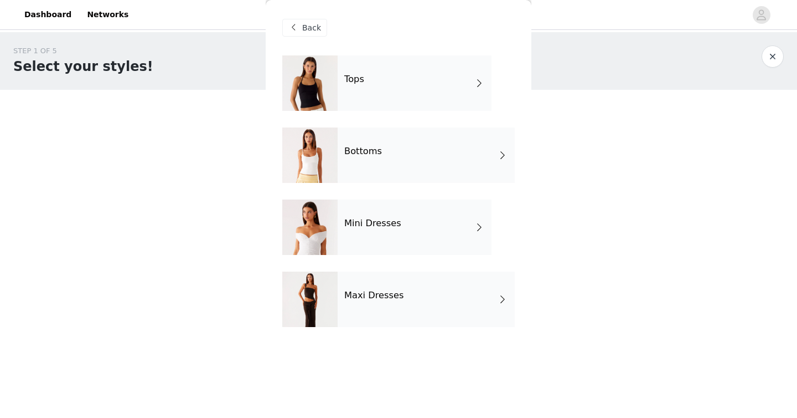
click at [401, 161] on div "Bottoms" at bounding box center [426, 154] width 177 height 55
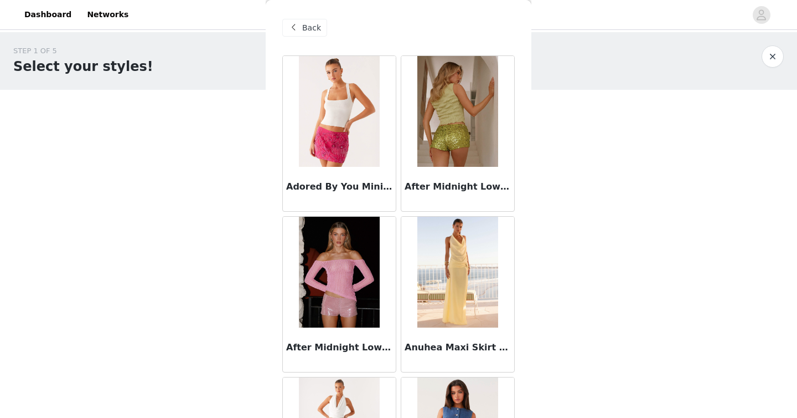
click at [299, 25] on span at bounding box center [293, 27] width 13 height 13
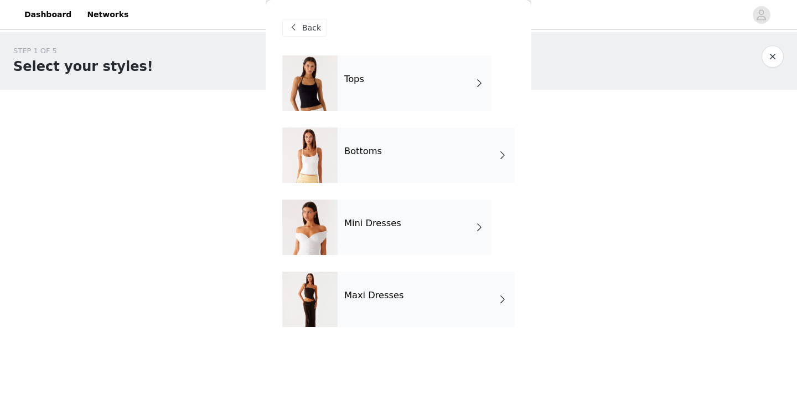
click at [381, 233] on div "Mini Dresses" at bounding box center [415, 226] width 154 height 55
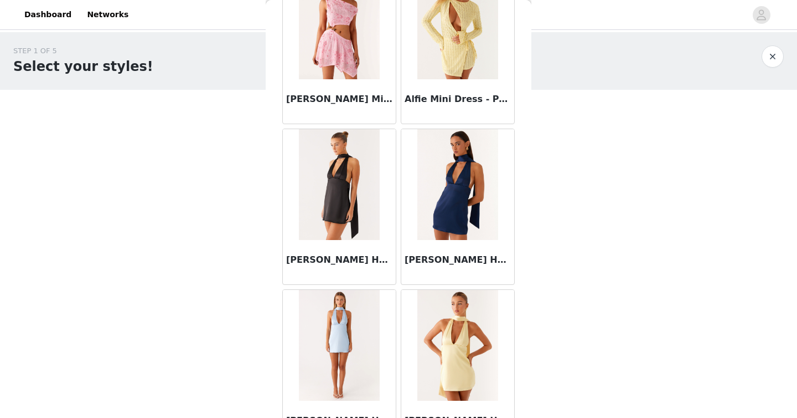
scroll to position [1277, 0]
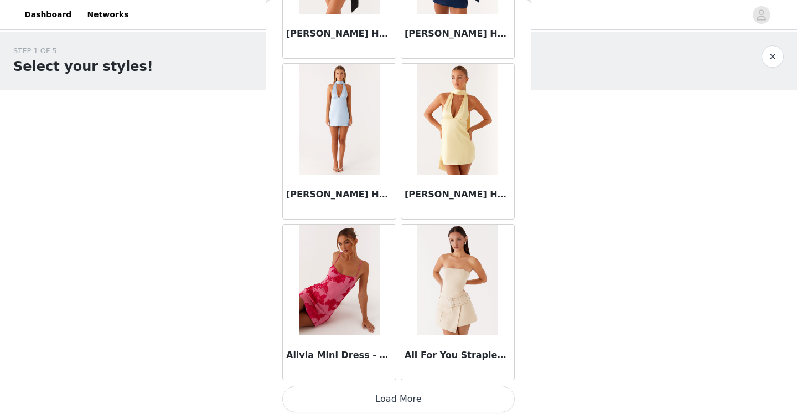
click at [402, 403] on button "Load More" at bounding box center [398, 398] width 233 height 27
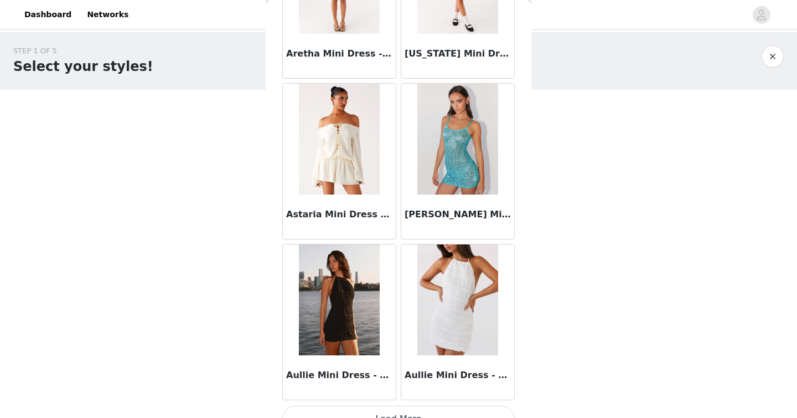
scroll to position [2866, 0]
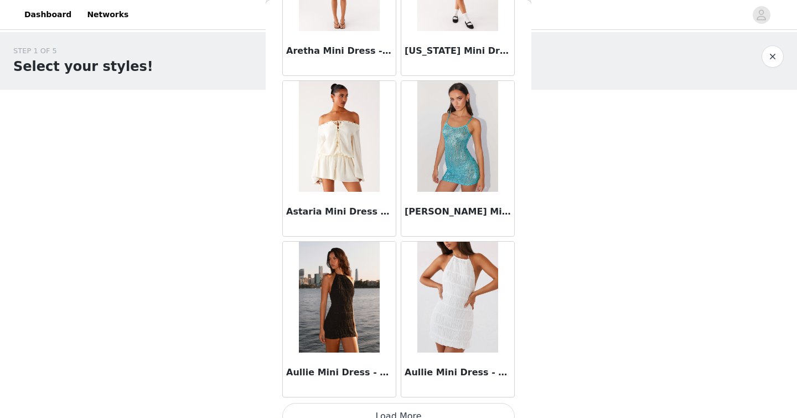
click at [340, 193] on div "Astaria Mini Dress - Ivory" at bounding box center [339, 214] width 113 height 44
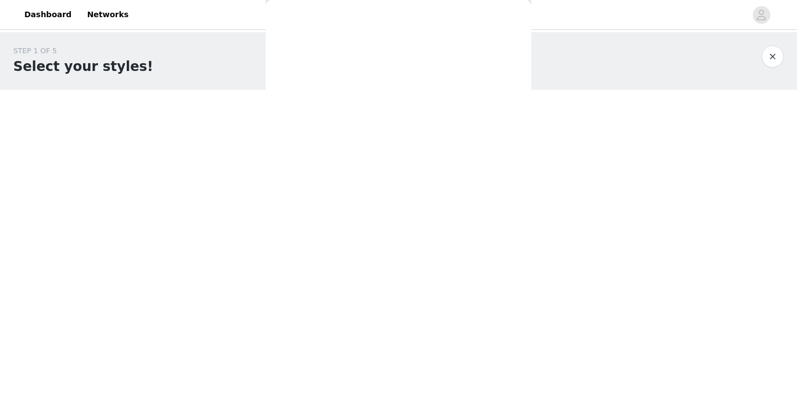
scroll to position [0, 0]
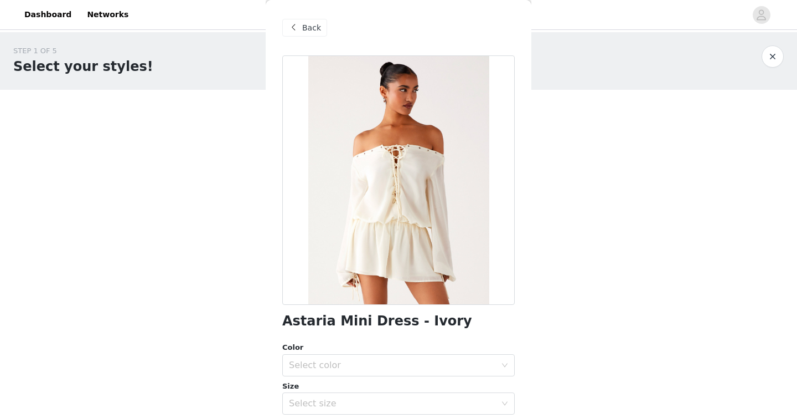
click at [403, 378] on div "Color Select color Size Select size" at bounding box center [398, 378] width 233 height 73
click at [403, 367] on div "Select color" at bounding box center [392, 364] width 207 height 11
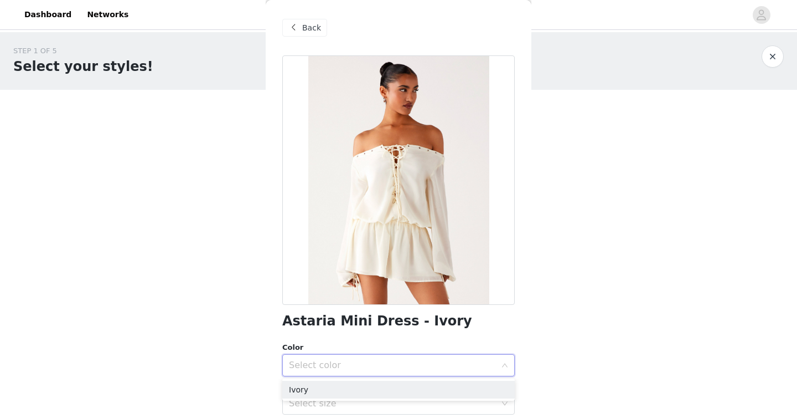
click at [398, 364] on div "Select color" at bounding box center [392, 364] width 207 height 11
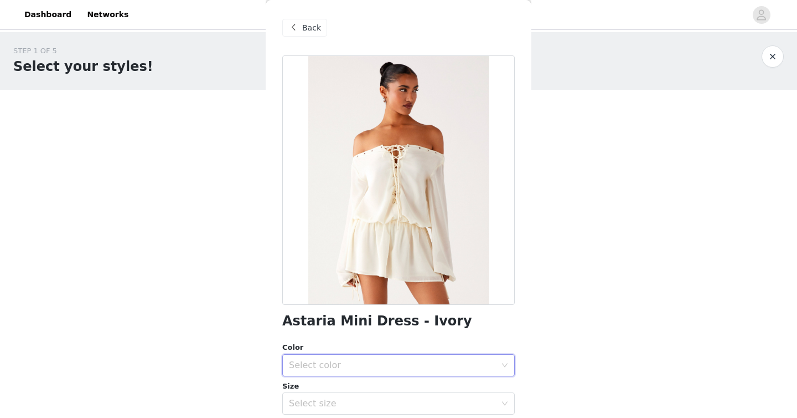
click at [398, 364] on div "Select color" at bounding box center [392, 364] width 207 height 11
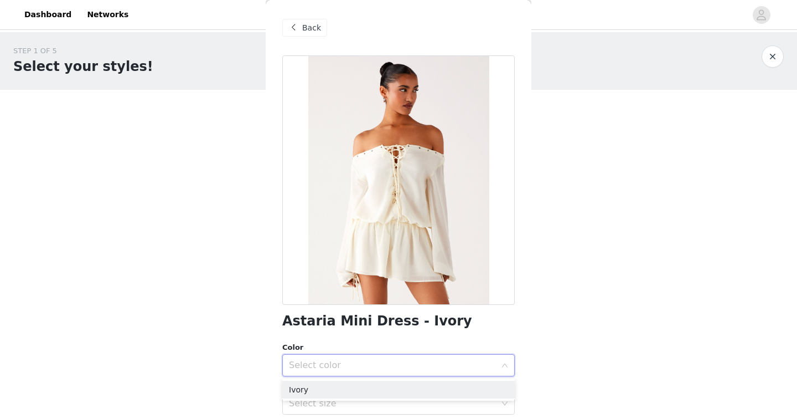
click at [398, 364] on div "Select color" at bounding box center [392, 364] width 207 height 11
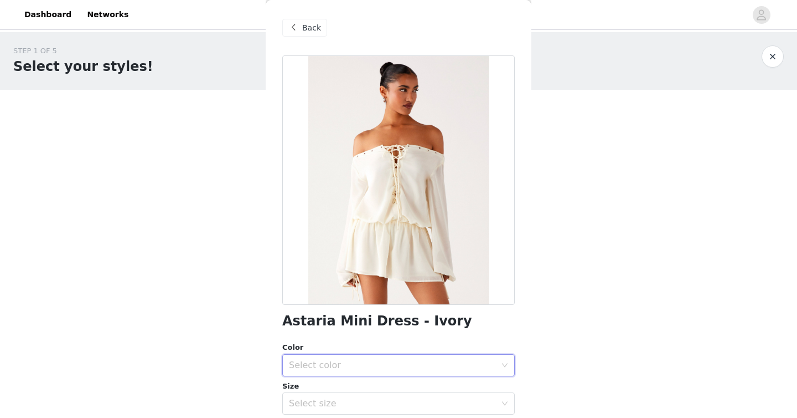
click at [398, 364] on div "Select color" at bounding box center [392, 364] width 207 height 11
click at [400, 392] on li "Ivory" at bounding box center [398, 389] width 233 height 18
click at [403, 409] on div "Select size" at bounding box center [395, 403] width 212 height 21
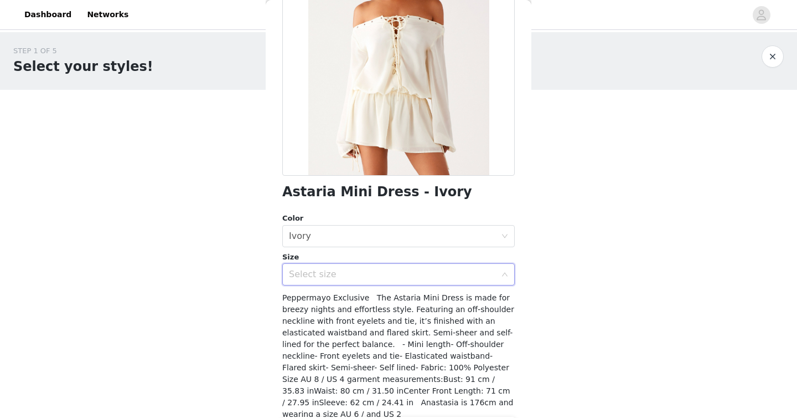
scroll to position [161, 0]
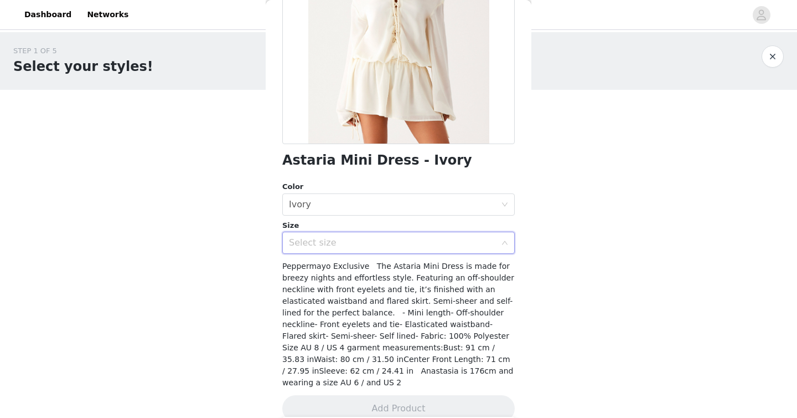
click at [350, 237] on div "Select size" at bounding box center [392, 242] width 207 height 11
click at [353, 256] on div "Astaria Mini Dress - Ivory Color Select color Ivory Size Select size Peppermayo…" at bounding box center [398, 165] width 233 height 540
click at [351, 237] on div "Select size" at bounding box center [392, 242] width 207 height 11
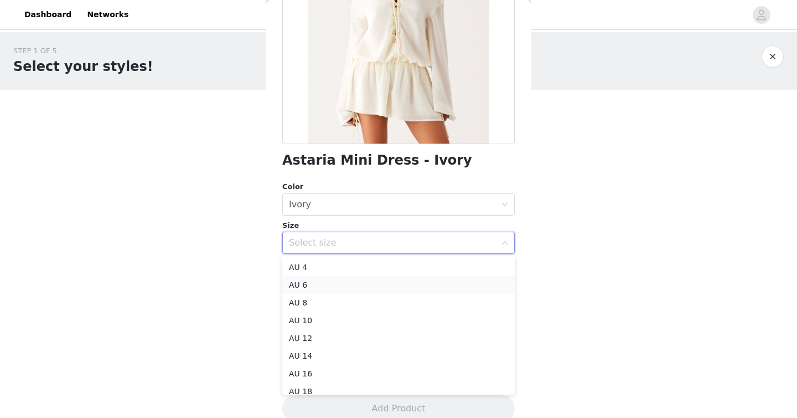
click at [346, 285] on li "AU 6" at bounding box center [398, 285] width 233 height 18
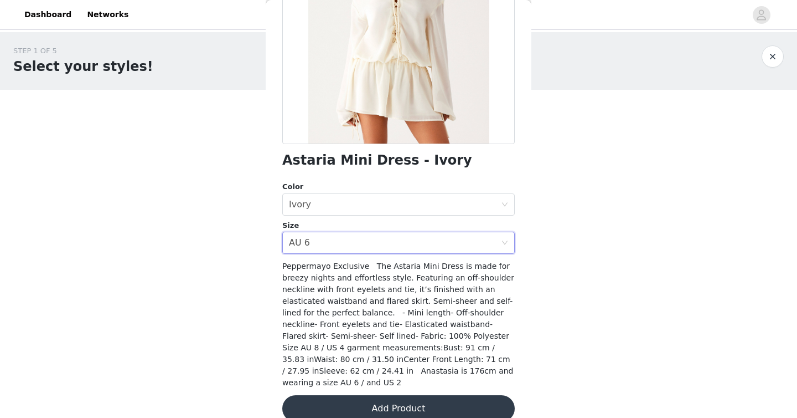
click at [363, 401] on button "Add Product" at bounding box center [398, 408] width 233 height 27
